Goal: Task Accomplishment & Management: Manage account settings

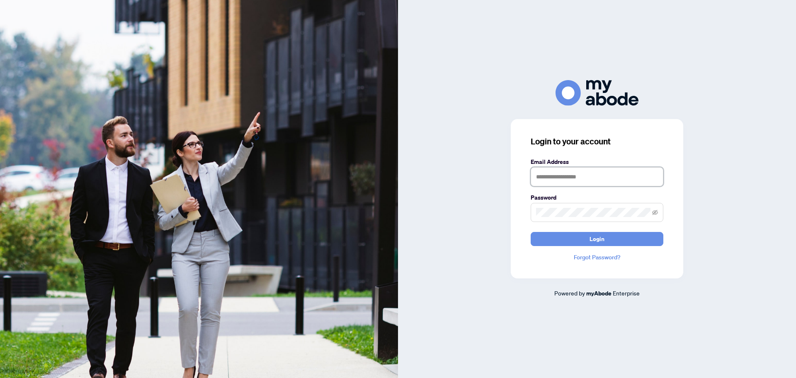
type input "**********"
click at [622, 239] on button "Login" at bounding box center [597, 239] width 133 height 14
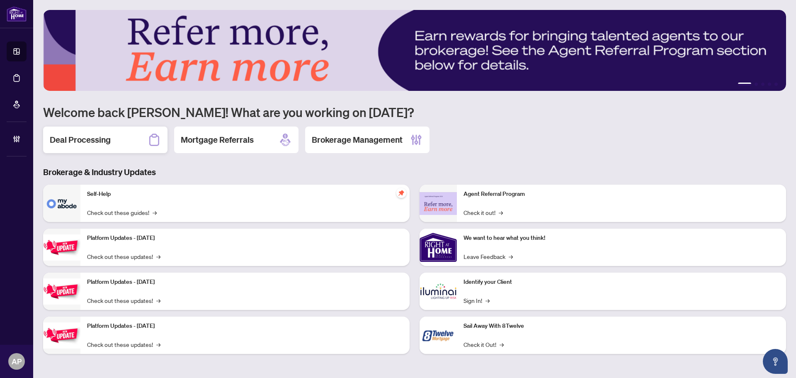
click at [107, 151] on div "Deal Processing" at bounding box center [105, 139] width 124 height 27
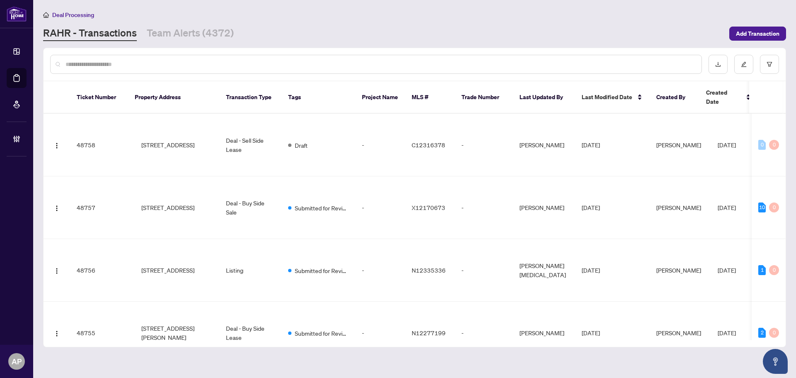
click at [175, 66] on input "text" at bounding box center [380, 64] width 629 height 9
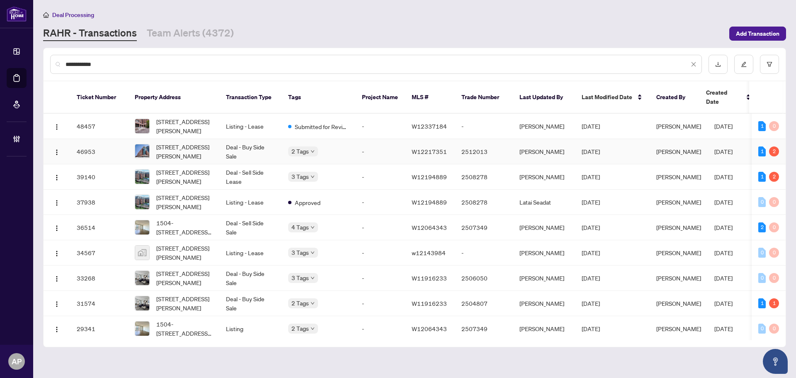
type input "**********"
click at [238, 141] on td "Deal - Buy Side Sale" at bounding box center [250, 151] width 62 height 25
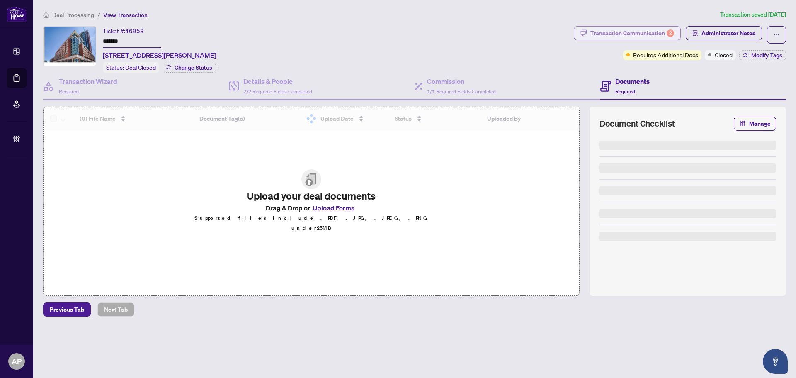
click at [622, 35] on div "Transaction Communication 2" at bounding box center [633, 33] width 84 height 13
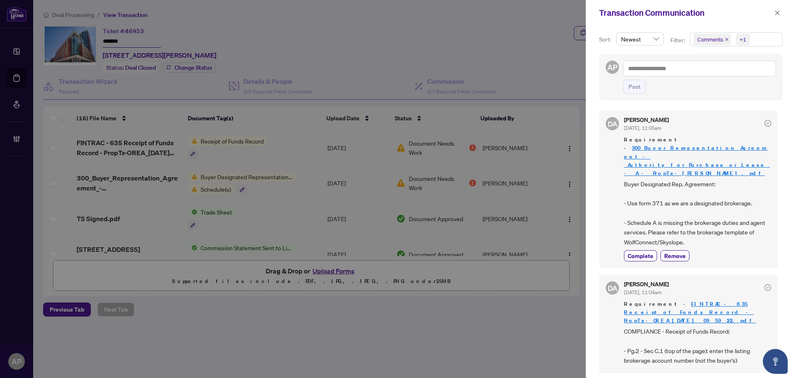
click at [726, 39] on icon "close" at bounding box center [727, 39] width 4 height 4
drag, startPoint x: 775, startPoint y: 14, endPoint x: 754, endPoint y: 17, distance: 21.3
click at [775, 14] on icon "close" at bounding box center [778, 13] width 6 height 6
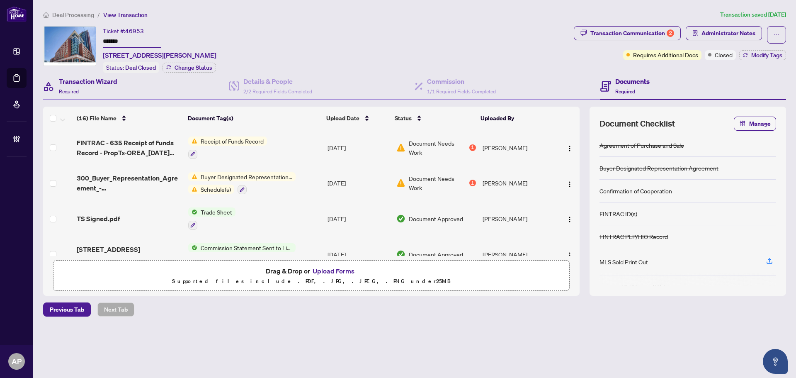
click at [150, 93] on div "Transaction Wizard Required" at bounding box center [136, 86] width 186 height 27
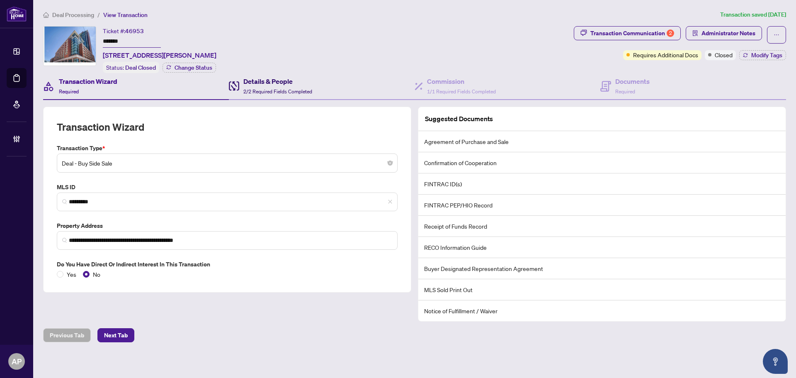
click at [294, 88] on span "2/2 Required Fields Completed" at bounding box center [277, 91] width 69 height 6
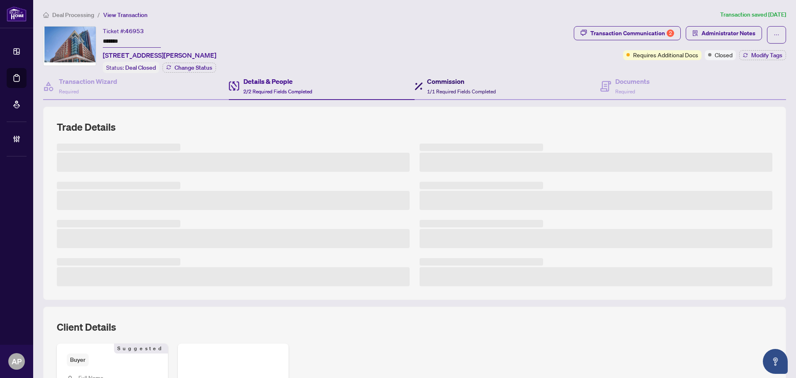
click at [439, 84] on h4 "Commission" at bounding box center [461, 81] width 69 height 10
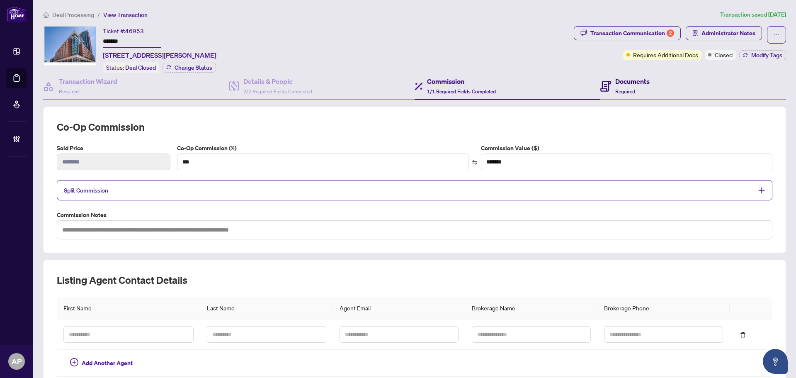
click at [627, 86] on div "Documents Required" at bounding box center [632, 85] width 34 height 19
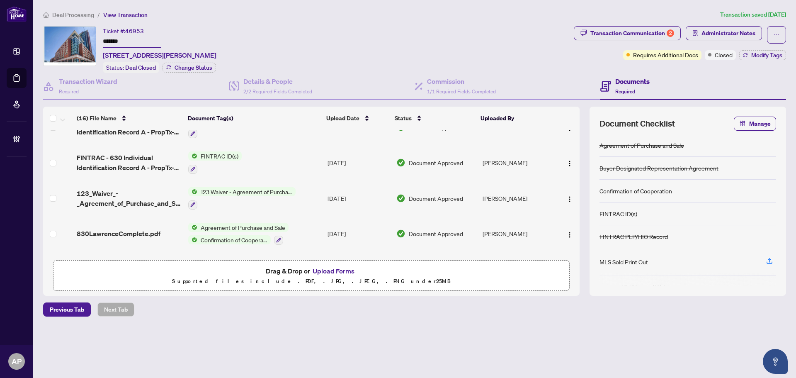
scroll to position [434, 0]
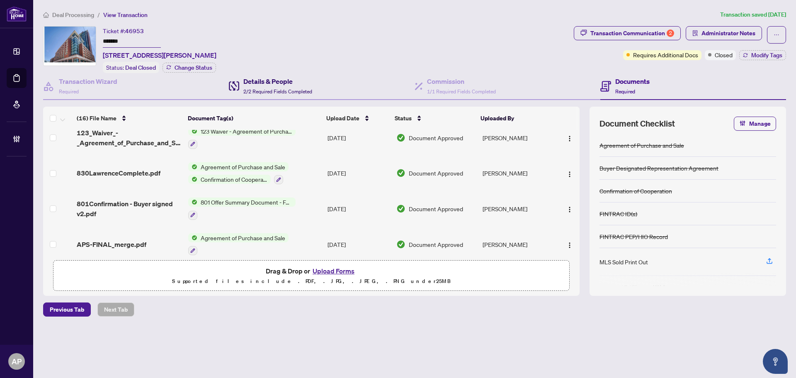
click at [295, 85] on div "Details & People 2/2 Required Fields Completed" at bounding box center [277, 85] width 69 height 19
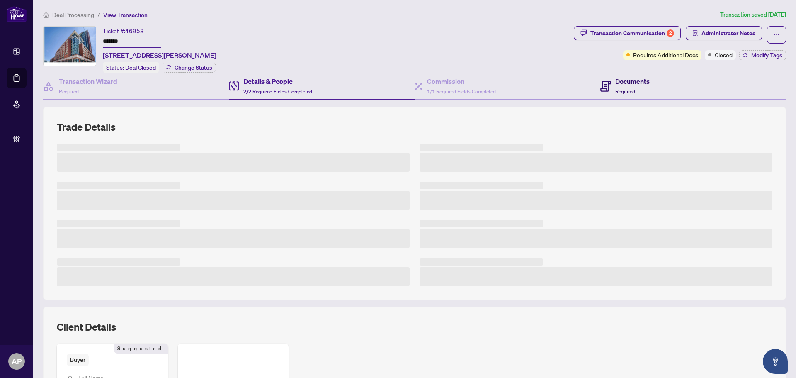
click at [608, 85] on div "Documents Required" at bounding box center [624, 85] width 49 height 19
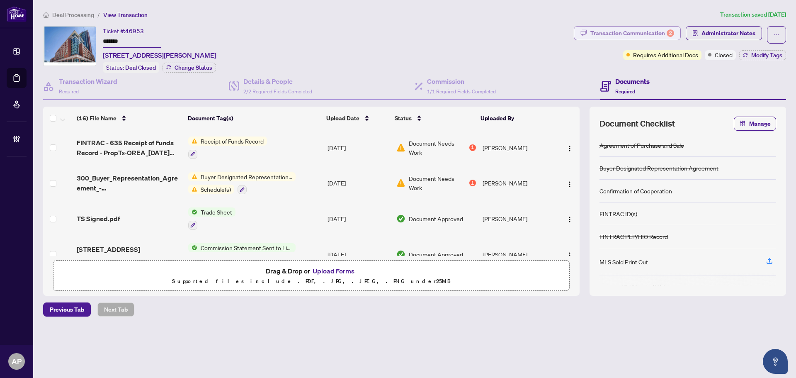
click at [642, 35] on div "Transaction Communication 2" at bounding box center [633, 33] width 84 height 13
type textarea "**********"
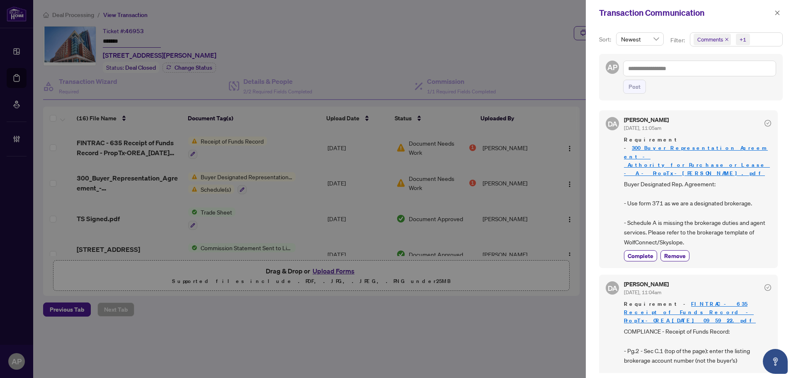
click at [726, 40] on icon "close" at bounding box center [726, 39] width 3 height 3
click at [524, 64] on div at bounding box center [398, 189] width 796 height 378
click at [778, 16] on icon "close" at bounding box center [778, 13] width 6 height 6
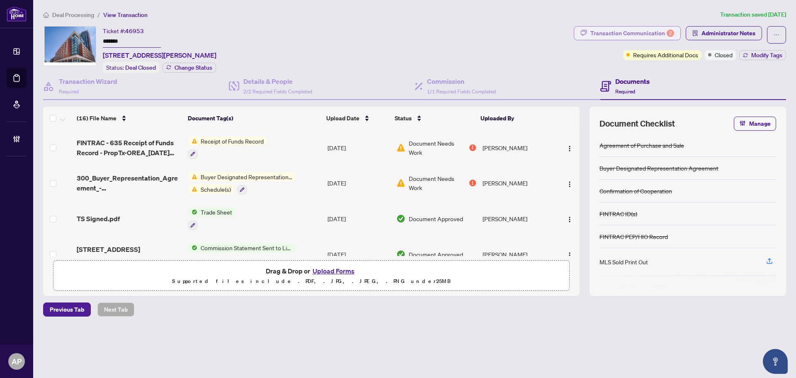
click at [646, 36] on div "Transaction Communication 2" at bounding box center [633, 33] width 84 height 13
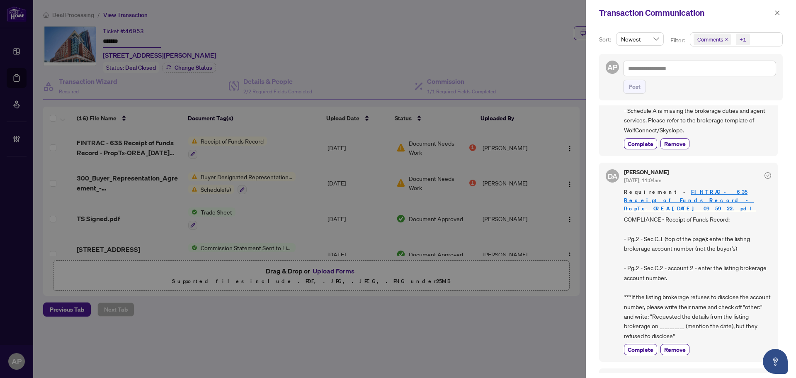
scroll to position [124, 0]
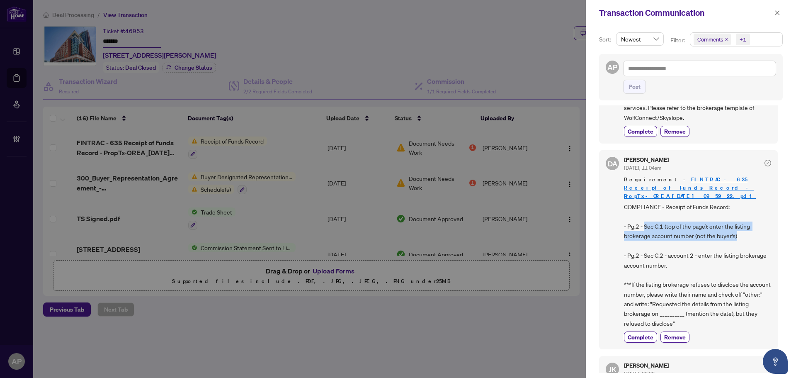
drag, startPoint x: 739, startPoint y: 203, endPoint x: 645, endPoint y: 190, distance: 95.1
click at [645, 202] on span "COMPLIANCE - Receipt of Funds Record: - Pg.2 - Sec C.1 (top of the page): enter…" at bounding box center [697, 265] width 147 height 126
click at [777, 13] on icon "close" at bounding box center [777, 12] width 5 height 5
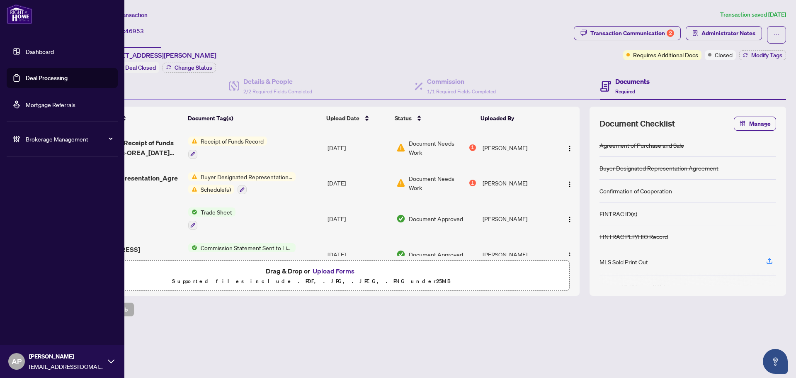
drag, startPoint x: 13, startPoint y: 77, endPoint x: 23, endPoint y: 77, distance: 10.4
click at [26, 77] on link "Deal Processing" at bounding box center [47, 77] width 42 height 7
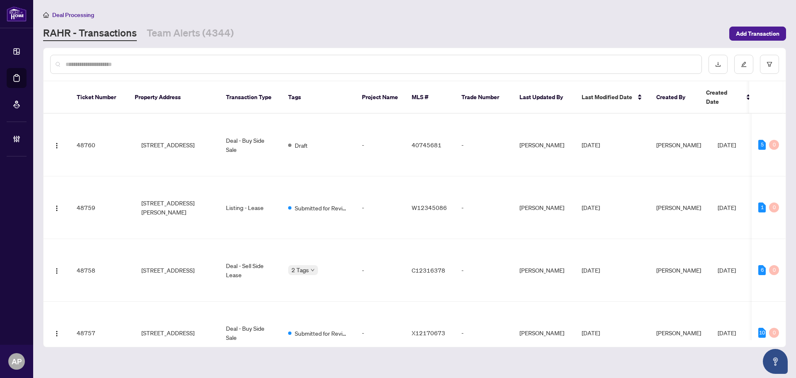
click at [179, 64] on input "text" at bounding box center [380, 64] width 629 height 9
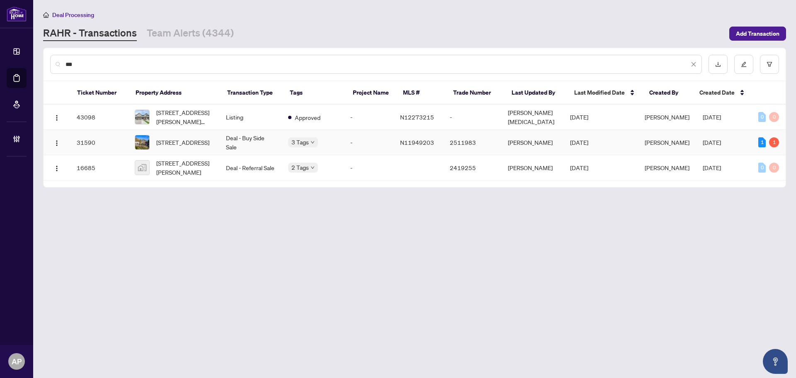
type input "***"
click at [219, 145] on td "7 Hammok Cres, Markham, Ontario L3T 2X1, Canada" at bounding box center [173, 142] width 91 height 25
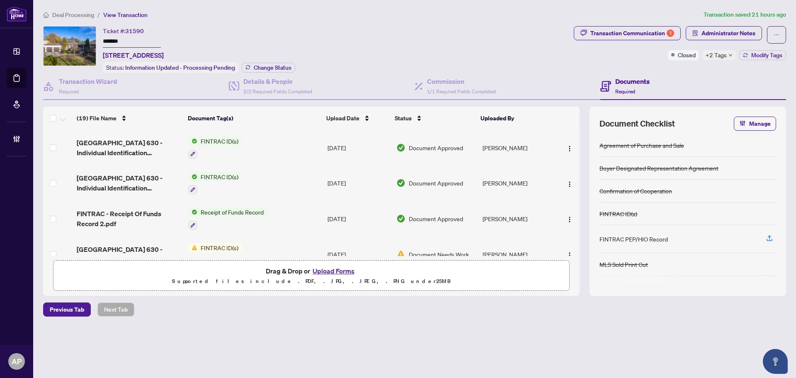
click at [715, 52] on span "+2 Tags" at bounding box center [716, 55] width 21 height 10
click at [643, 33] on div "Transaction Communication 1" at bounding box center [633, 33] width 84 height 13
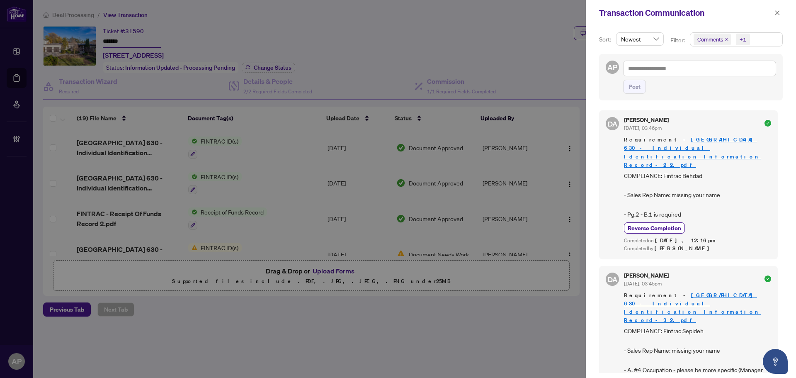
click at [726, 40] on icon "close" at bounding box center [727, 39] width 4 height 4
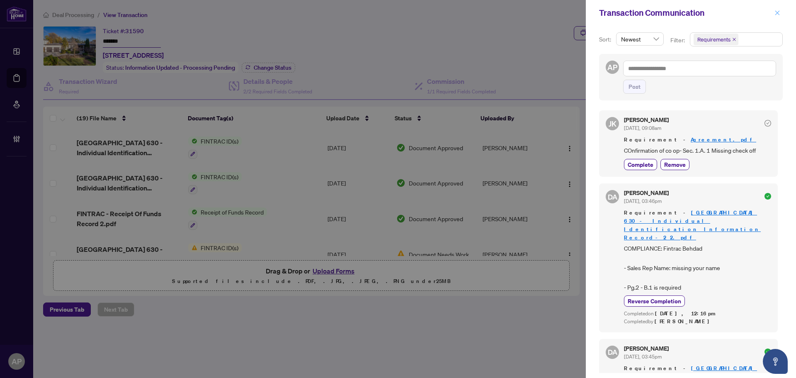
click at [777, 10] on icon "close" at bounding box center [778, 13] width 6 height 6
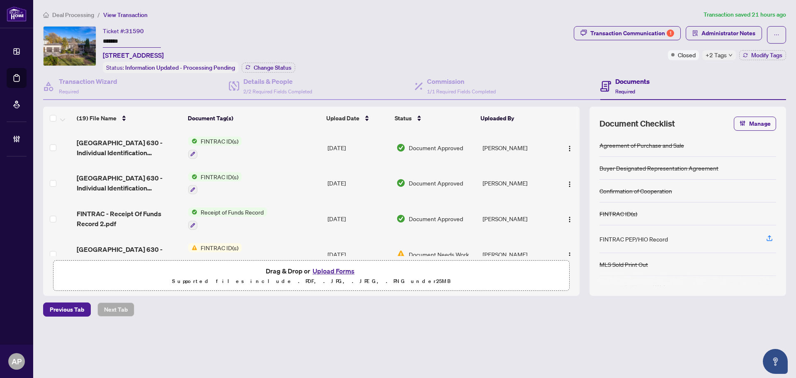
click at [277, 143] on td "FINTRAC ID(s)" at bounding box center [254, 148] width 139 height 36
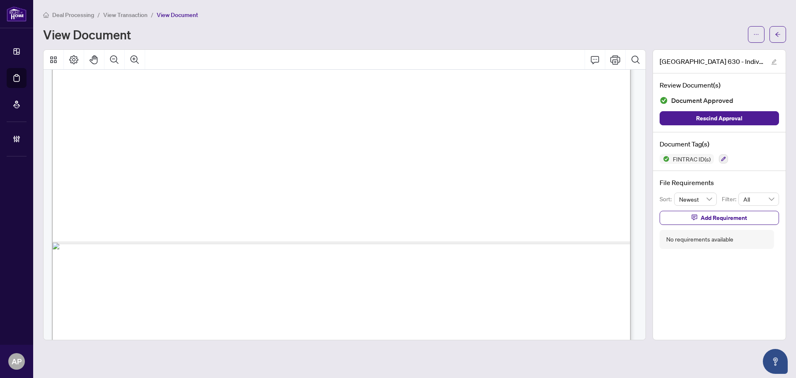
scroll to position [2802, 0]
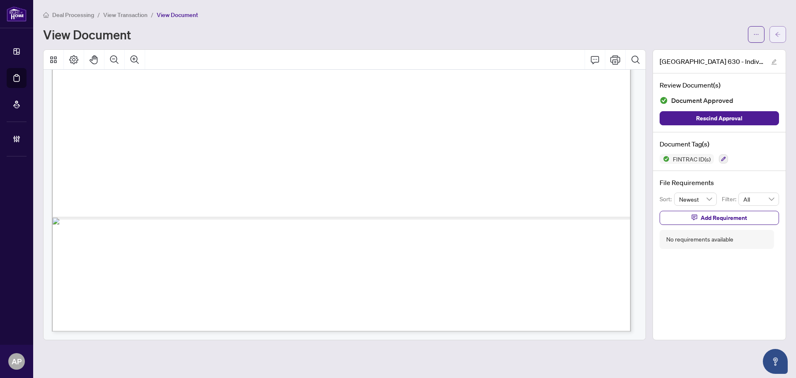
click at [782, 32] on button "button" at bounding box center [778, 34] width 17 height 17
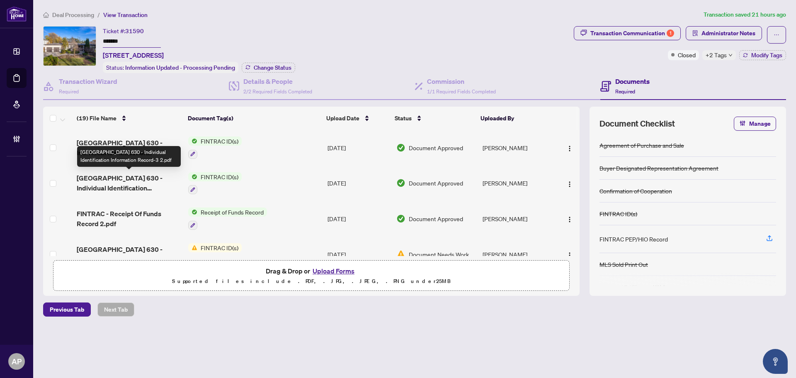
click at [164, 180] on span "Ontario 630 - Individual Identification Information Record-3 2.pdf" at bounding box center [129, 183] width 105 height 20
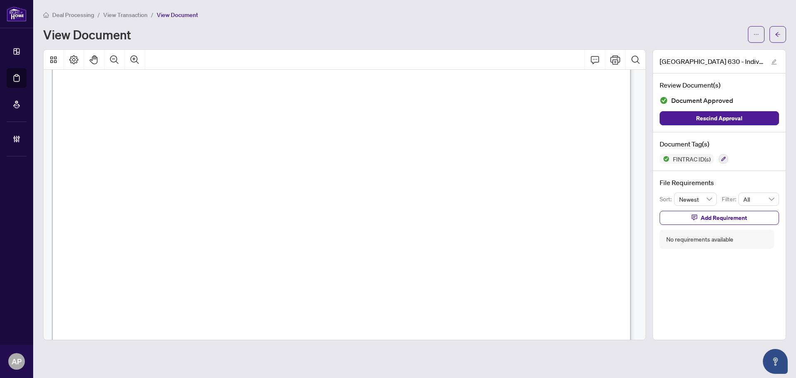
scroll to position [2802, 0]
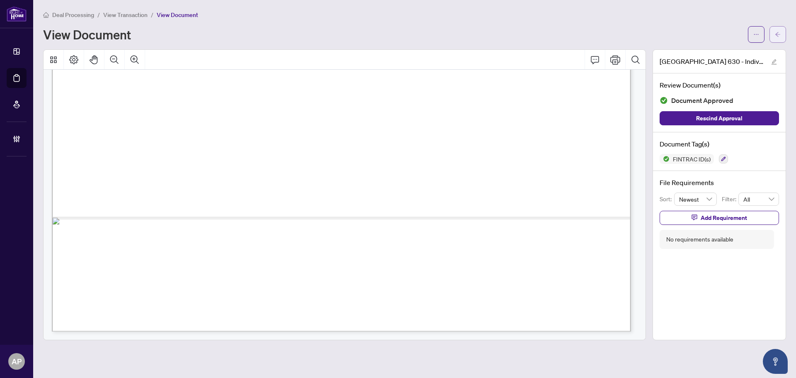
click at [777, 31] on span "button" at bounding box center [778, 34] width 6 height 13
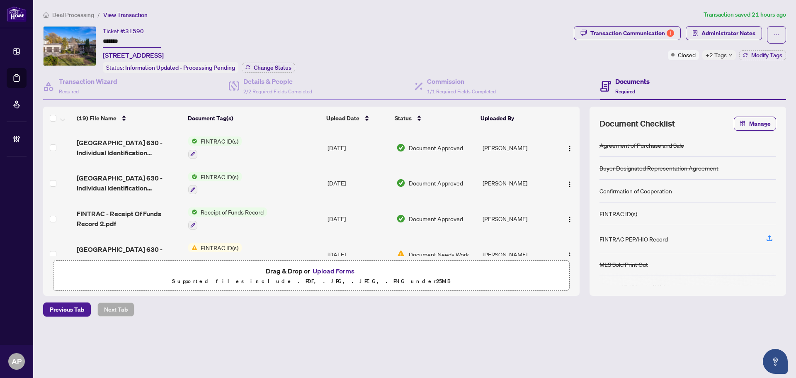
click at [276, 208] on td "Receipt of Funds Record" at bounding box center [254, 219] width 139 height 36
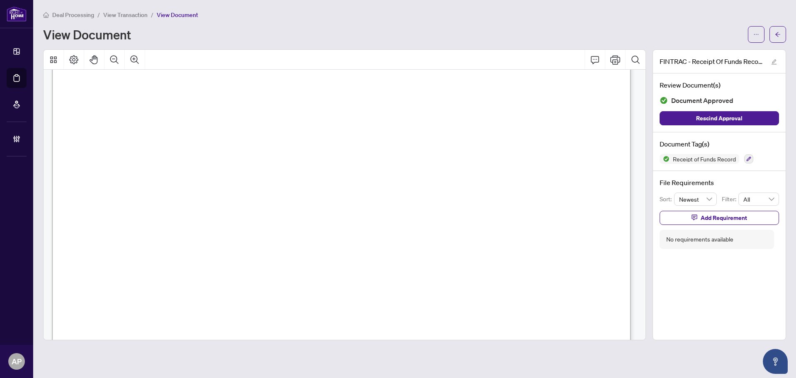
scroll to position [2802, 0]
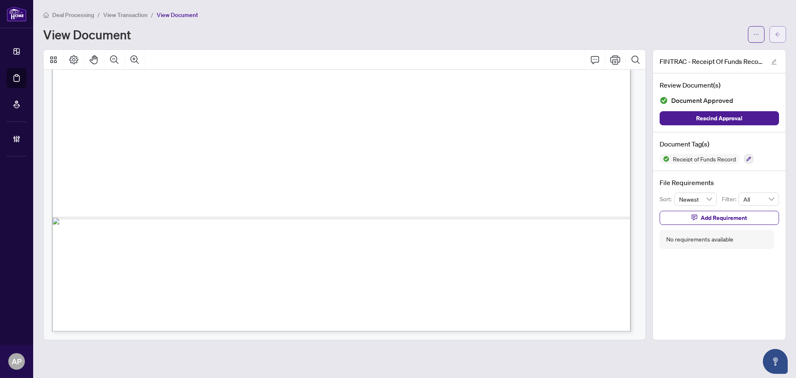
click at [775, 38] on button "button" at bounding box center [778, 34] width 17 height 17
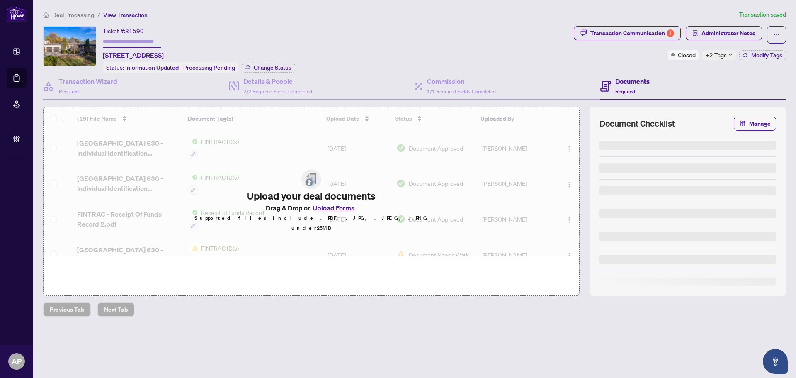
type input "*******"
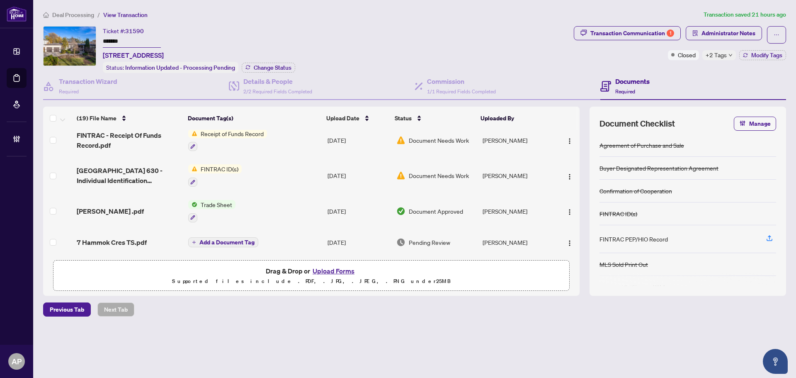
scroll to position [207, 0]
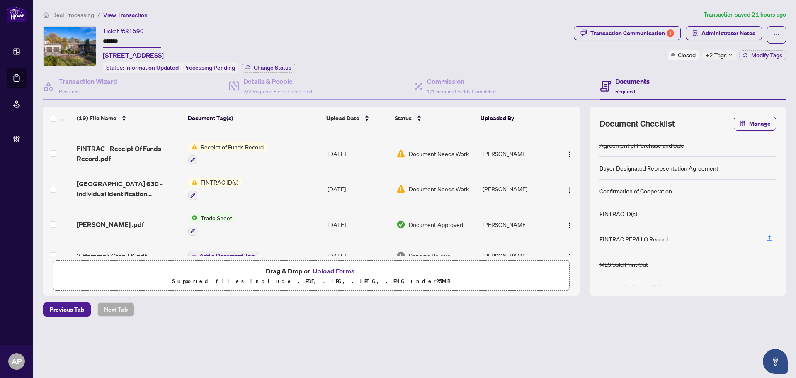
click at [306, 188] on td "FINTRAC ID(s)" at bounding box center [254, 189] width 139 height 36
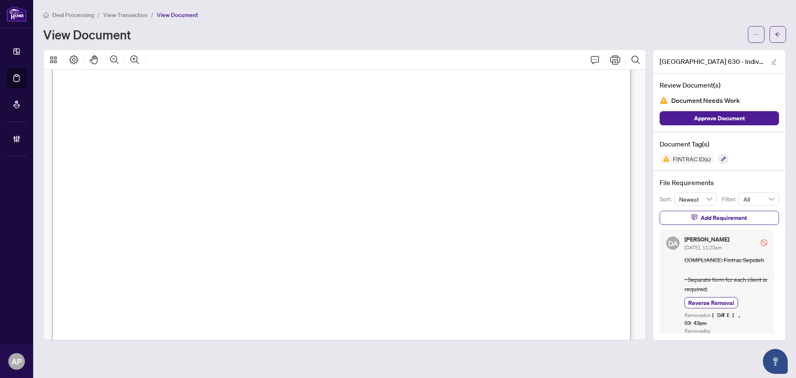
scroll to position [2802, 0]
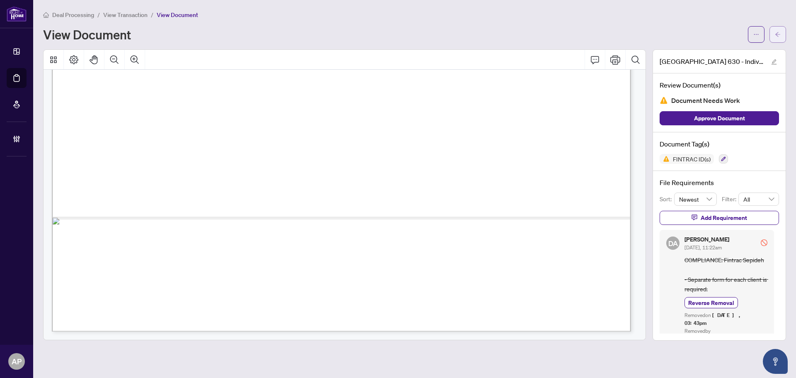
click at [779, 34] on icon "arrow-left" at bounding box center [778, 35] width 6 height 6
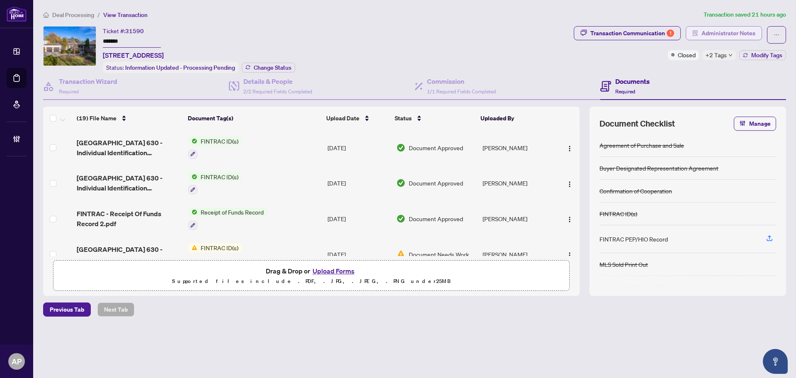
click at [726, 33] on span "Administrator Notes" at bounding box center [729, 33] width 54 height 13
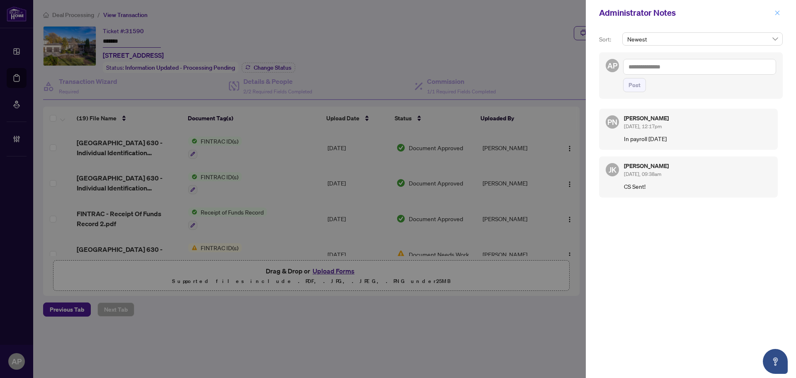
click at [780, 15] on icon "close" at bounding box center [777, 12] width 5 height 5
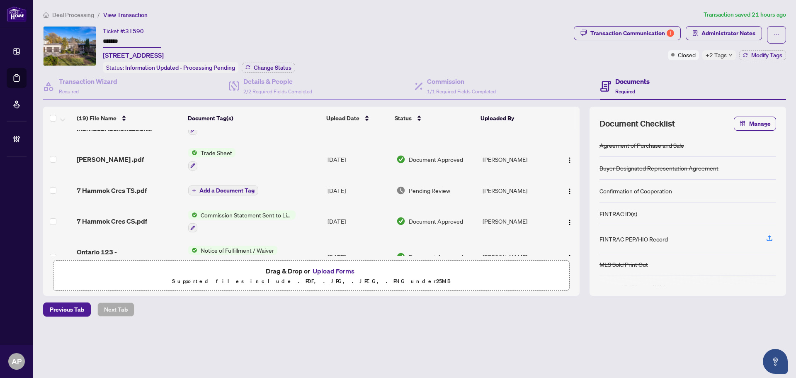
scroll to position [374, 0]
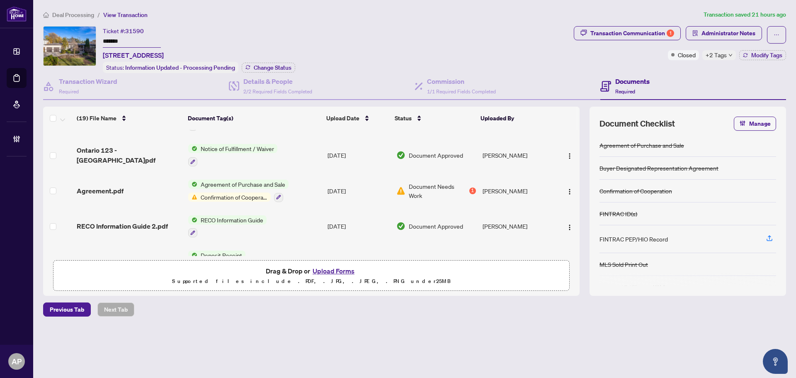
click at [304, 189] on td "Agreement of Purchase and Sale Confirmation of Cooperation" at bounding box center [254, 191] width 139 height 36
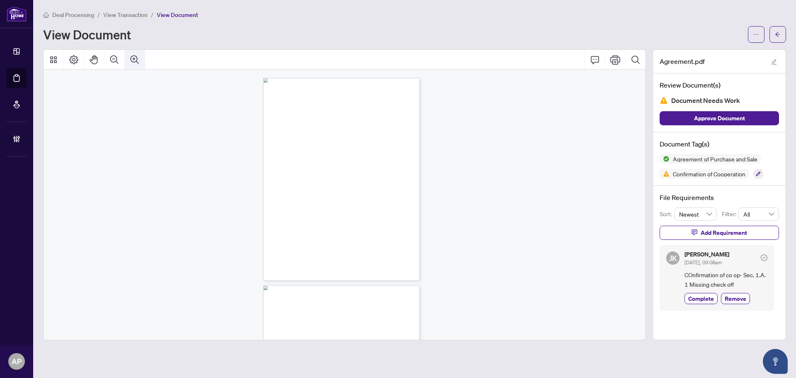
click at [138, 60] on icon "Zoom In" at bounding box center [135, 60] width 10 height 10
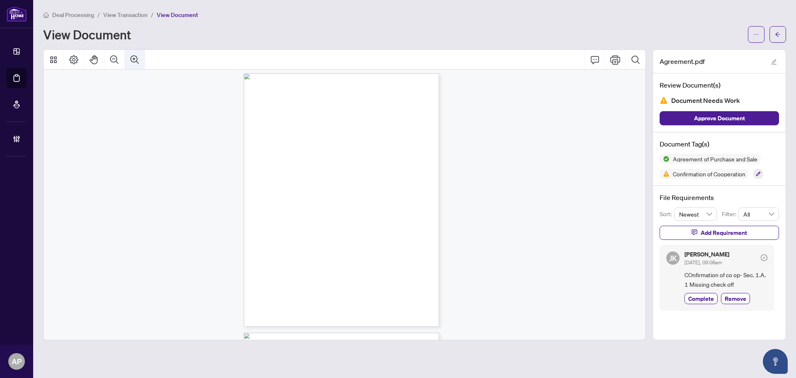
click at [138, 60] on icon "Zoom In" at bounding box center [135, 60] width 10 height 10
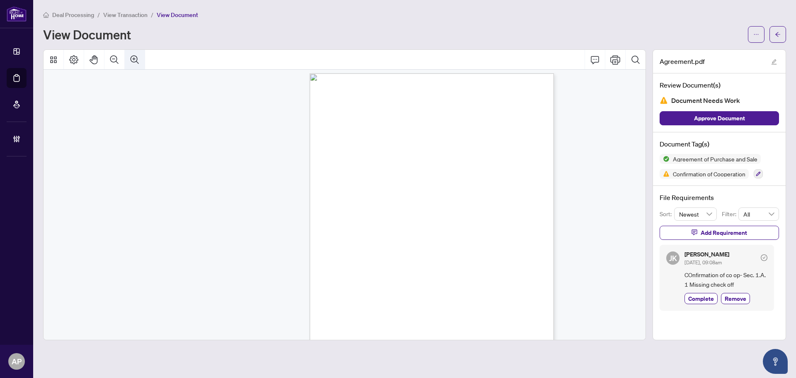
scroll to position [10, 163]
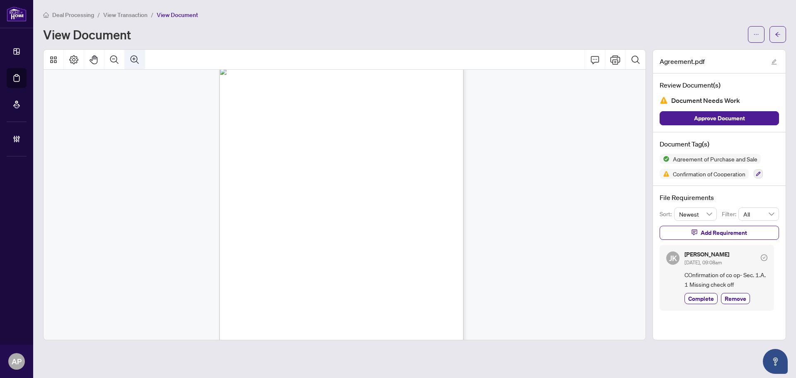
click at [134, 58] on icon "Zoom In" at bounding box center [135, 60] width 10 height 10
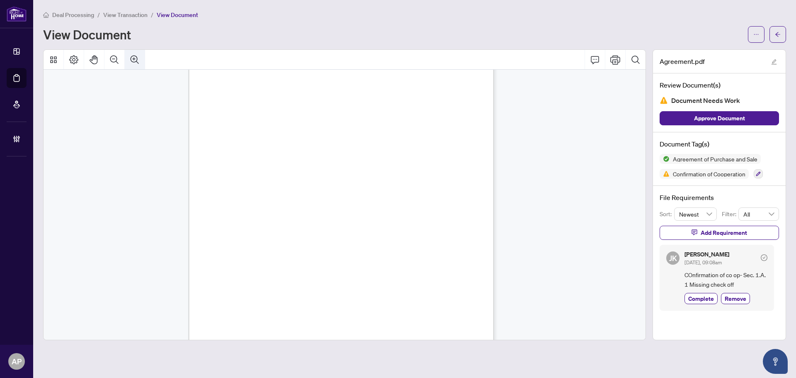
click at [134, 58] on icon "Zoom In" at bounding box center [135, 60] width 10 height 10
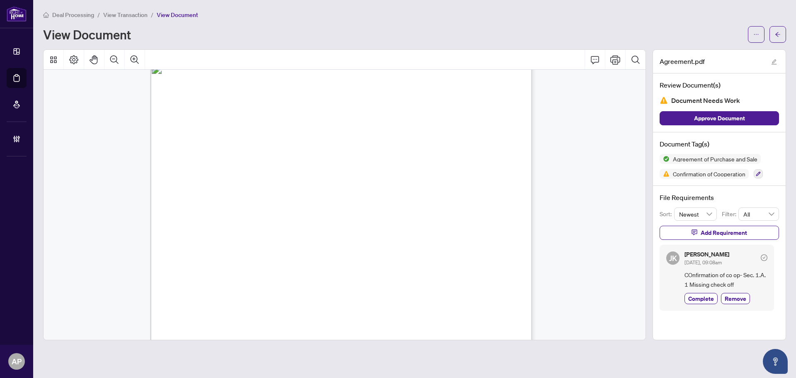
scroll to position [6081, 418]
click at [775, 37] on icon "arrow-left" at bounding box center [778, 35] width 6 height 6
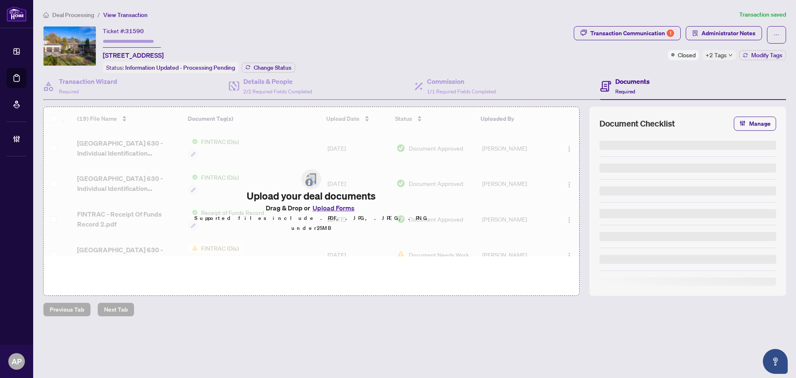
type input "*******"
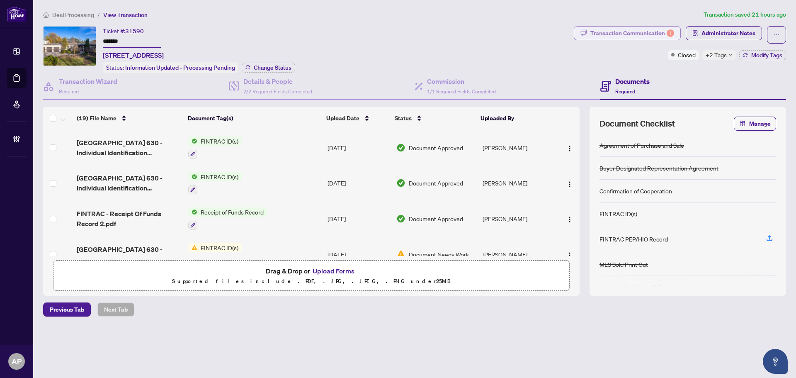
click at [653, 28] on div "Transaction Communication 1" at bounding box center [633, 33] width 84 height 13
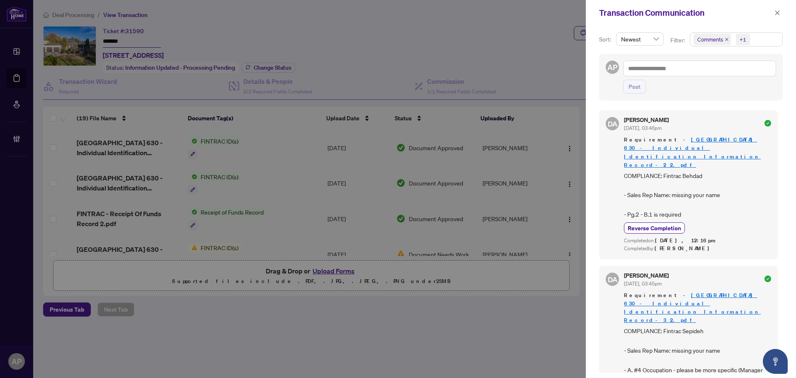
click at [727, 39] on icon "close" at bounding box center [726, 39] width 3 height 3
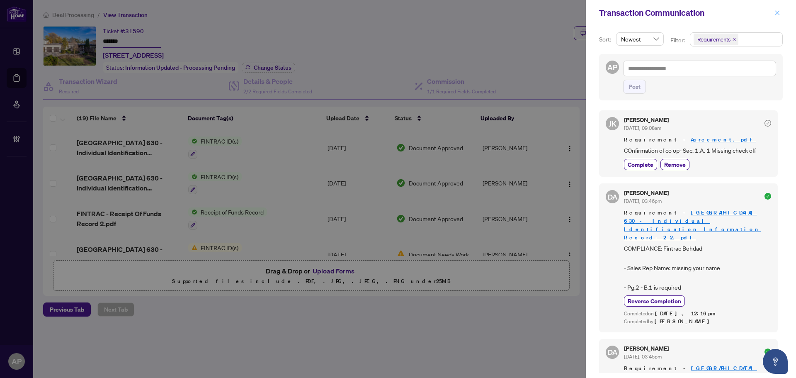
click at [780, 13] on icon "close" at bounding box center [778, 13] width 6 height 6
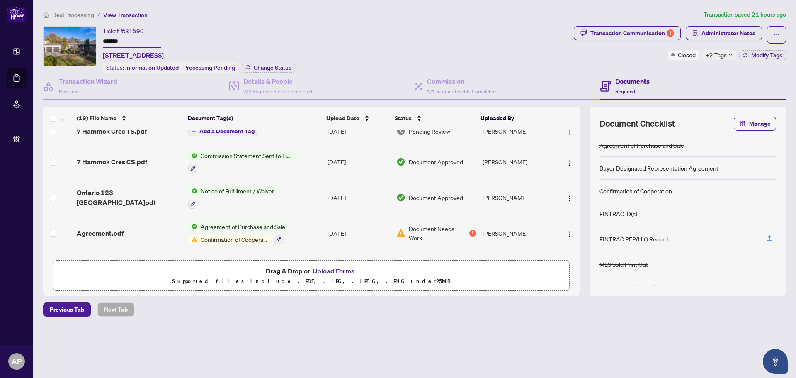
scroll to position [373, 0]
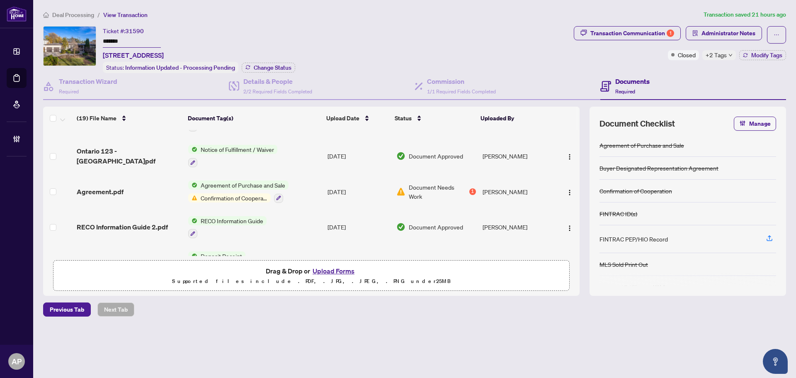
click at [317, 195] on td "Agreement of Purchase and Sale Confirmation of Cooperation" at bounding box center [254, 192] width 139 height 36
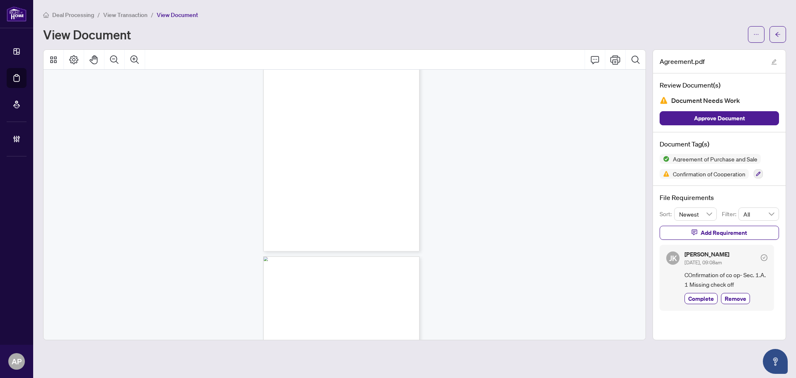
scroll to position [2447, 0]
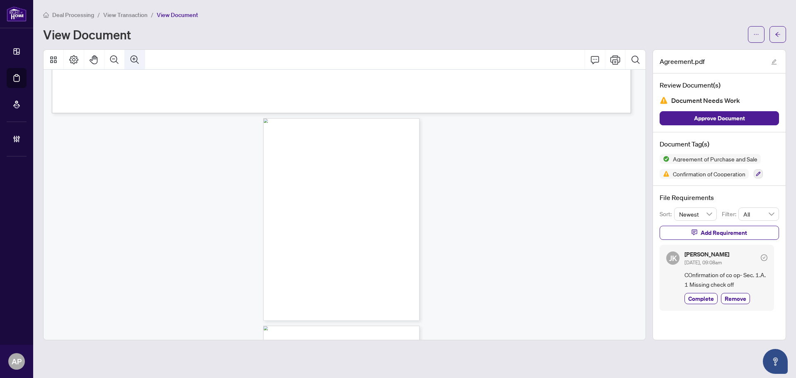
click at [130, 58] on icon "Zoom In" at bounding box center [135, 60] width 10 height 10
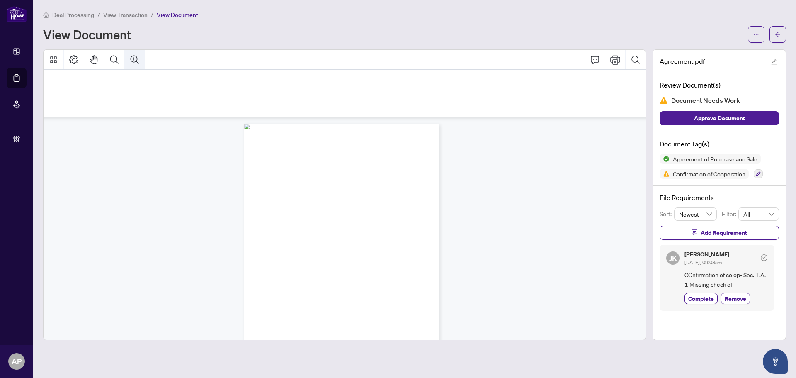
click at [130, 58] on icon "Zoom In" at bounding box center [135, 60] width 10 height 10
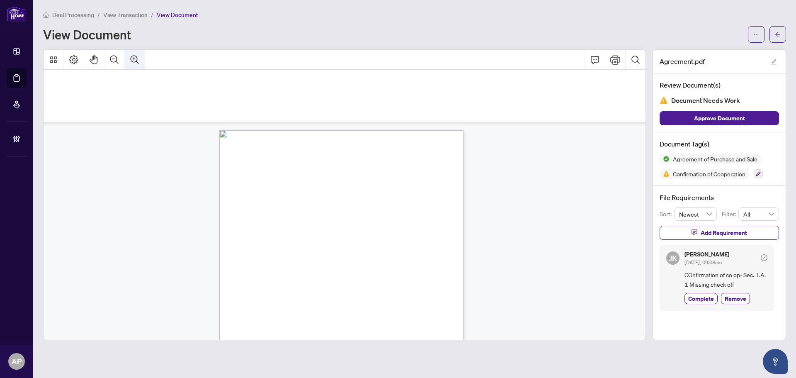
click at [130, 58] on icon "Zoom In" at bounding box center [135, 60] width 10 height 10
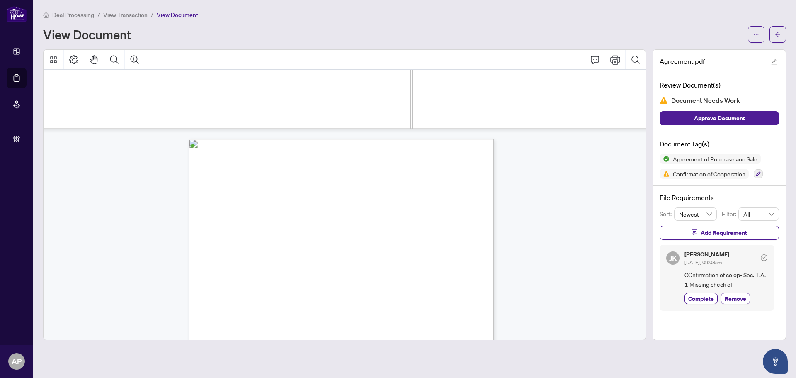
scroll to position [4879, 276]
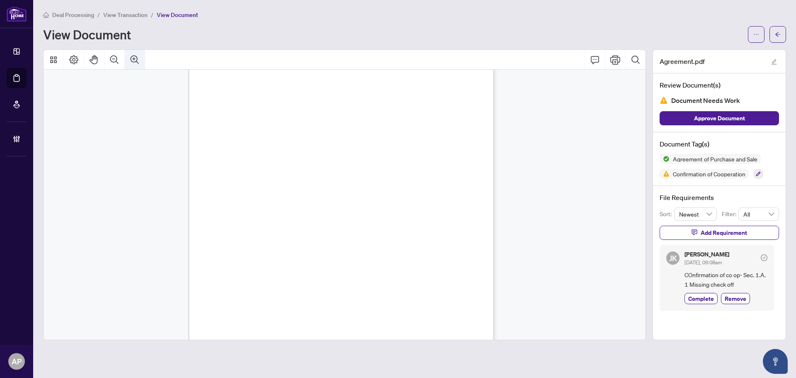
click at [140, 64] on button "Zoom In" at bounding box center [135, 60] width 20 height 20
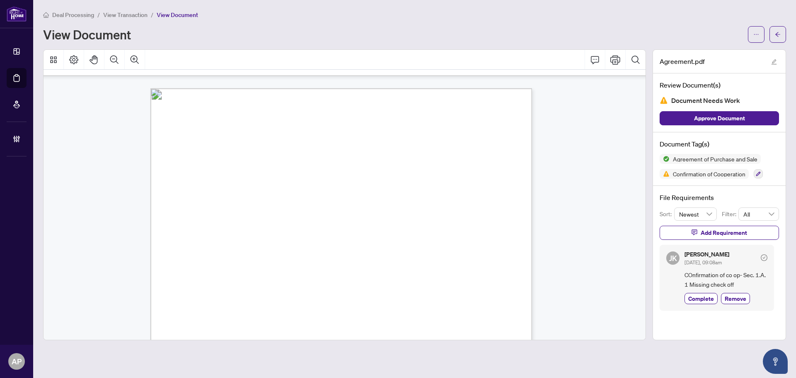
scroll to position [6021, 418]
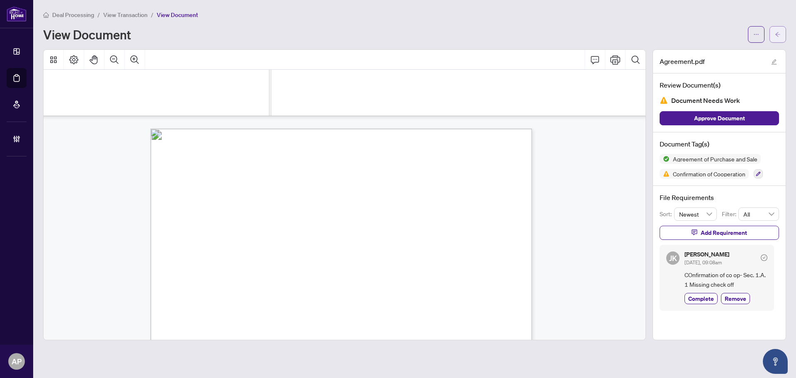
click at [778, 36] on icon "arrow-left" at bounding box center [777, 34] width 5 height 5
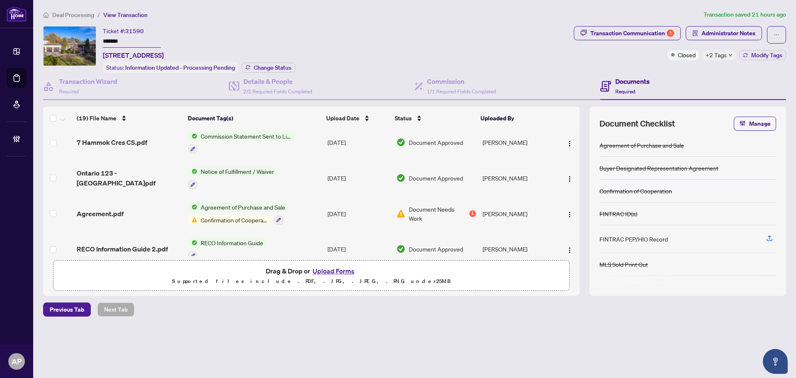
scroll to position [332, 0]
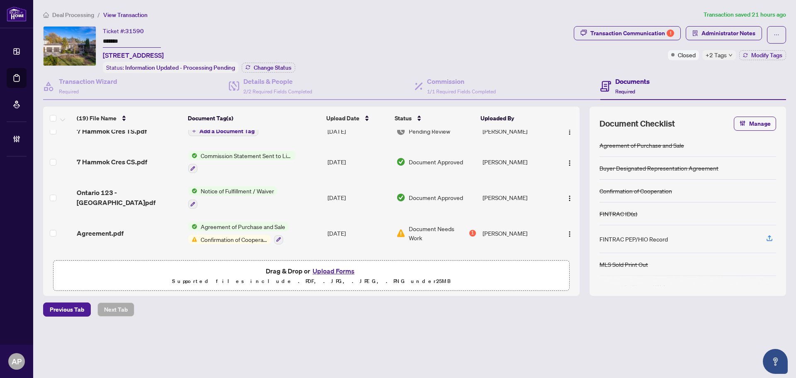
click at [304, 231] on td "Agreement of Purchase and Sale Confirmation of Cooperation" at bounding box center [254, 233] width 139 height 36
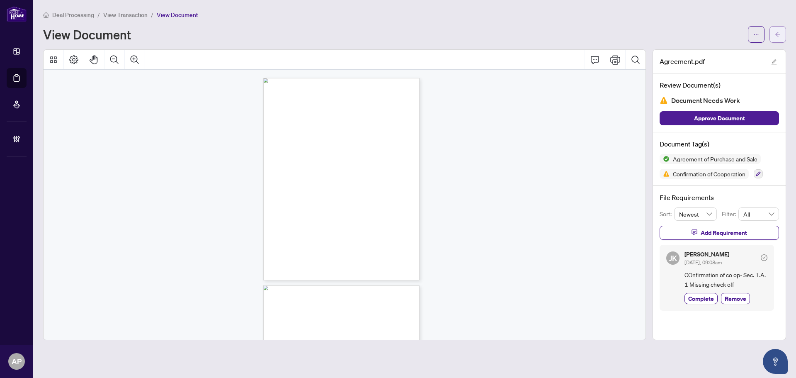
click at [782, 32] on button "button" at bounding box center [778, 34] width 17 height 17
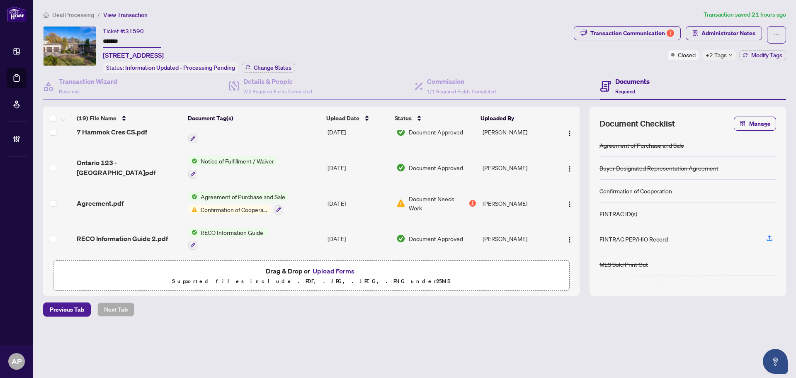
scroll to position [374, 0]
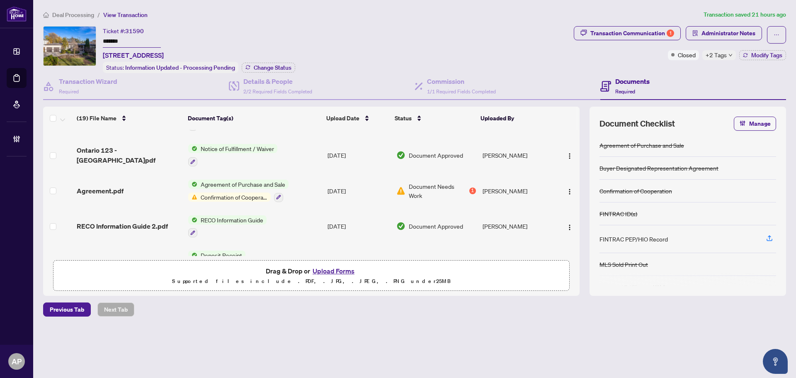
click at [303, 186] on td "Agreement of Purchase and Sale Confirmation of Cooperation" at bounding box center [254, 191] width 139 height 36
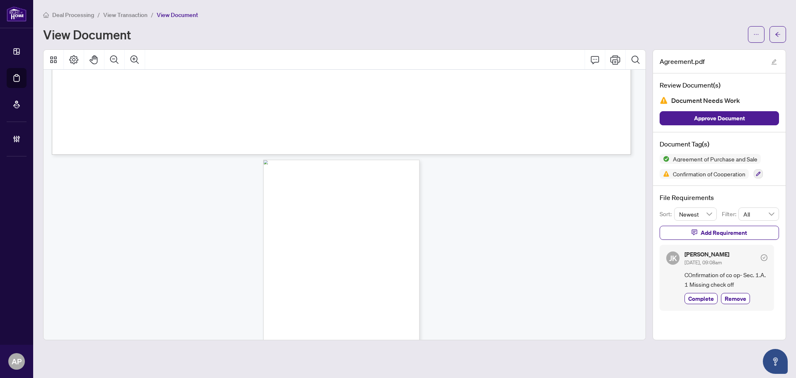
scroll to position [2281, 0]
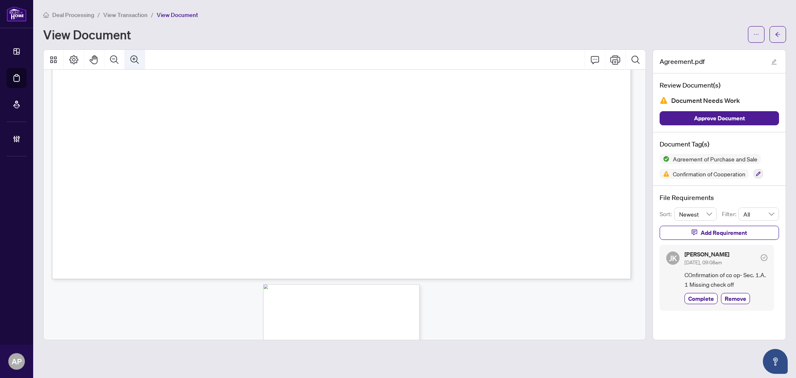
click at [139, 56] on icon "Zoom In" at bounding box center [135, 60] width 10 height 10
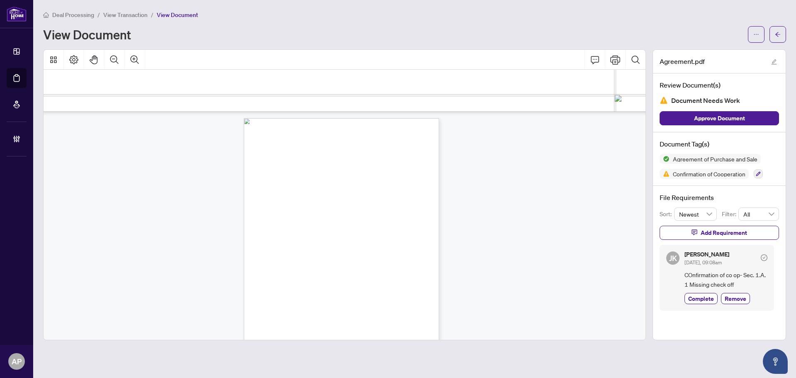
scroll to position [3229, 73]
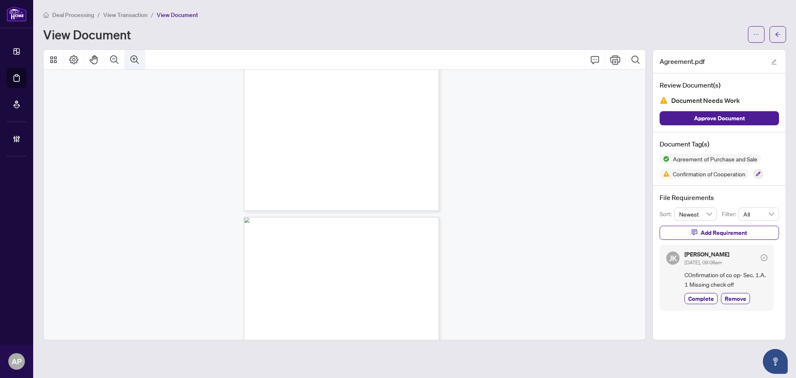
click at [135, 52] on button "Zoom In" at bounding box center [135, 60] width 20 height 20
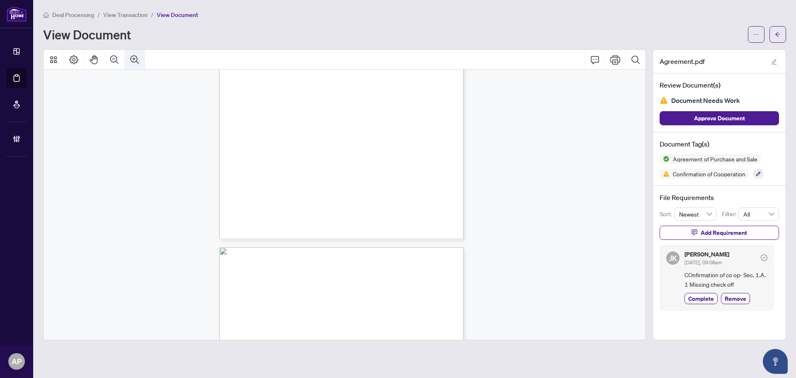
click at [135, 52] on button "Zoom In" at bounding box center [135, 60] width 20 height 20
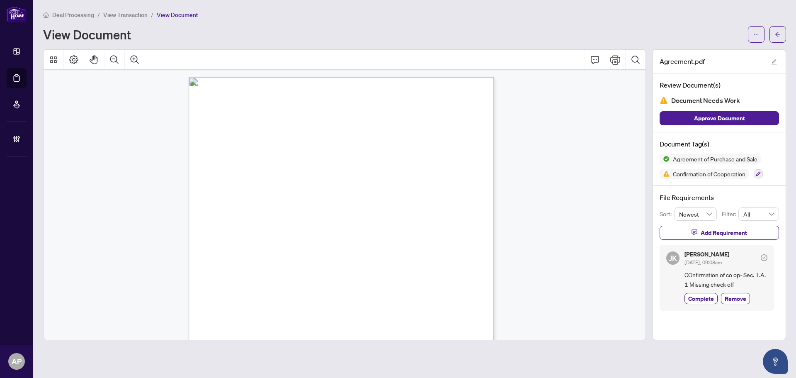
scroll to position [4848, 276]
click at [781, 32] on button "button" at bounding box center [778, 34] width 17 height 17
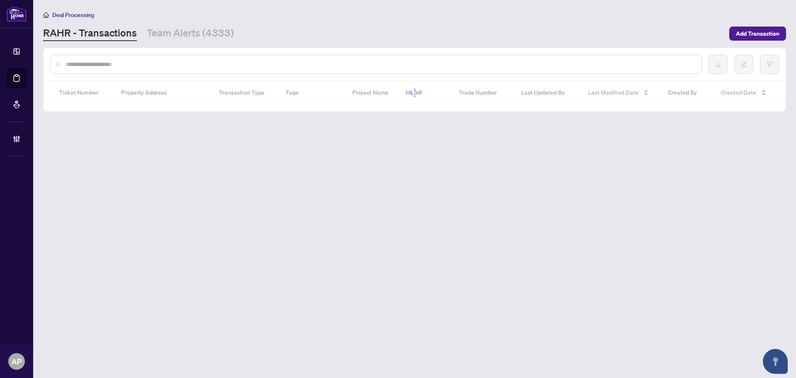
click at [150, 64] on input "text" at bounding box center [380, 64] width 629 height 9
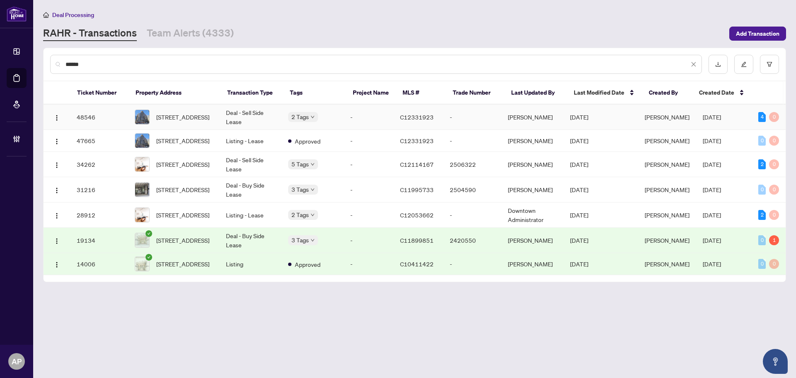
type input "******"
click at [253, 117] on td "Deal - Sell Side Lease" at bounding box center [250, 117] width 62 height 25
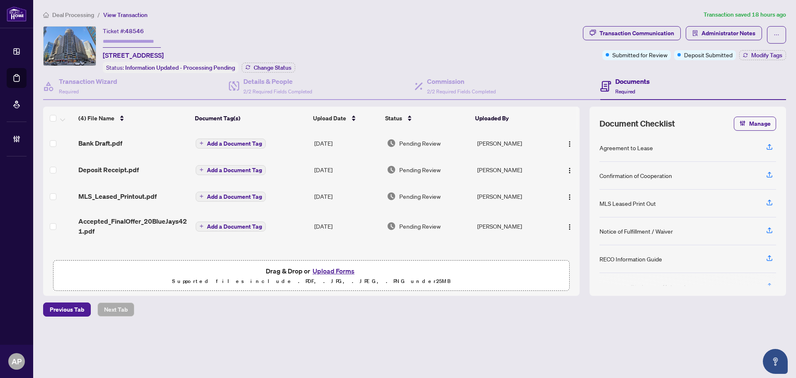
click at [145, 168] on div "Deposit Receipt.pdf" at bounding box center [133, 170] width 111 height 10
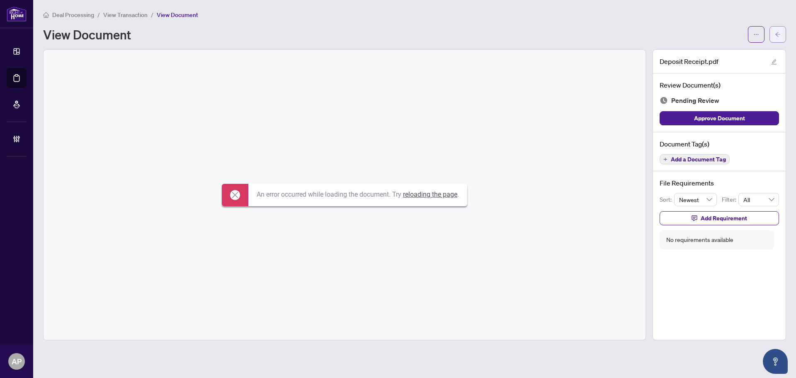
click at [782, 36] on button "button" at bounding box center [778, 34] width 17 height 17
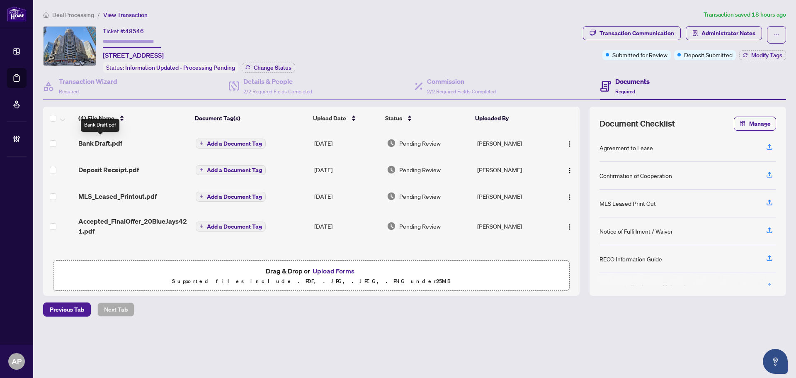
click at [121, 141] on span "Bank Draft.pdf" at bounding box center [100, 143] width 44 height 10
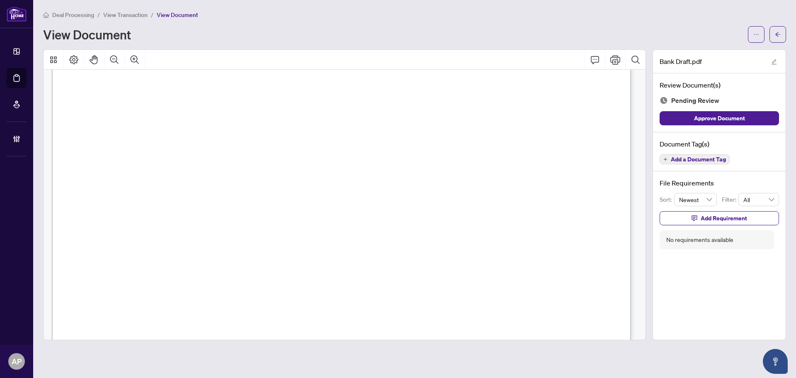
scroll to position [194, 0]
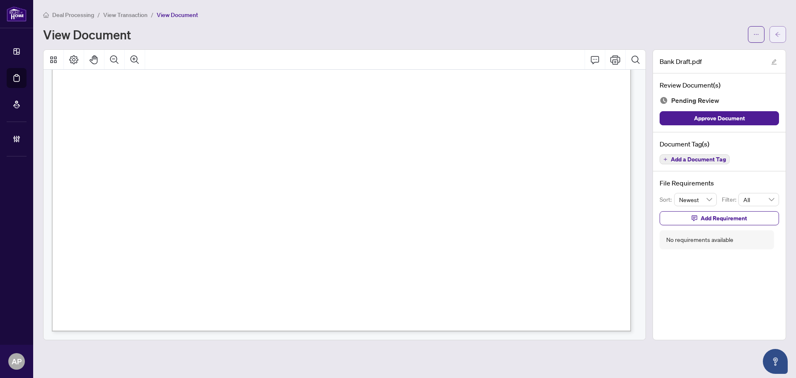
click at [775, 34] on button "button" at bounding box center [778, 34] width 17 height 17
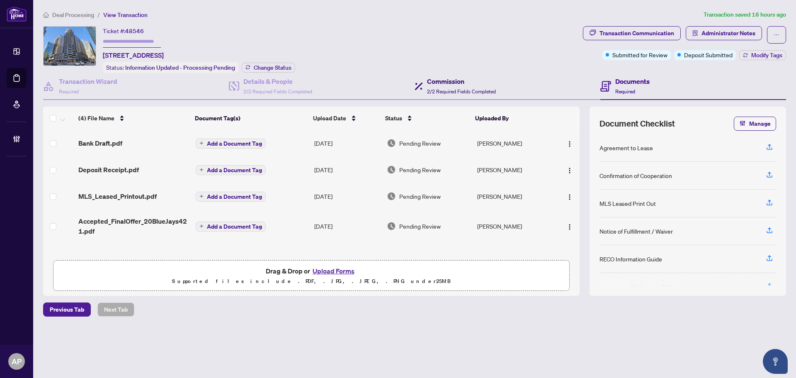
click at [484, 88] on span "2/2 Required Fields Completed" at bounding box center [461, 91] width 69 height 6
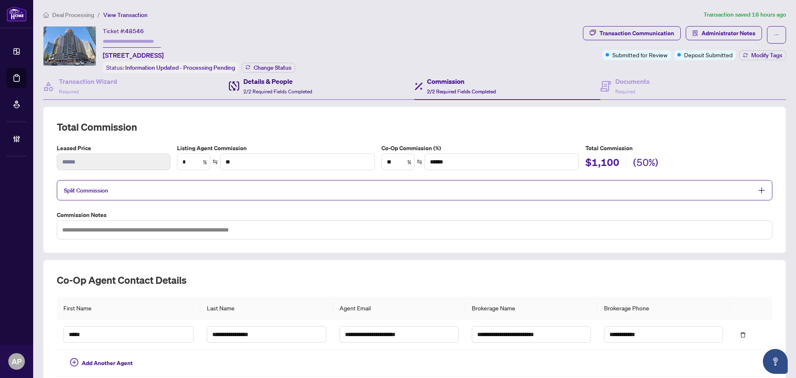
click at [306, 85] on div "Details & People 2/2 Required Fields Completed" at bounding box center [277, 85] width 69 height 19
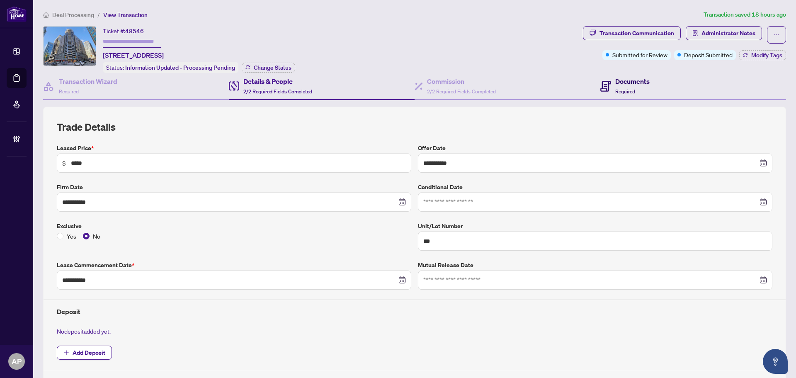
click at [639, 81] on h4 "Documents" at bounding box center [632, 81] width 34 height 10
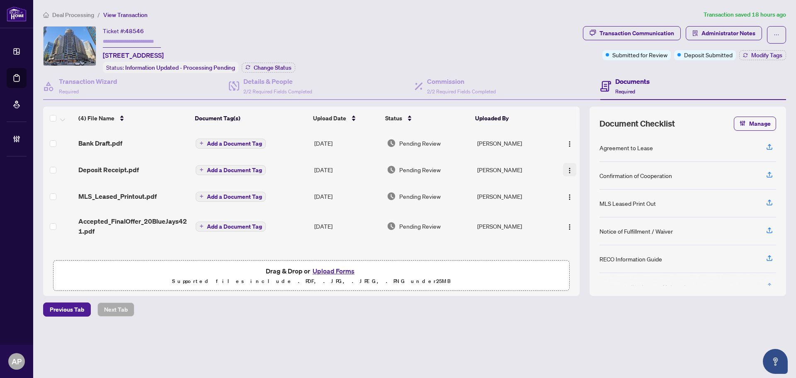
click at [568, 168] on img "button" at bounding box center [569, 170] width 7 height 7
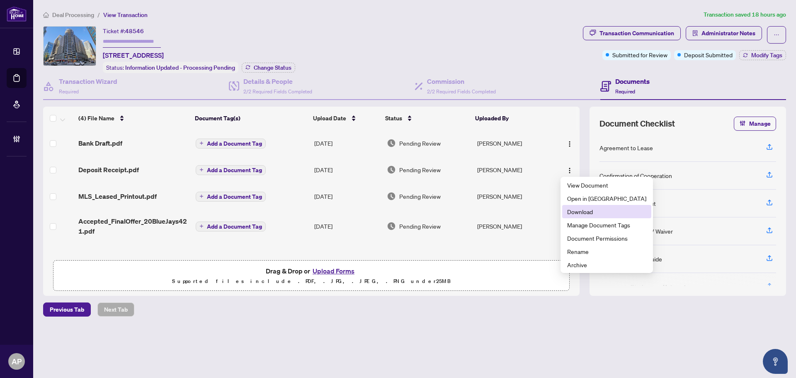
click at [588, 213] on span "Download" at bounding box center [606, 211] width 79 height 9
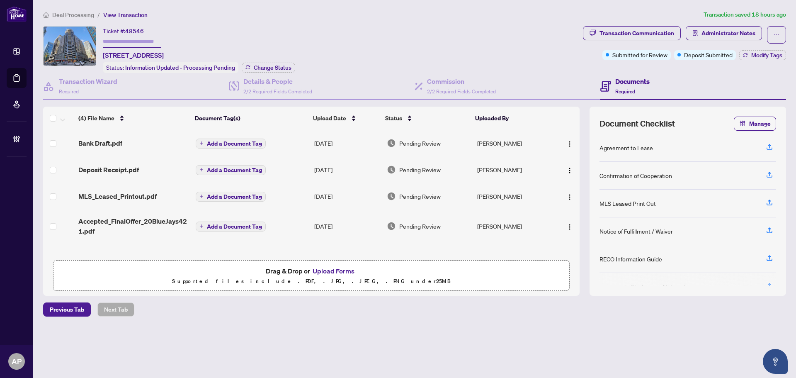
click at [141, 143] on div "Bank Draft.pdf" at bounding box center [133, 143] width 111 height 10
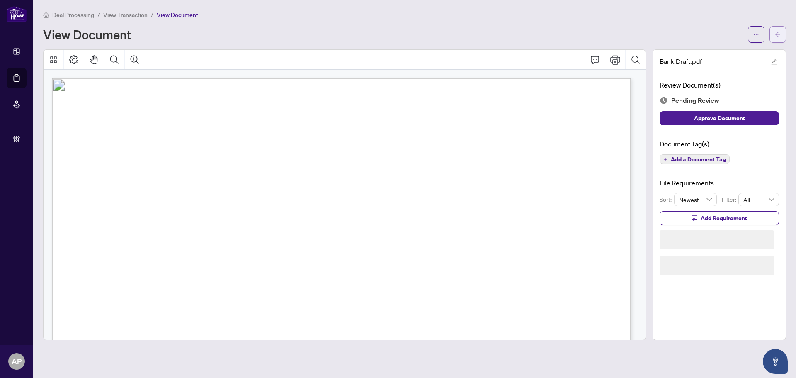
click at [780, 38] on span "button" at bounding box center [778, 34] width 6 height 13
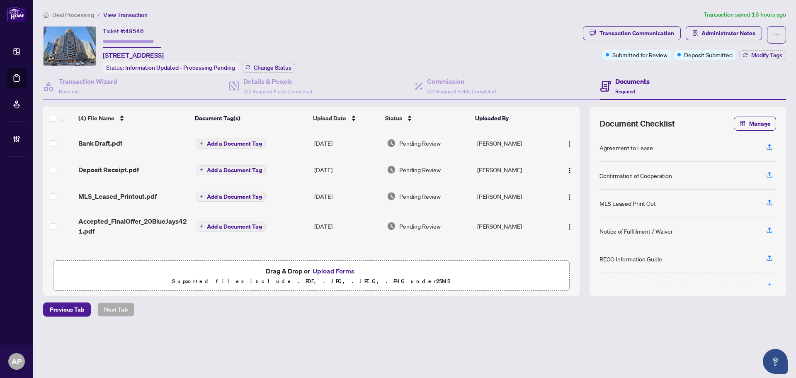
click at [147, 169] on div "Deposit Receipt.pdf" at bounding box center [133, 170] width 111 height 10
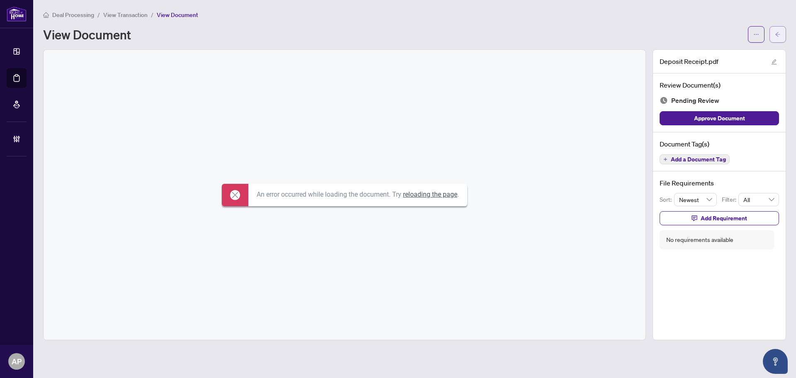
click at [783, 32] on button "button" at bounding box center [778, 34] width 17 height 17
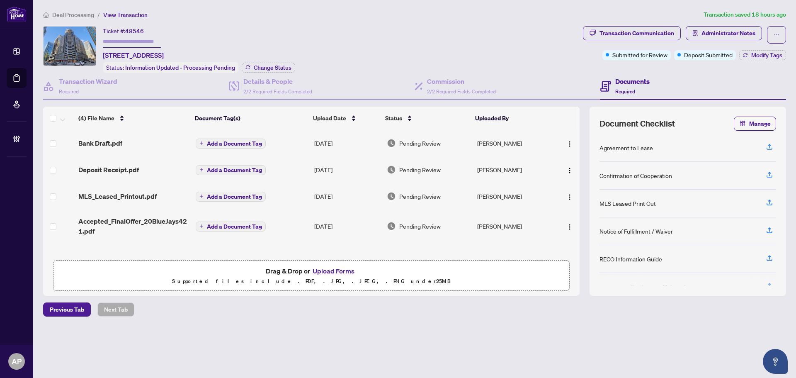
click at [128, 29] on span "48546" at bounding box center [134, 30] width 19 height 7
copy span "48546"
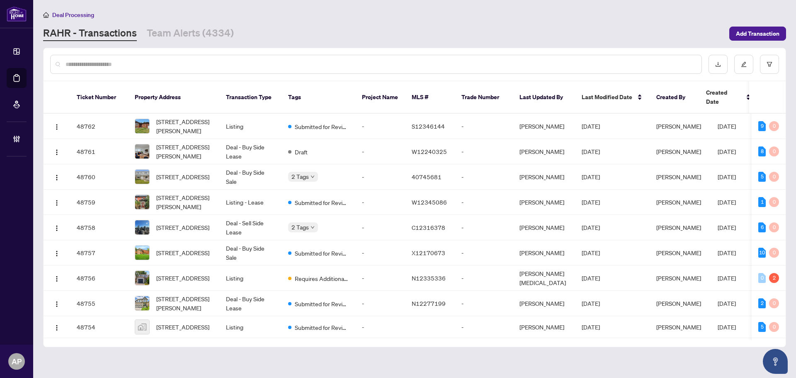
click at [303, 66] on input "text" at bounding box center [380, 64] width 629 height 9
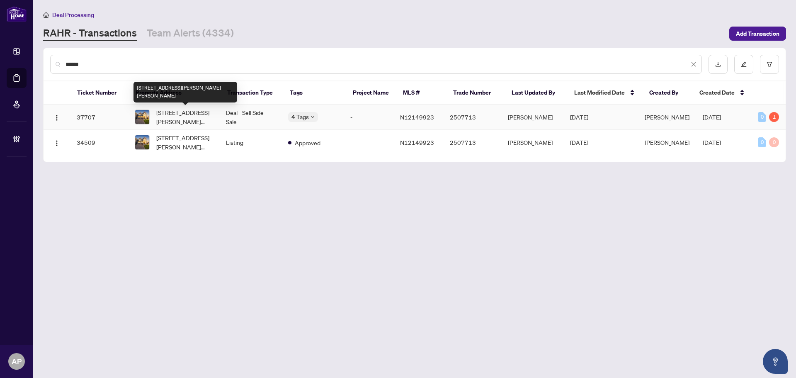
type input "******"
click at [211, 118] on span "[STREET_ADDRESS][PERSON_NAME][PERSON_NAME]" at bounding box center [184, 117] width 56 height 18
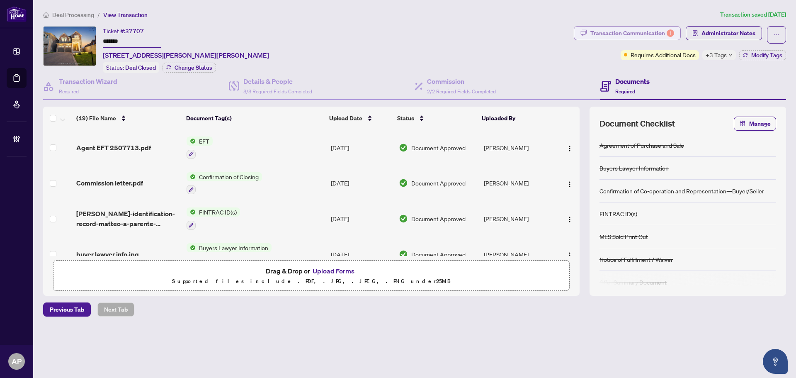
click at [664, 35] on div "Transaction Communication 1" at bounding box center [633, 33] width 84 height 13
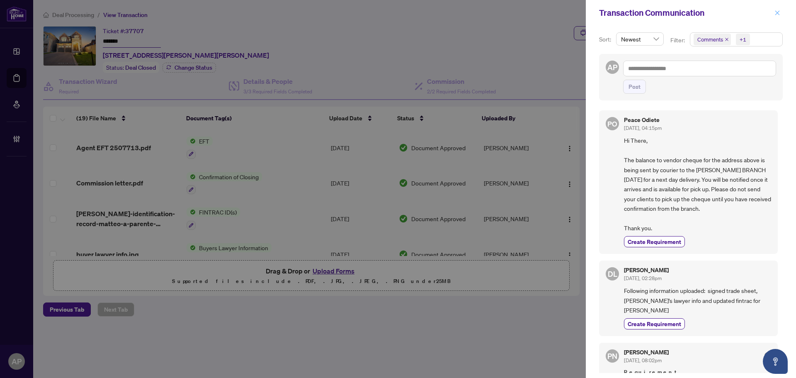
click at [776, 11] on icon "close" at bounding box center [778, 13] width 6 height 6
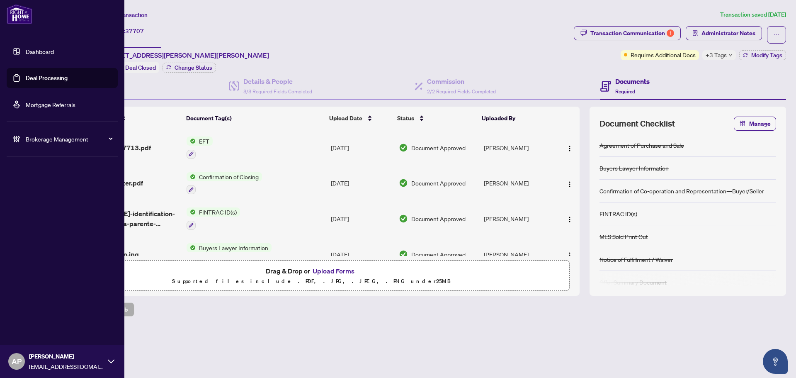
click at [29, 78] on link "Deal Processing" at bounding box center [47, 77] width 42 height 7
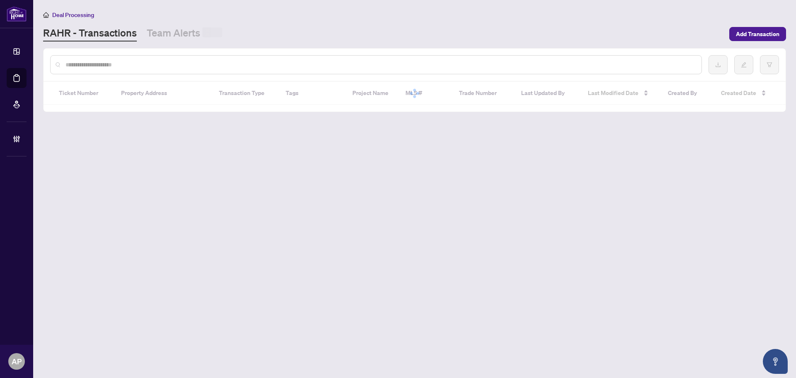
click at [168, 64] on input "text" at bounding box center [380, 64] width 629 height 9
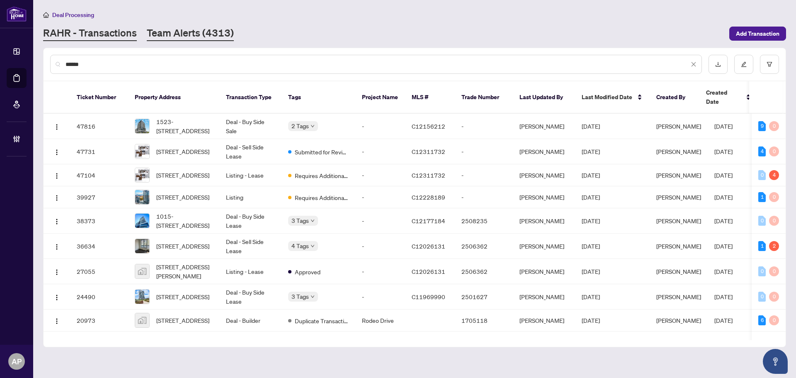
type input "******"
click at [191, 32] on link "Team Alerts (4313)" at bounding box center [190, 33] width 87 height 15
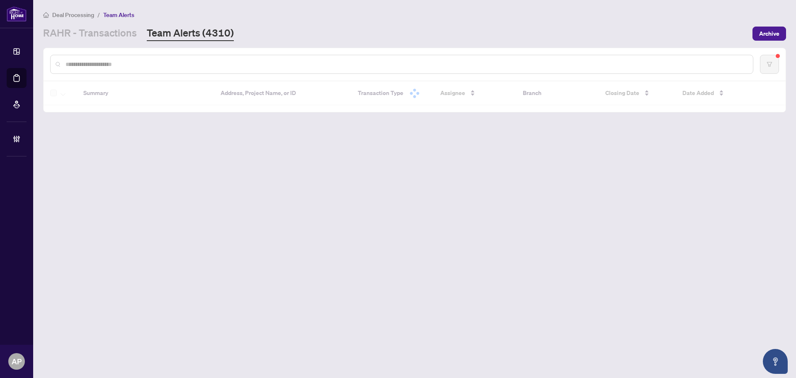
click at [206, 65] on input "text" at bounding box center [406, 64] width 681 height 9
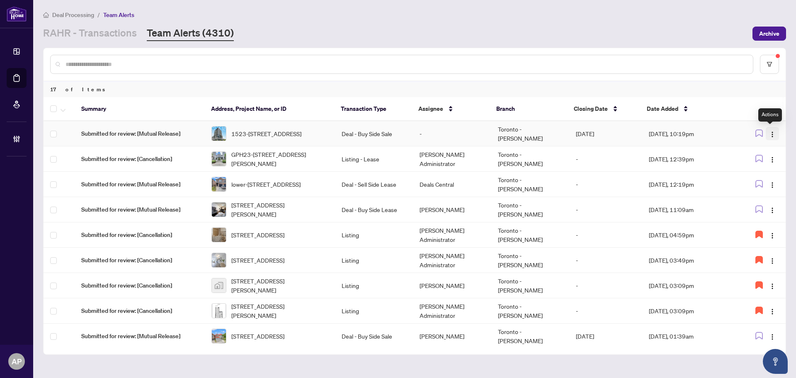
click at [770, 132] on img "button" at bounding box center [772, 134] width 7 height 7
click at [756, 152] on span "Assign Myself" at bounding box center [751, 149] width 39 height 9
click at [343, 131] on td "Deal - Buy Side Sale" at bounding box center [374, 133] width 78 height 25
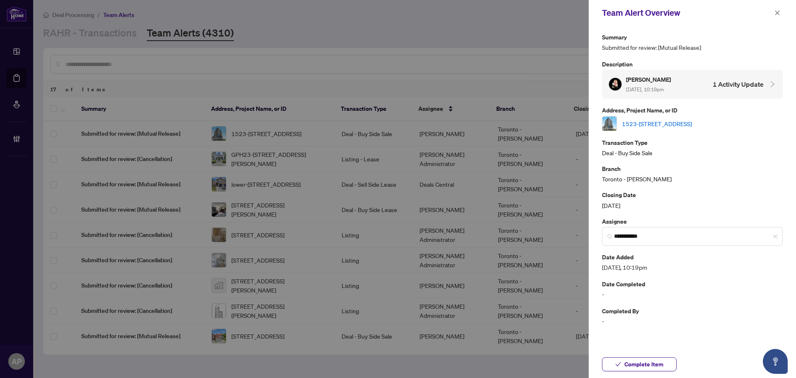
click at [690, 123] on link "1523-[STREET_ADDRESS]" at bounding box center [657, 123] width 70 height 9
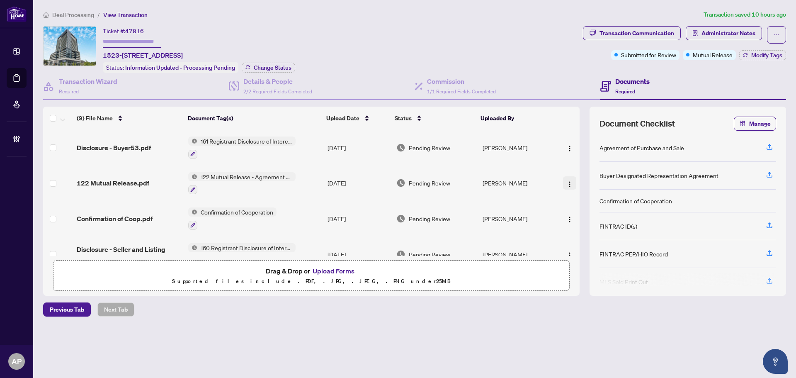
click at [569, 178] on span "button" at bounding box center [569, 182] width 7 height 9
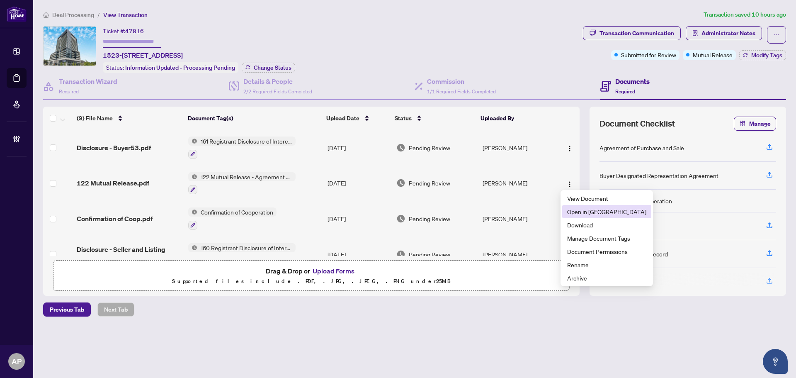
click at [614, 214] on span "Open in [GEOGRAPHIC_DATA]" at bounding box center [606, 211] width 79 height 9
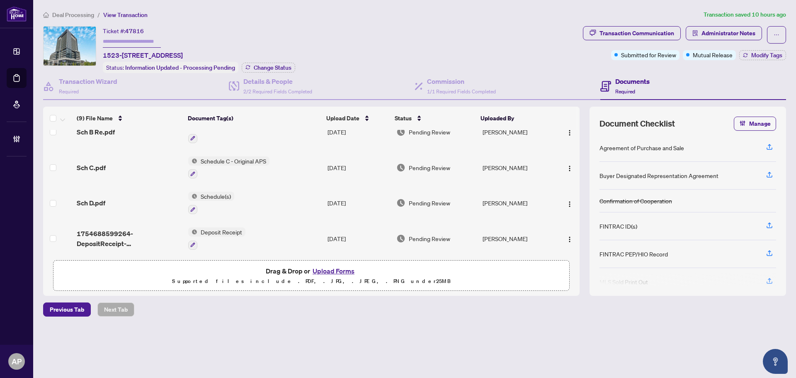
scroll to position [195, 0]
click at [267, 230] on td "Deposit Receipt" at bounding box center [254, 238] width 139 height 36
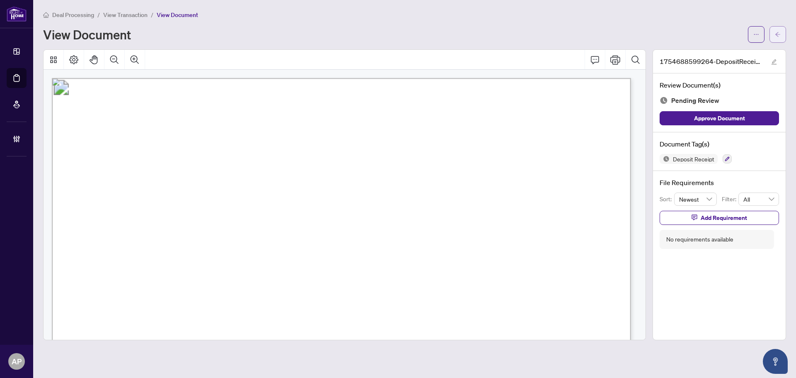
click at [775, 32] on icon "arrow-left" at bounding box center [778, 35] width 6 height 6
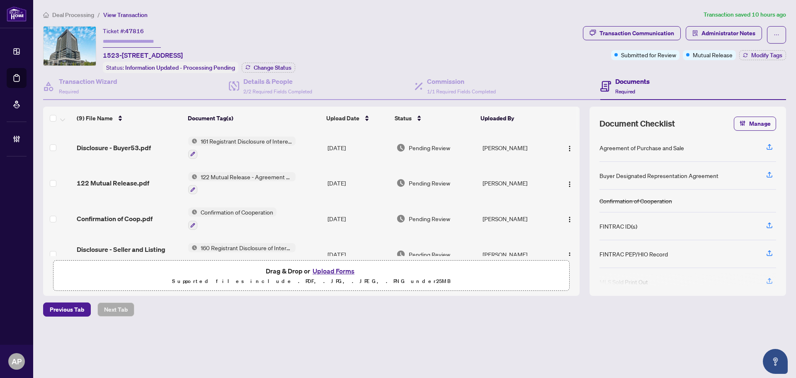
click at [154, 182] on div "122 Mutual Release.pdf" at bounding box center [129, 183] width 105 height 10
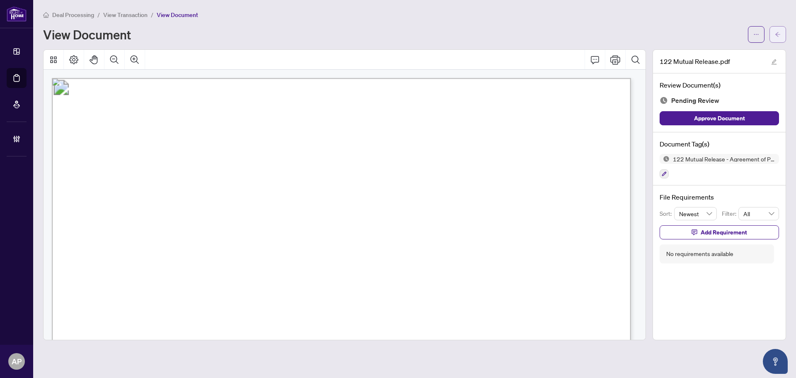
click at [780, 36] on button "button" at bounding box center [778, 34] width 17 height 17
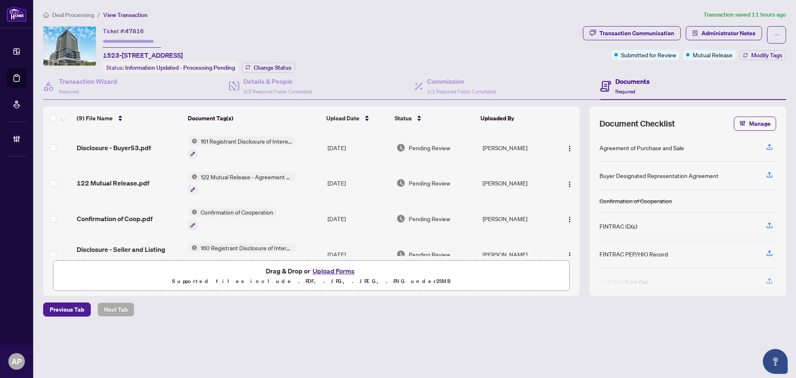
click at [166, 217] on div "Confirmation of Coop.pdf" at bounding box center [129, 219] width 105 height 10
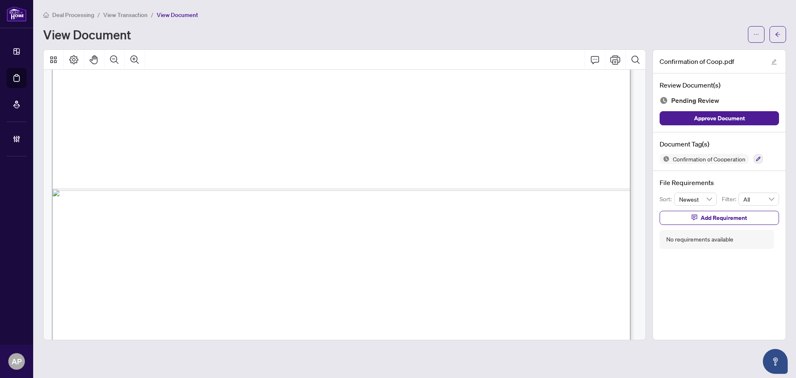
scroll to position [1405, 0]
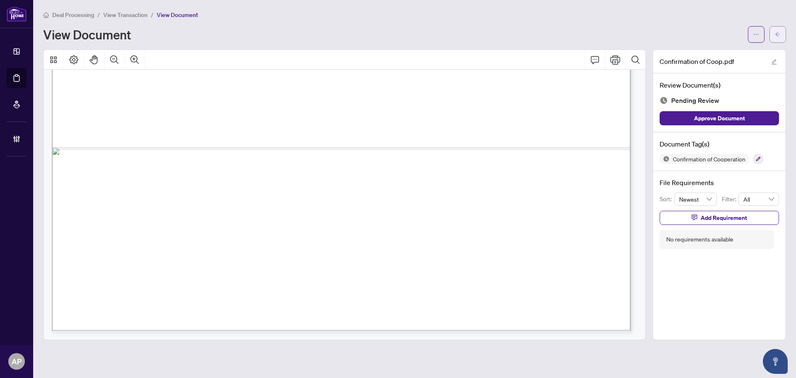
click at [783, 39] on button "button" at bounding box center [778, 34] width 17 height 17
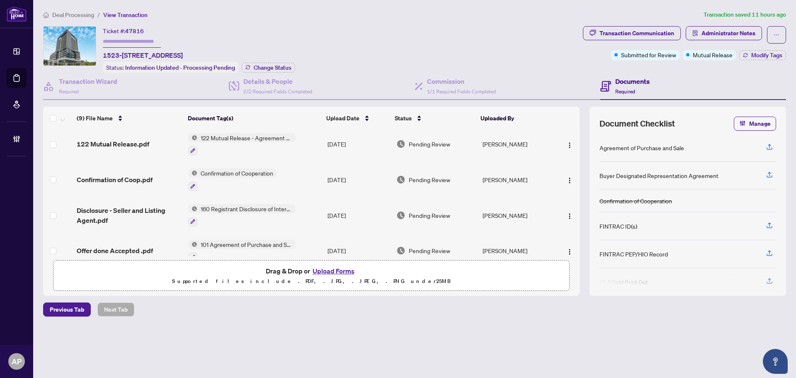
scroll to position [83, 0]
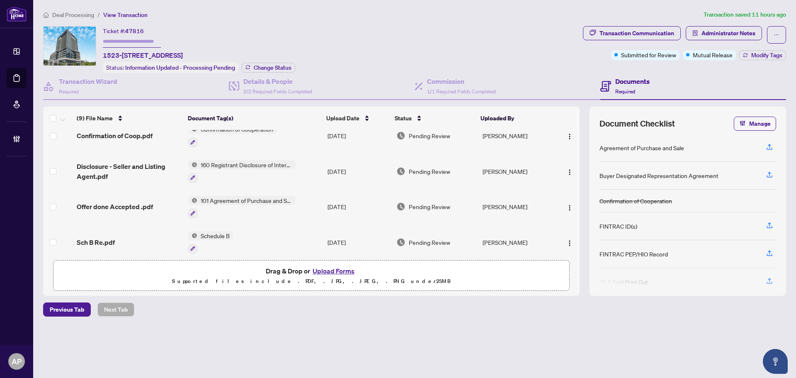
click at [315, 194] on td "101 Agreement of Purchase and Sale - Condominium Resale" at bounding box center [254, 207] width 139 height 36
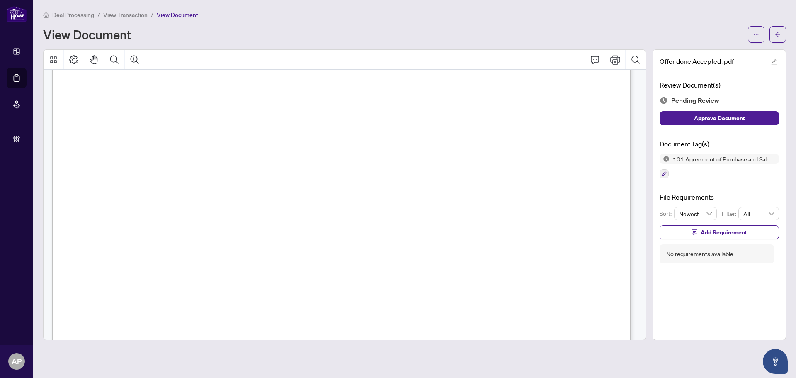
scroll to position [839, 0]
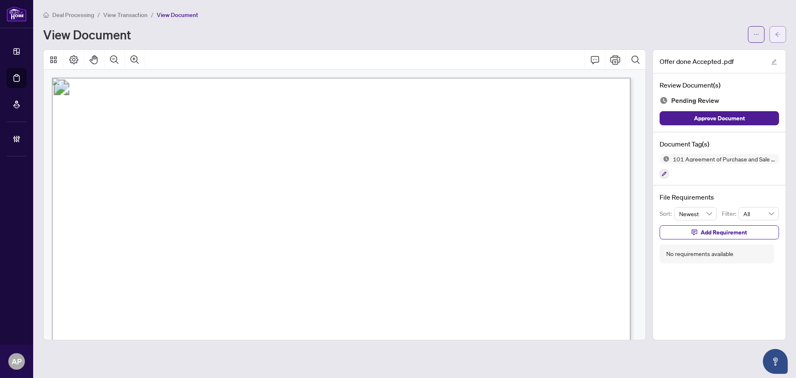
click at [777, 34] on icon "arrow-left" at bounding box center [778, 35] width 6 height 6
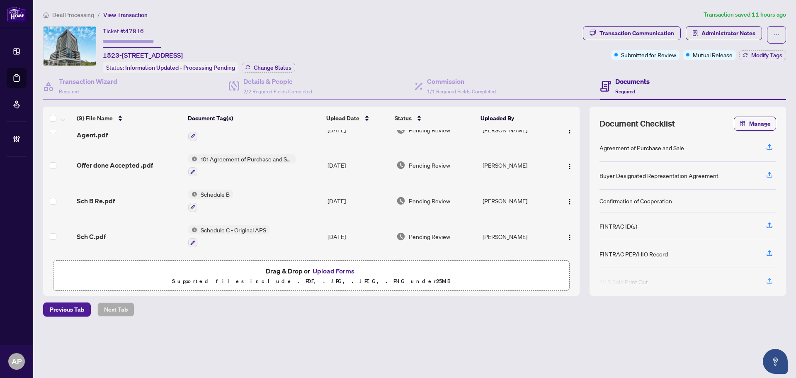
scroll to position [195, 0]
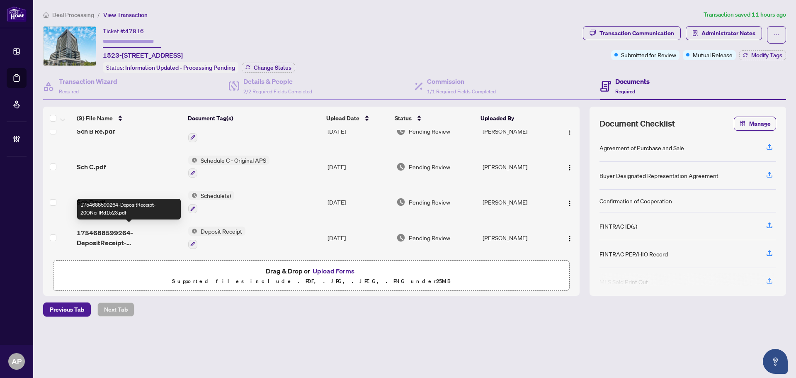
click at [159, 235] on span "1754688599264-DepositReceipt-20ONeillRd1523.pdf" at bounding box center [129, 238] width 105 height 20
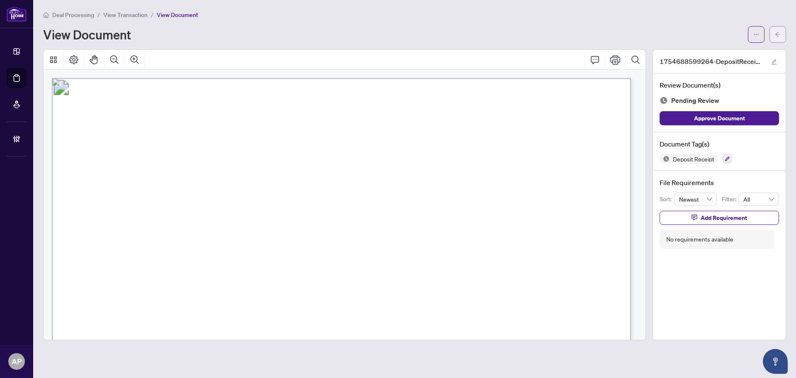
click at [780, 32] on icon "arrow-left" at bounding box center [778, 35] width 6 height 6
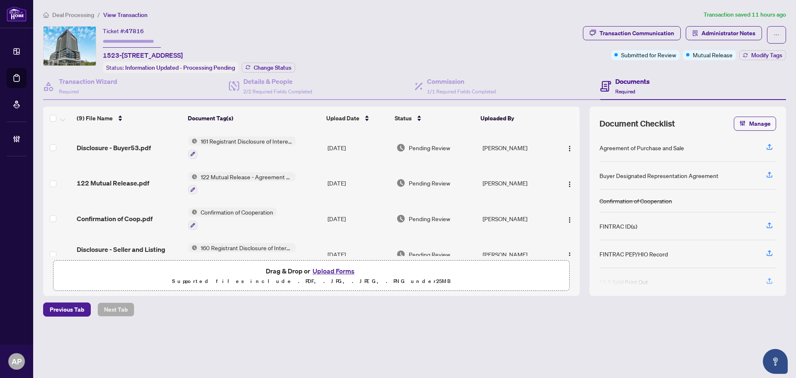
scroll to position [124, 0]
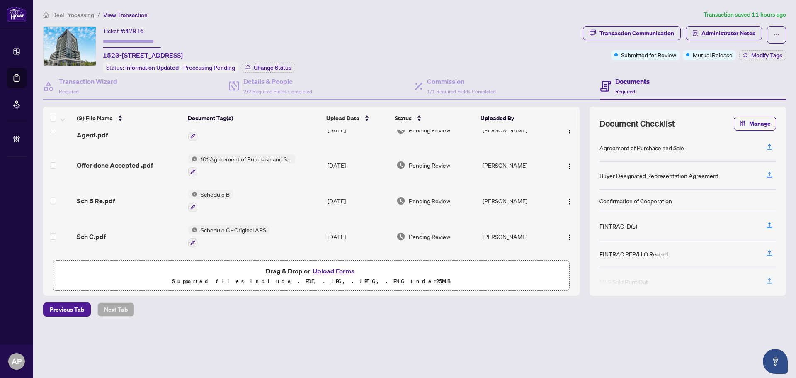
click at [162, 196] on div "Sch B Re.pdf" at bounding box center [129, 201] width 105 height 10
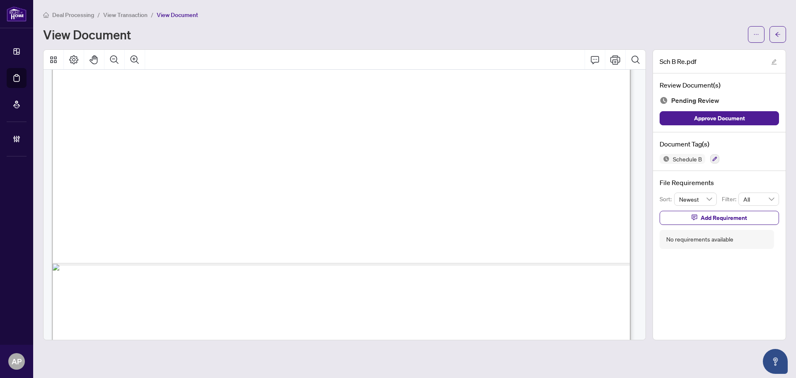
scroll to position [1405, 0]
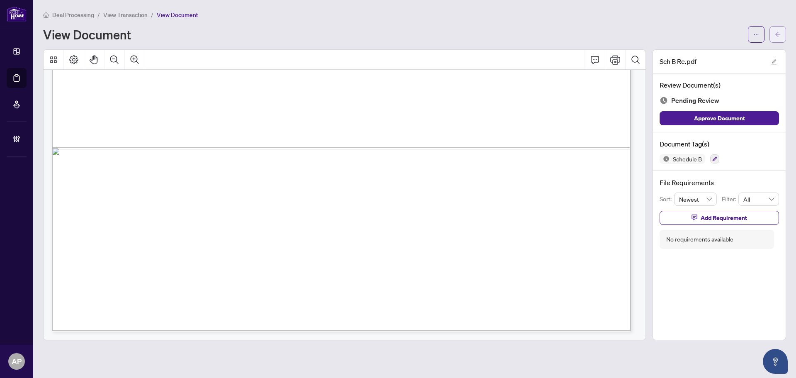
click at [781, 41] on button "button" at bounding box center [778, 34] width 17 height 17
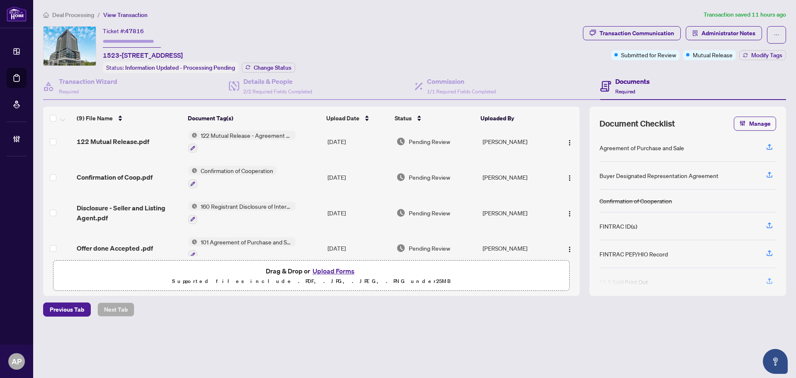
scroll to position [195, 0]
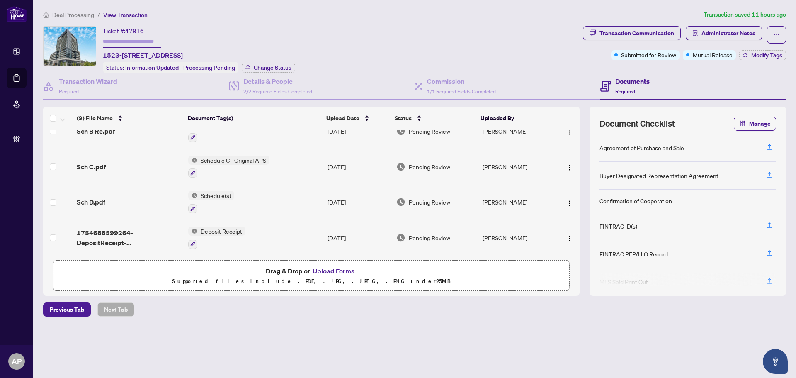
click at [159, 202] on div "Sch D.pdf" at bounding box center [129, 202] width 105 height 10
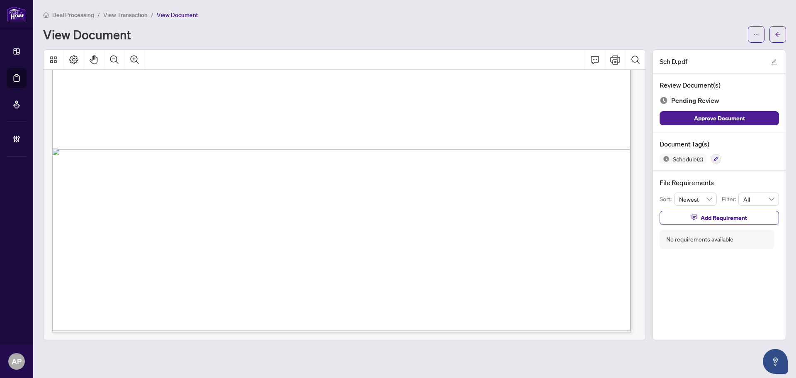
scroll to position [566, 0]
click at [779, 29] on span "button" at bounding box center [778, 34] width 6 height 13
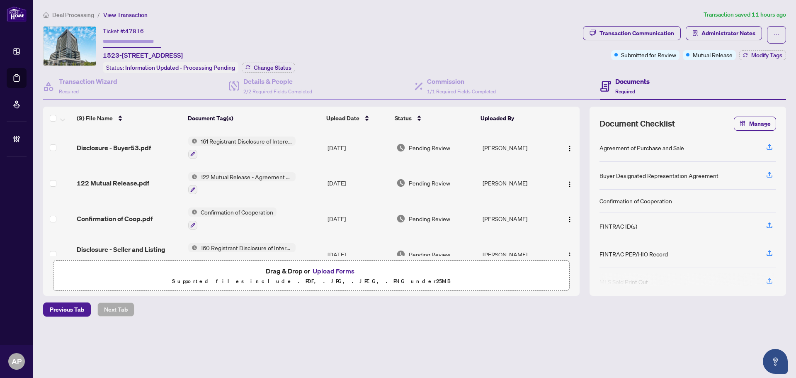
click at [164, 144] on div "Disclosure - Buyer53.pdf" at bounding box center [129, 148] width 105 height 10
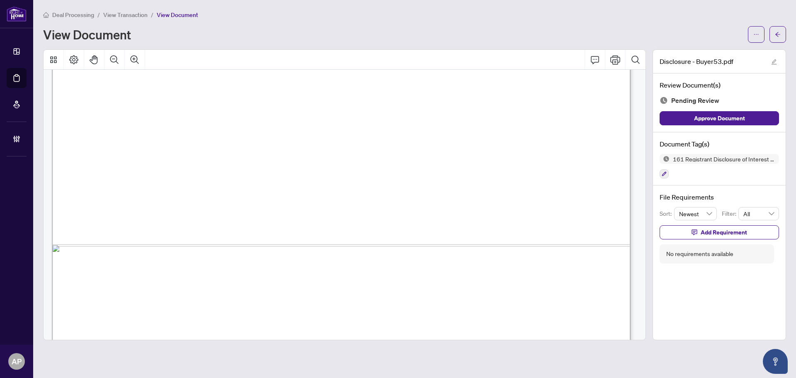
scroll to position [276, 0]
click at [785, 37] on button "button" at bounding box center [778, 34] width 17 height 17
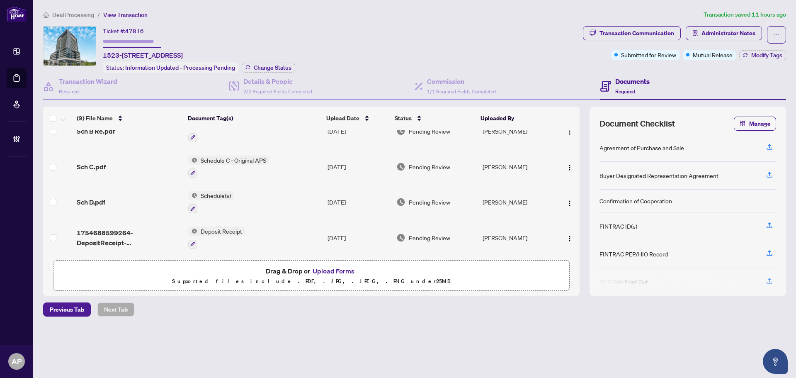
scroll to position [29, 0]
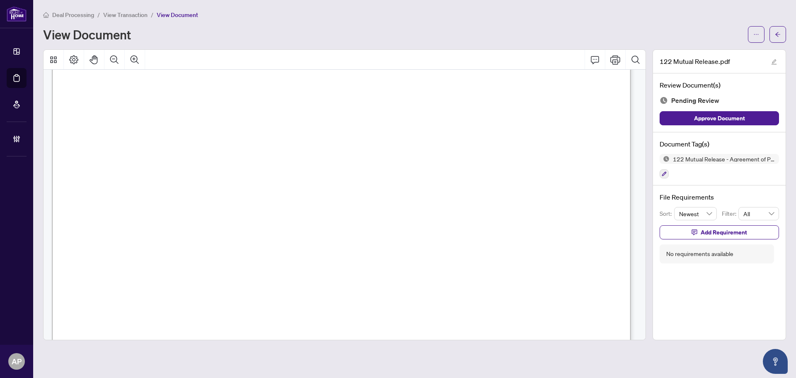
scroll to position [456, 0]
click at [760, 34] on button "button" at bounding box center [756, 34] width 17 height 17
click at [729, 53] on span "Download" at bounding box center [726, 52] width 63 height 9
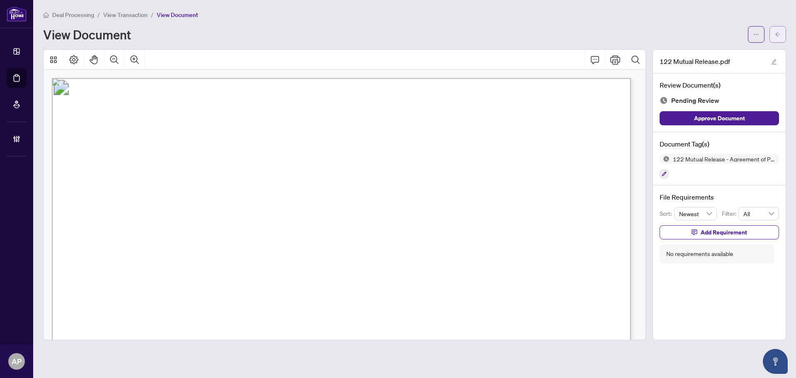
click at [776, 35] on icon "arrow-left" at bounding box center [778, 35] width 6 height 6
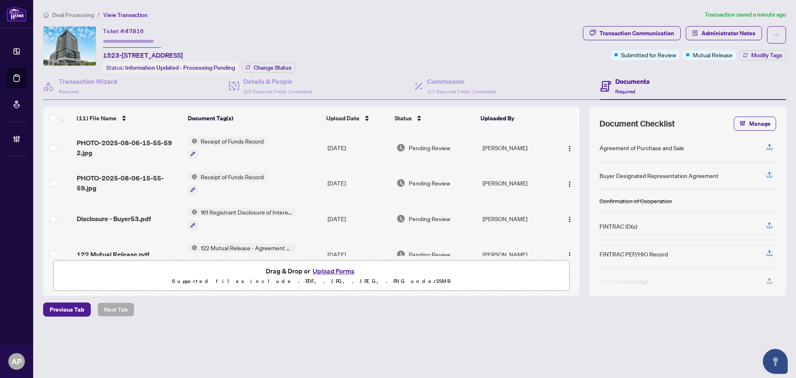
click at [326, 143] on td "Aug/15/2025" at bounding box center [358, 148] width 69 height 36
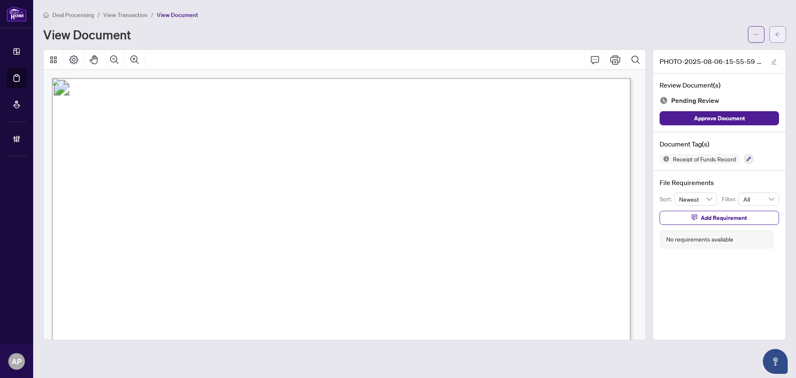
click at [780, 38] on span "button" at bounding box center [778, 34] width 6 height 13
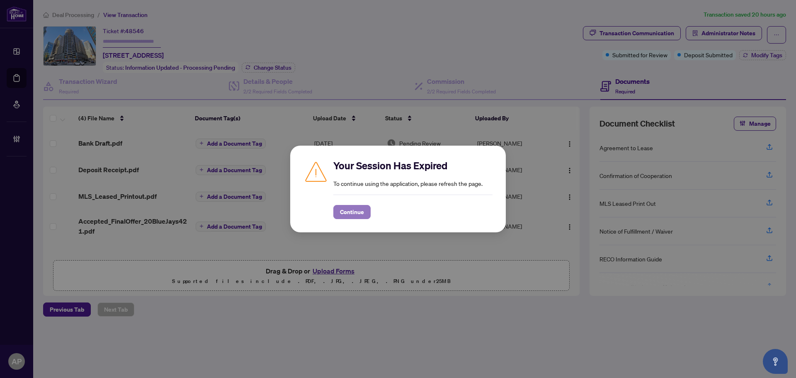
drag, startPoint x: 358, startPoint y: 209, endPoint x: 362, endPoint y: 209, distance: 4.6
click at [358, 209] on span "Continue" at bounding box center [352, 211] width 24 height 13
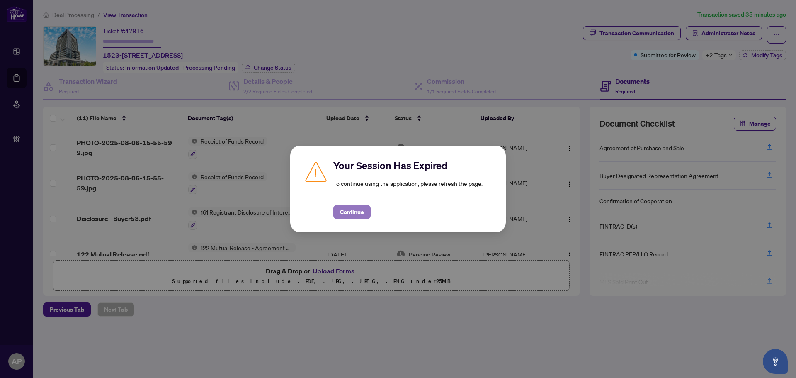
click at [365, 214] on button "Continue" at bounding box center [351, 212] width 37 height 14
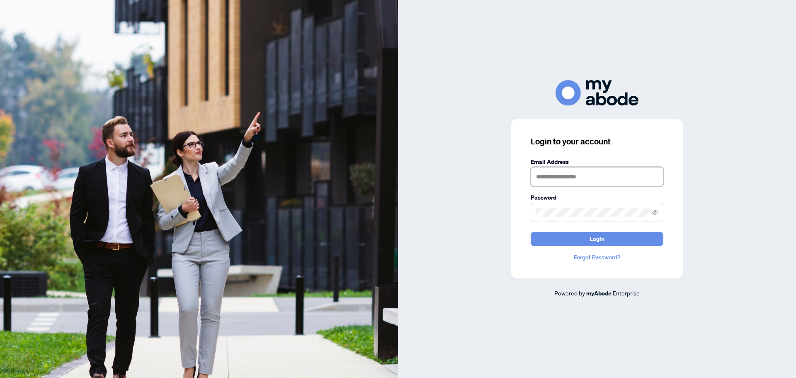
type input "**********"
click at [608, 236] on button "Login" at bounding box center [597, 239] width 133 height 14
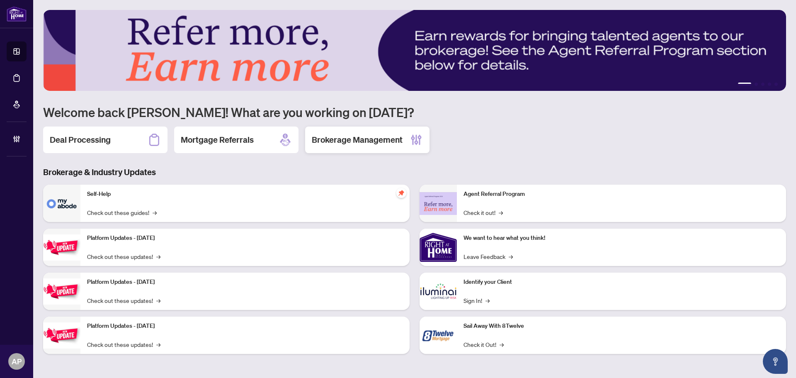
click at [373, 143] on h2 "Brokerage Management" at bounding box center [357, 140] width 91 height 12
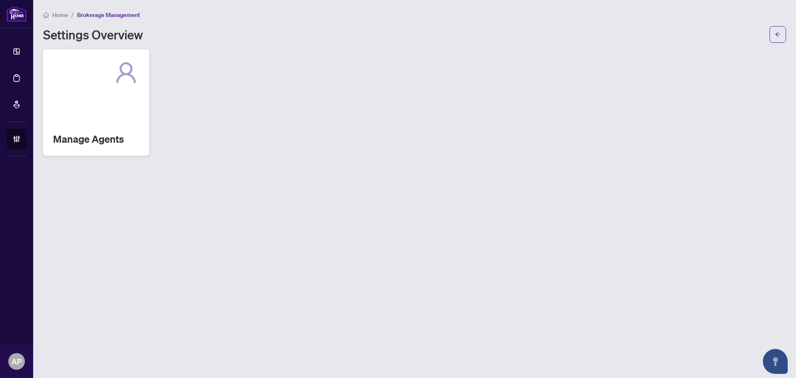
click at [107, 102] on div "Manage Agents" at bounding box center [96, 102] width 106 height 106
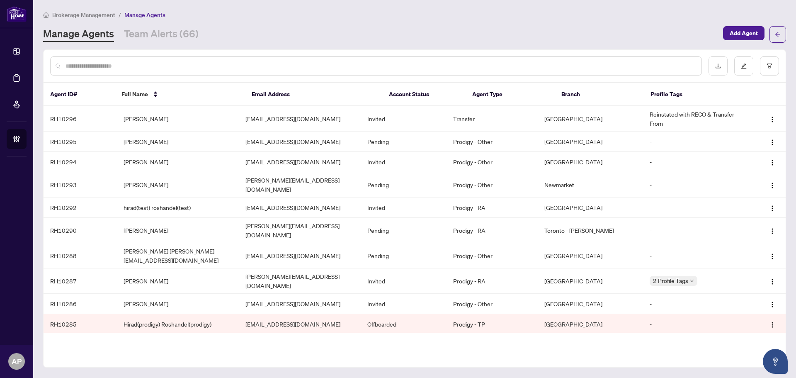
click at [122, 65] on input "text" at bounding box center [380, 65] width 629 height 9
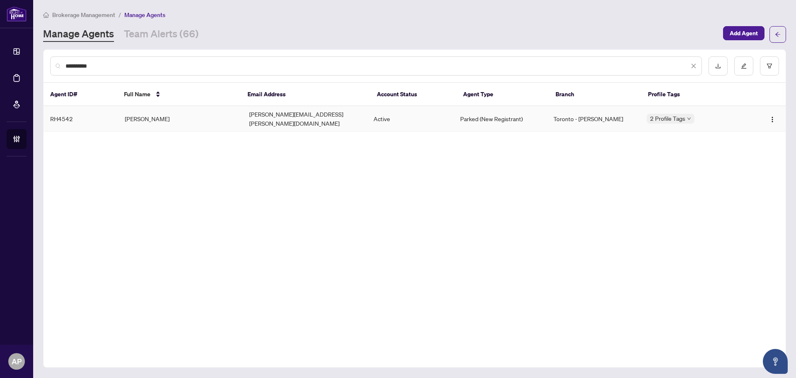
type input "**********"
click at [519, 114] on td "Parked (New Registrant)" at bounding box center [500, 118] width 93 height 25
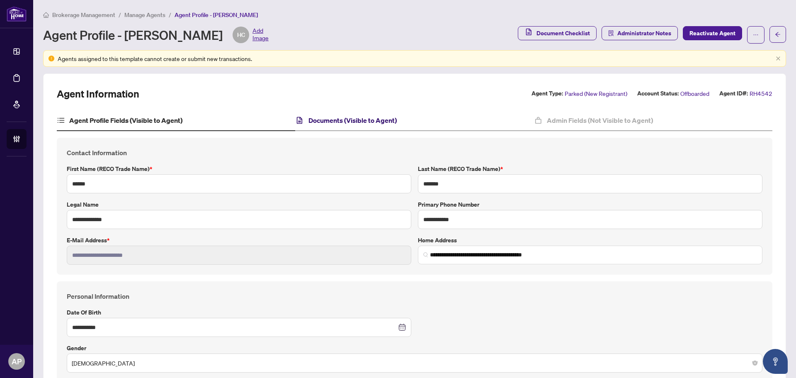
click at [316, 121] on h4 "Documents (Visible to Agent)" at bounding box center [353, 120] width 88 height 10
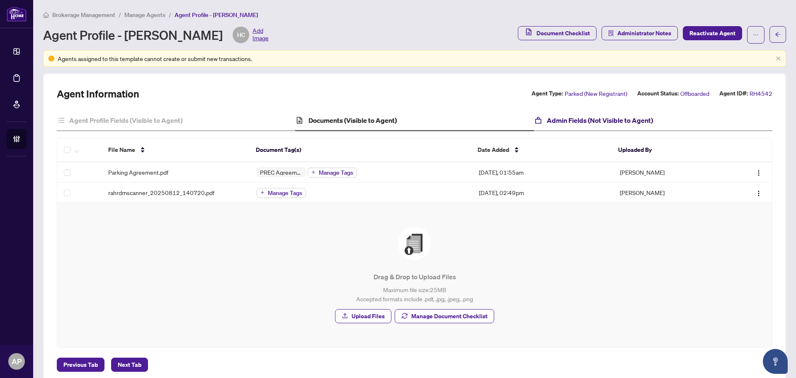
click at [575, 117] on h4 "Admin Fields (Not Visible to Agent)" at bounding box center [600, 120] width 106 height 10
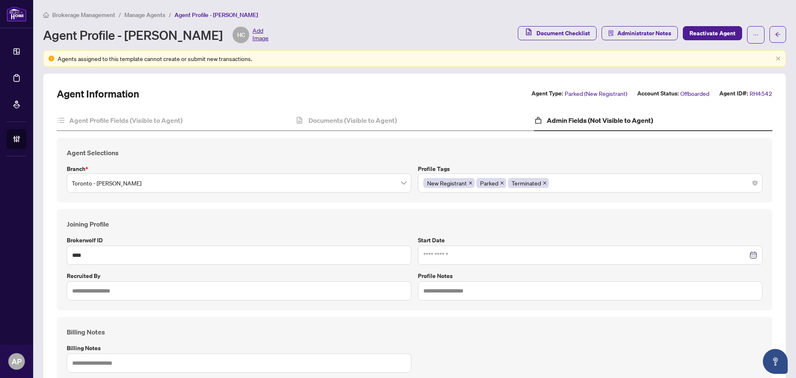
type input "**********"
click at [362, 114] on div "Documents (Visible to Agent)" at bounding box center [414, 120] width 238 height 21
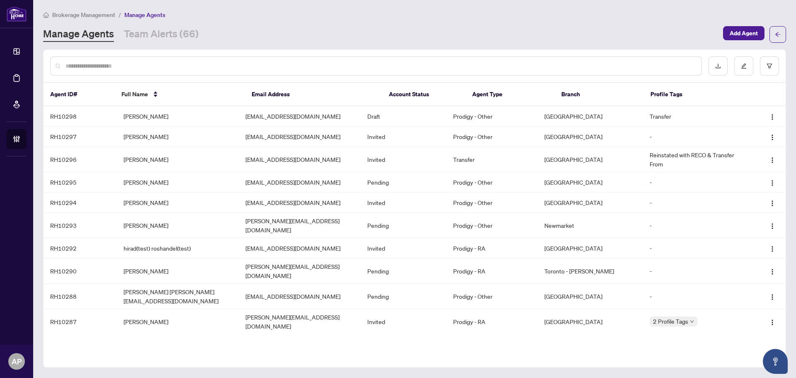
click at [147, 64] on input "text" at bounding box center [380, 65] width 629 height 9
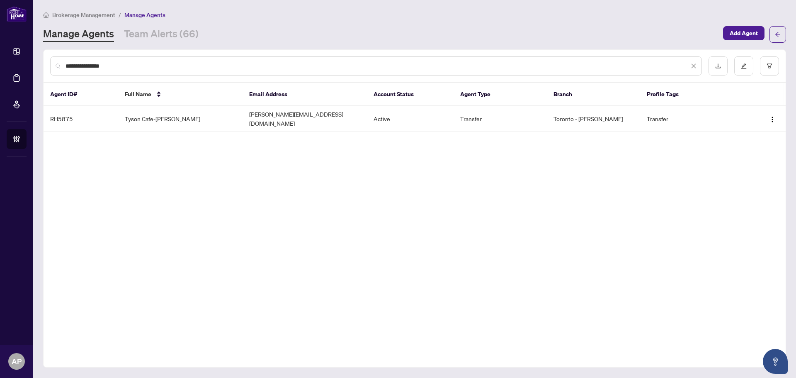
type input "**********"
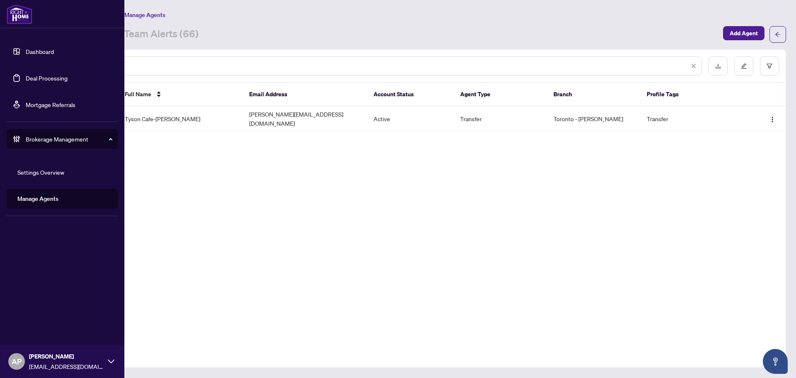
click at [26, 76] on link "Deal Processing" at bounding box center [47, 77] width 42 height 7
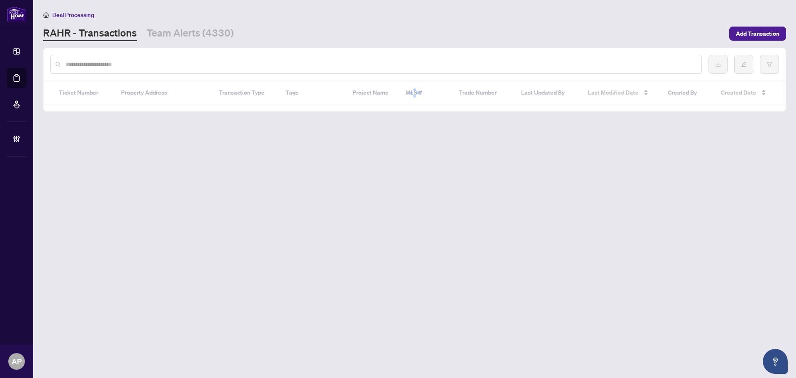
click at [194, 65] on input "text" at bounding box center [380, 64] width 629 height 9
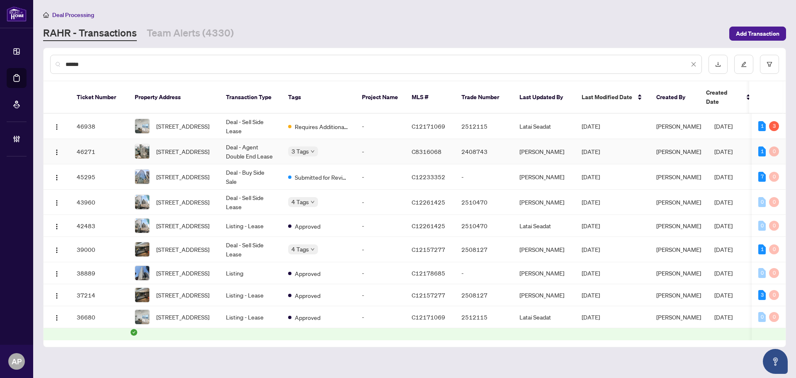
type input "******"
click at [265, 145] on td "Deal - Agent Double End Lease" at bounding box center [250, 151] width 62 height 25
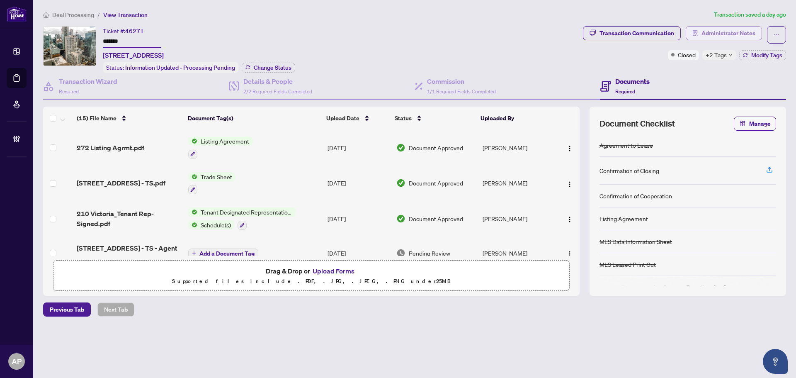
click at [708, 32] on span "Administrator Notes" at bounding box center [729, 33] width 54 height 13
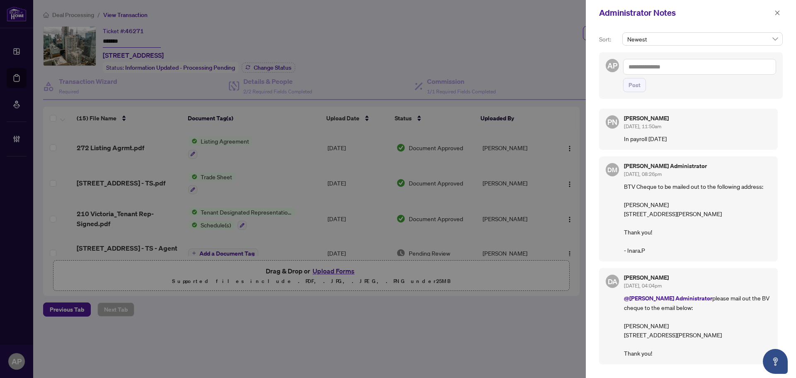
drag, startPoint x: 776, startPoint y: 14, endPoint x: 764, endPoint y: 20, distance: 13.4
click at [777, 14] on icon "close" at bounding box center [777, 12] width 5 height 5
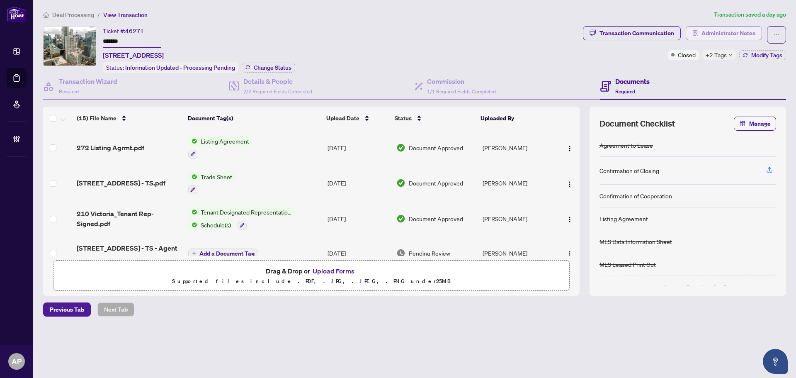
click at [721, 36] on span "Administrator Notes" at bounding box center [729, 33] width 54 height 13
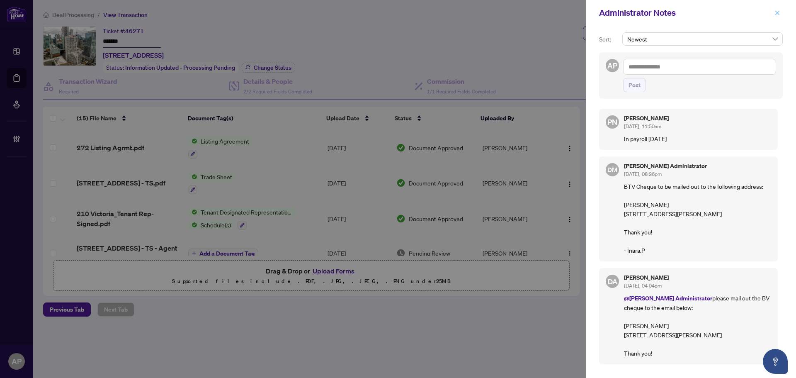
click at [779, 14] on icon "close" at bounding box center [778, 13] width 6 height 6
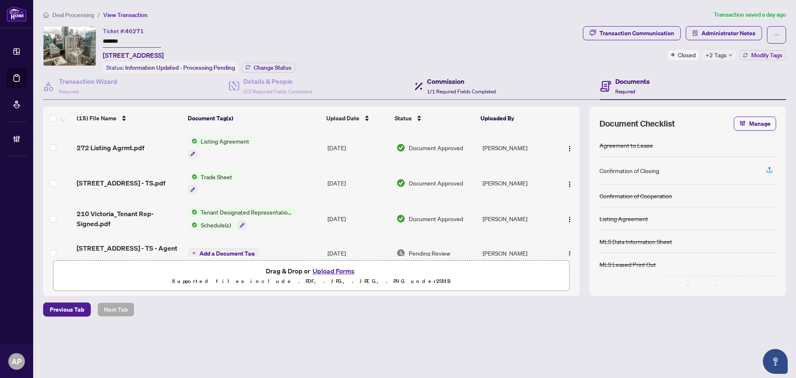
click at [455, 89] on span "1/1 Required Fields Completed" at bounding box center [461, 91] width 69 height 6
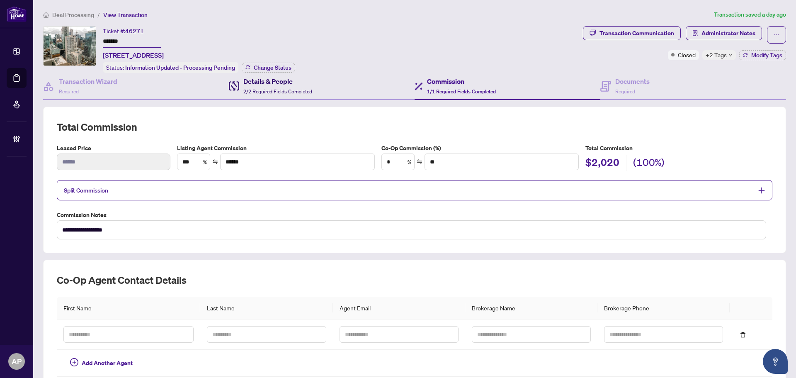
click at [284, 90] on span "2/2 Required Fields Completed" at bounding box center [277, 91] width 69 height 6
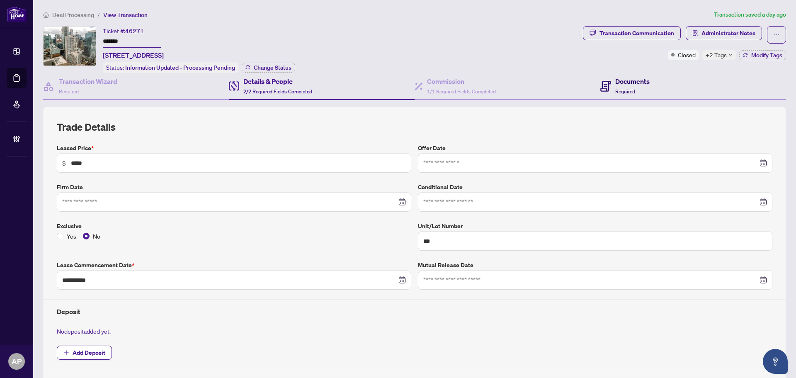
click at [603, 87] on icon at bounding box center [605, 86] width 11 height 11
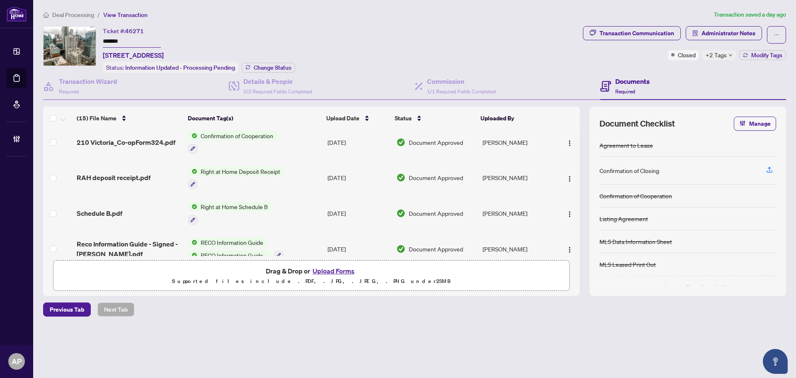
scroll to position [322, 0]
click at [713, 34] on span "Administrator Notes" at bounding box center [729, 33] width 54 height 13
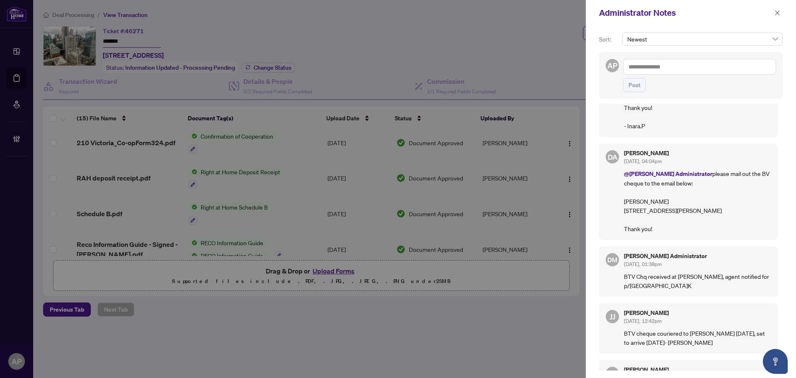
scroll to position [0, 0]
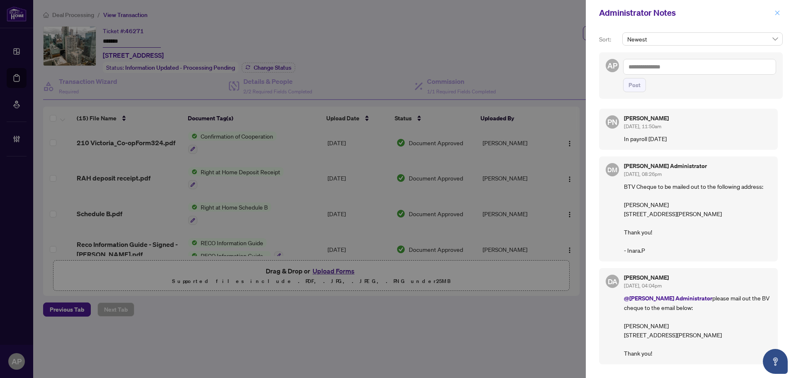
click at [780, 16] on span "button" at bounding box center [778, 12] width 6 height 13
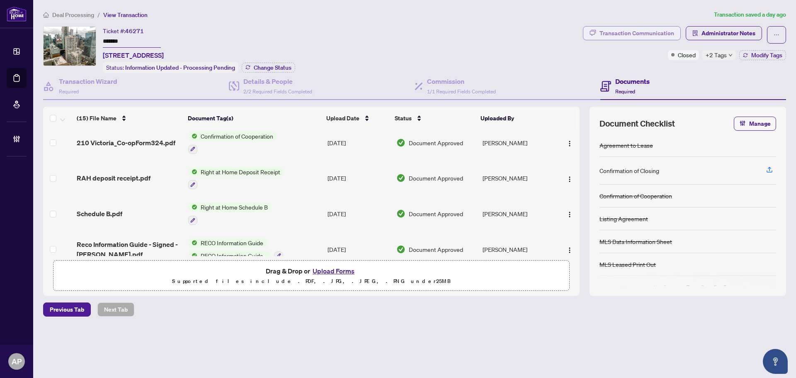
click at [669, 36] on div "Transaction Communication" at bounding box center [637, 33] width 75 height 13
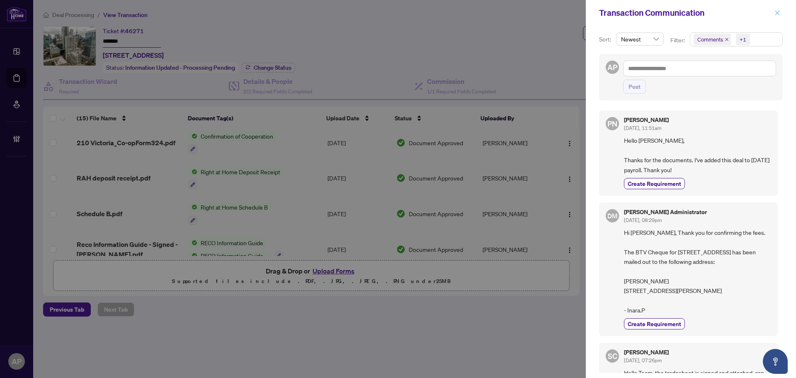
click at [779, 13] on icon "close" at bounding box center [778, 13] width 6 height 6
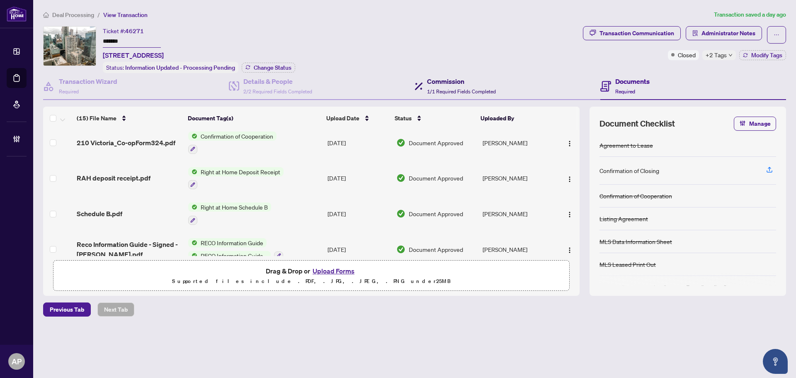
click at [494, 92] on span "1/1 Required Fields Completed" at bounding box center [461, 91] width 69 height 6
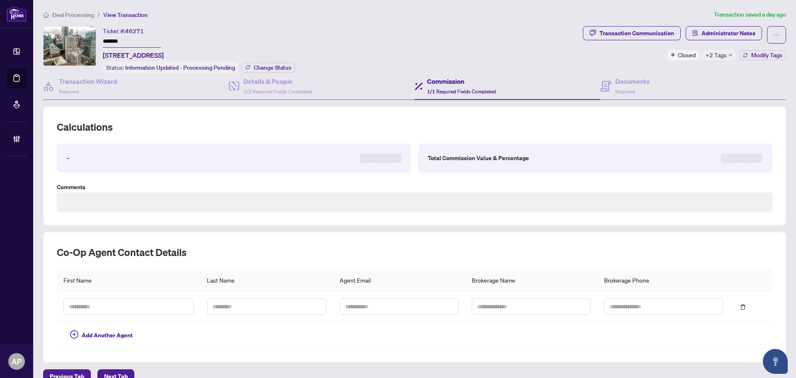
type textarea "**********"
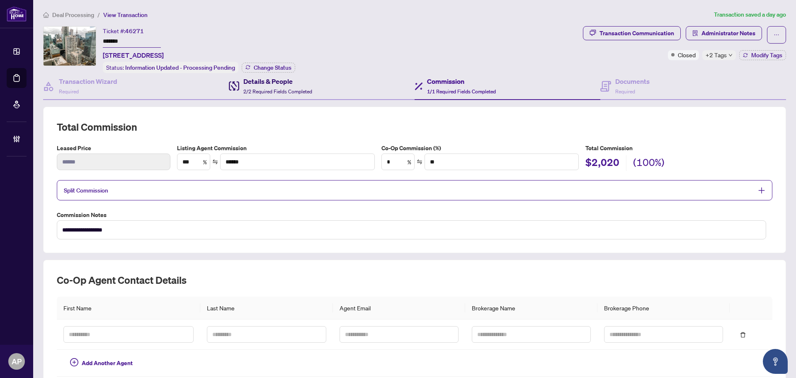
click at [307, 91] on span "2/2 Required Fields Completed" at bounding box center [277, 91] width 69 height 6
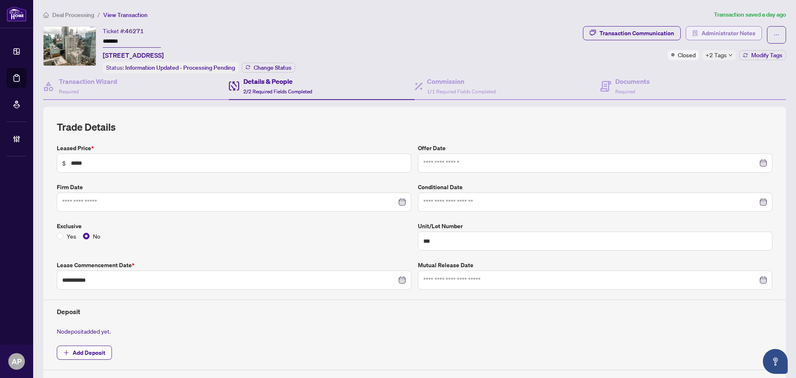
click at [727, 35] on span "Administrator Notes" at bounding box center [729, 33] width 54 height 13
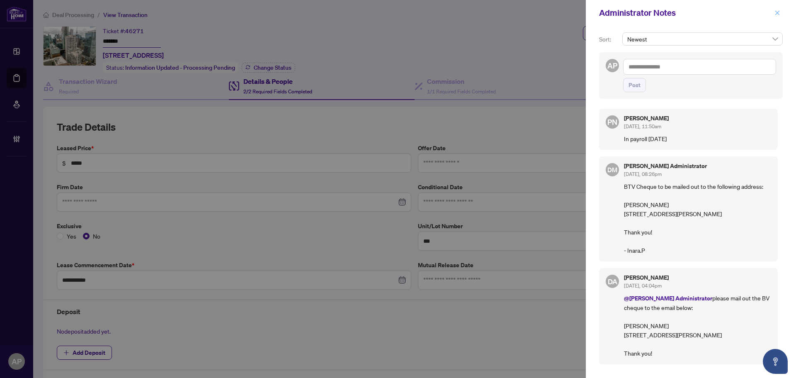
drag, startPoint x: 780, startPoint y: 15, endPoint x: 394, endPoint y: 50, distance: 387.3
click at [779, 15] on icon "close" at bounding box center [778, 13] width 6 height 6
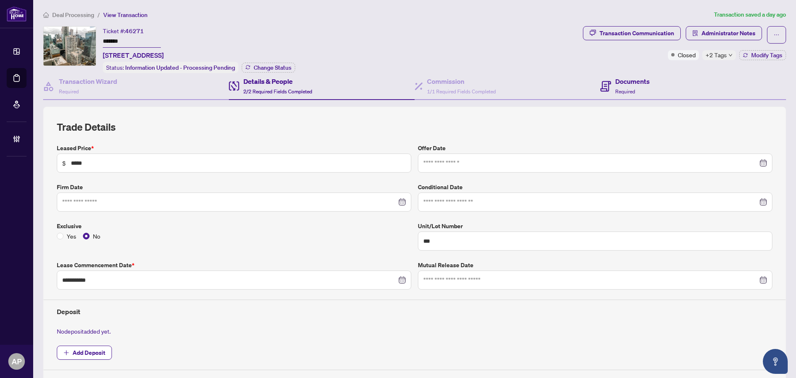
click at [621, 97] on div "Documents Required" at bounding box center [693, 86] width 186 height 27
click at [620, 89] on span "Required" at bounding box center [625, 91] width 20 height 6
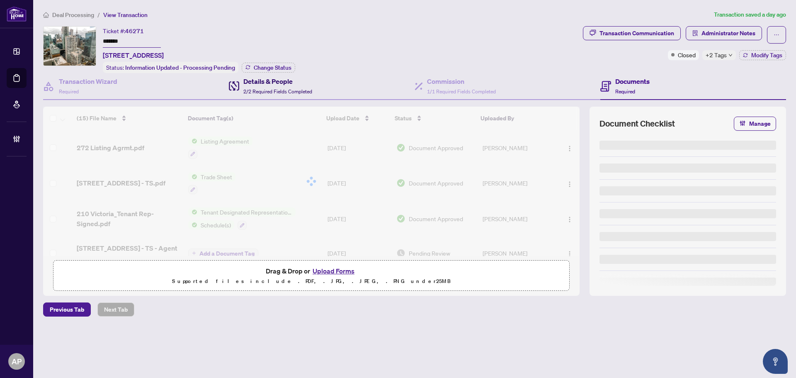
click at [269, 89] on span "2/2 Required Fields Completed" at bounding box center [277, 91] width 69 height 6
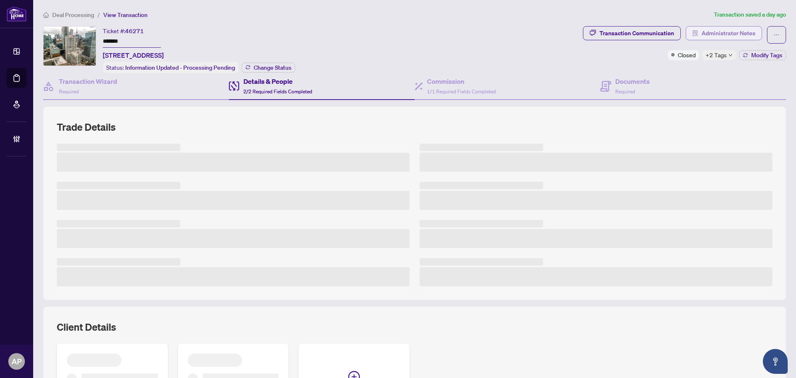
click at [709, 32] on span "Administrator Notes" at bounding box center [729, 33] width 54 height 13
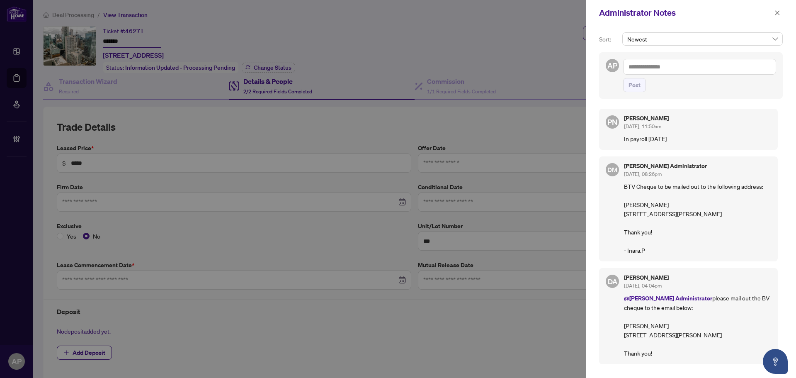
type input "**********"
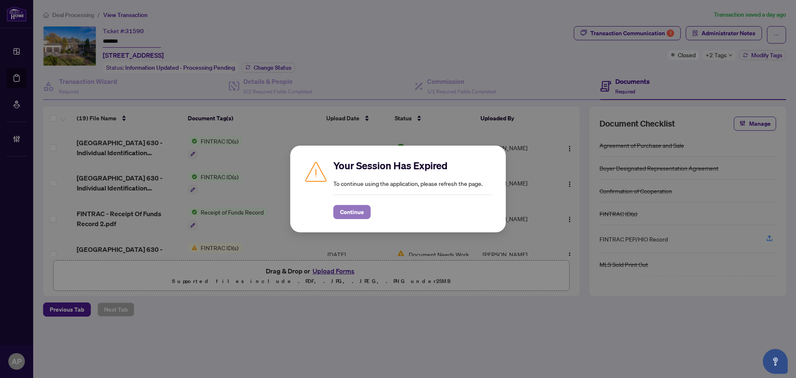
click at [354, 214] on span "Continue" at bounding box center [352, 211] width 24 height 13
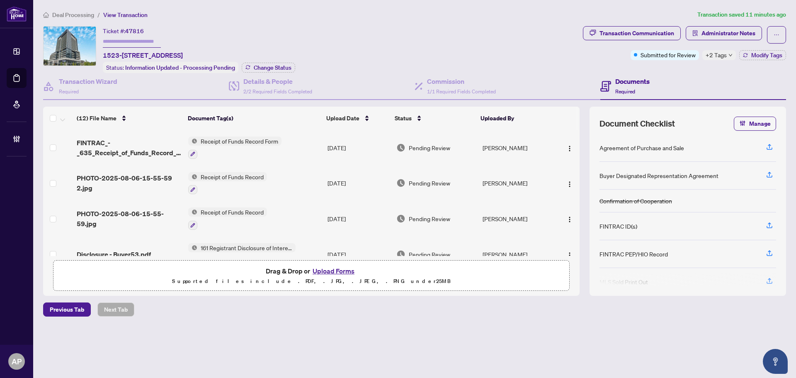
click at [731, 55] on icon "down" at bounding box center [730, 55] width 3 height 2
click at [608, 70] on div "Transaction Communication Administrator Notes Submitted for Review +2 Tags Modi…" at bounding box center [684, 49] width 207 height 47
click at [311, 148] on td "Receipt of Funds Record Form" at bounding box center [254, 148] width 139 height 36
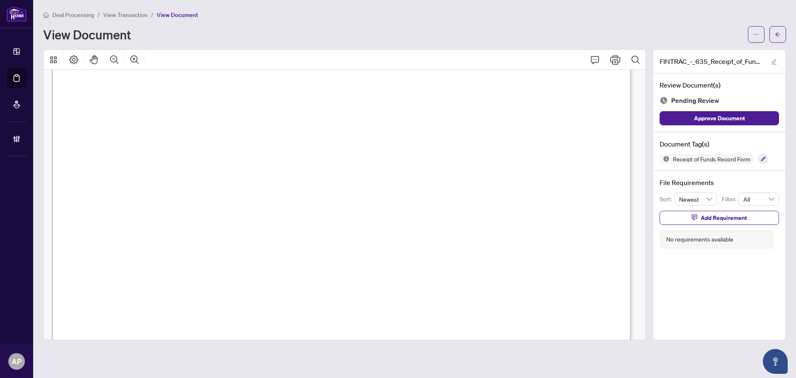
scroll to position [2802, 0]
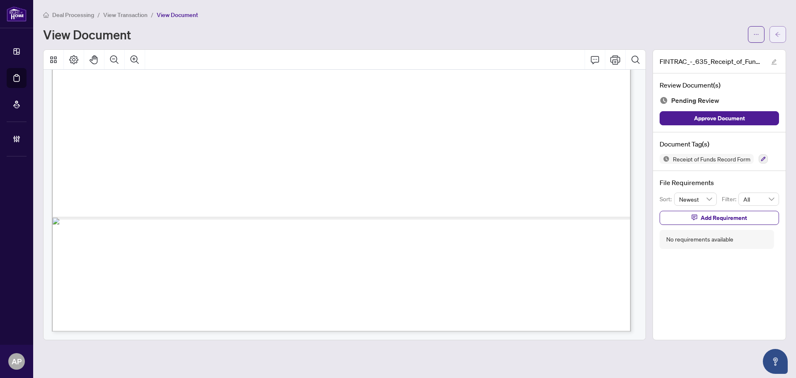
click at [785, 29] on button "button" at bounding box center [778, 34] width 17 height 17
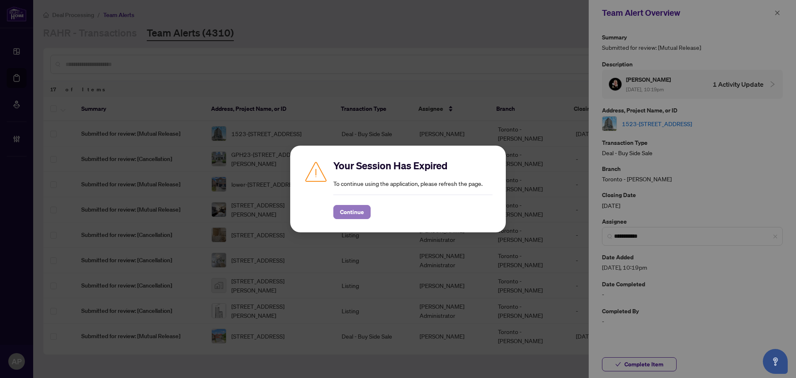
click at [355, 215] on span "Continue" at bounding box center [352, 211] width 24 height 13
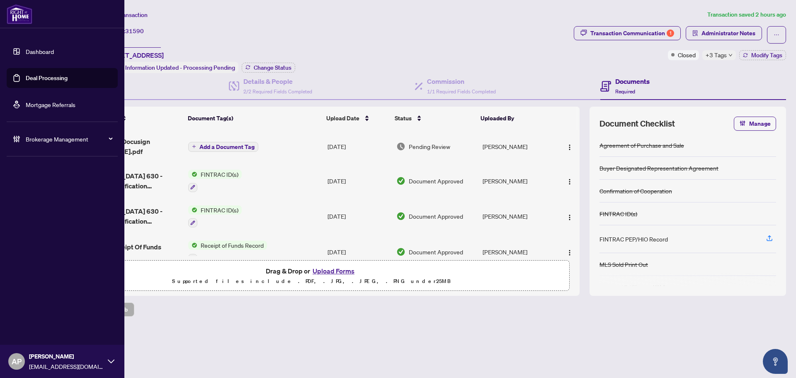
click at [26, 80] on link "Deal Processing" at bounding box center [47, 77] width 42 height 7
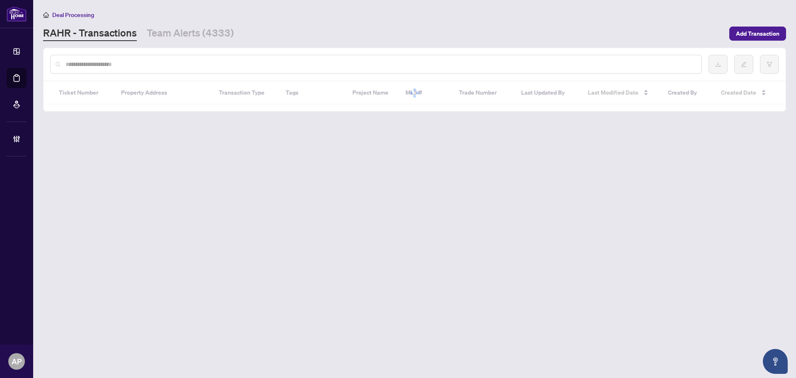
click at [242, 63] on input "text" at bounding box center [380, 64] width 629 height 9
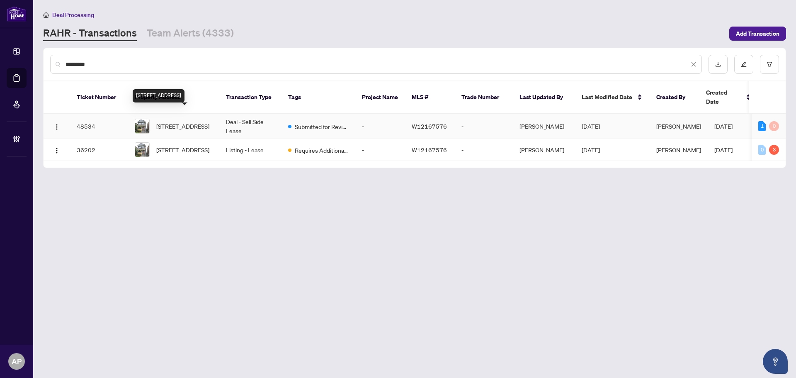
type input "*********"
click at [209, 122] on span "1512 Dufferin St, Toronto, Ontario M6H 3L4, Canada" at bounding box center [182, 126] width 53 height 9
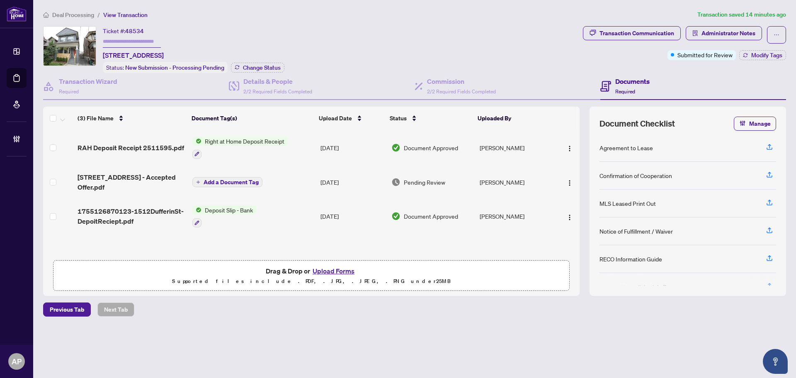
click at [306, 147] on td "Right at Home Deposit Receipt" at bounding box center [253, 148] width 128 height 36
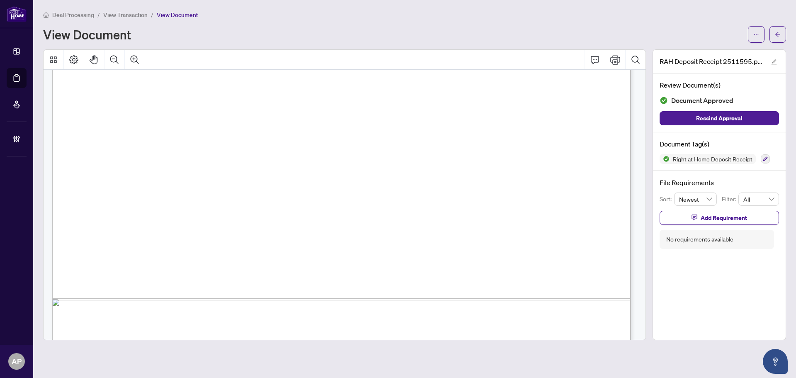
scroll to position [496, 0]
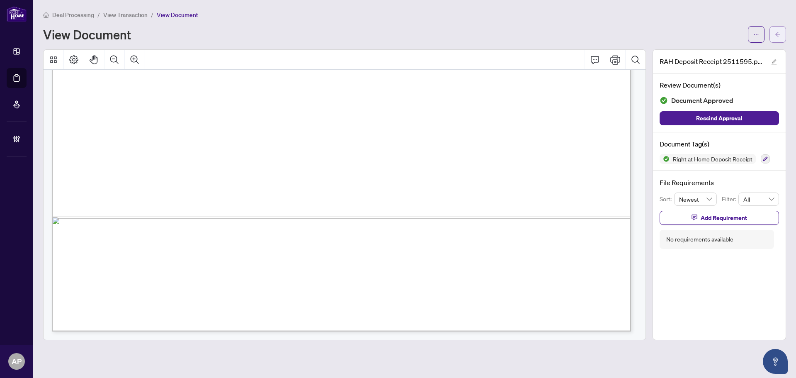
click at [783, 33] on button "button" at bounding box center [778, 34] width 17 height 17
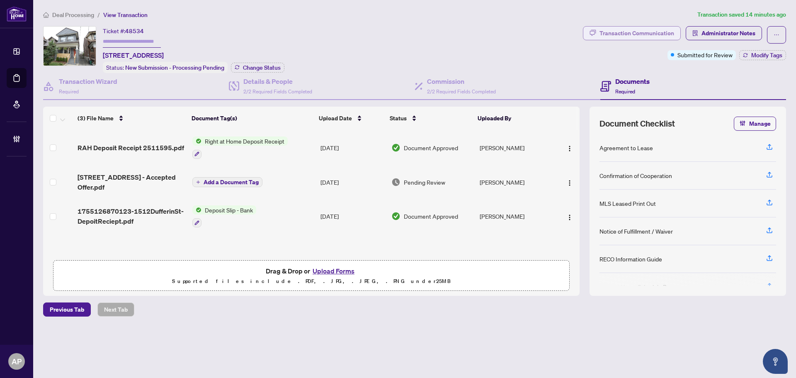
click at [666, 36] on div "Transaction Communication" at bounding box center [637, 33] width 75 height 13
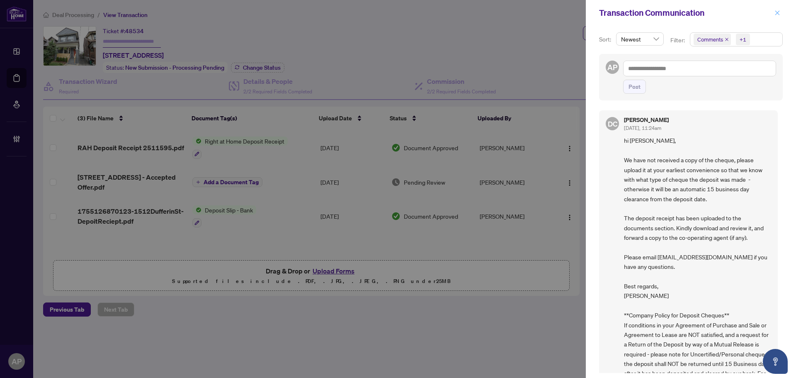
click at [778, 12] on icon "close" at bounding box center [778, 13] width 6 height 6
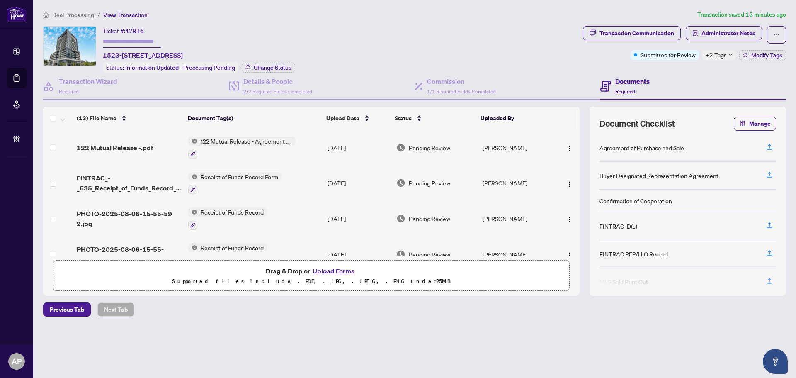
click at [167, 146] on div "122 Mutual Release -.pdf" at bounding box center [129, 148] width 105 height 10
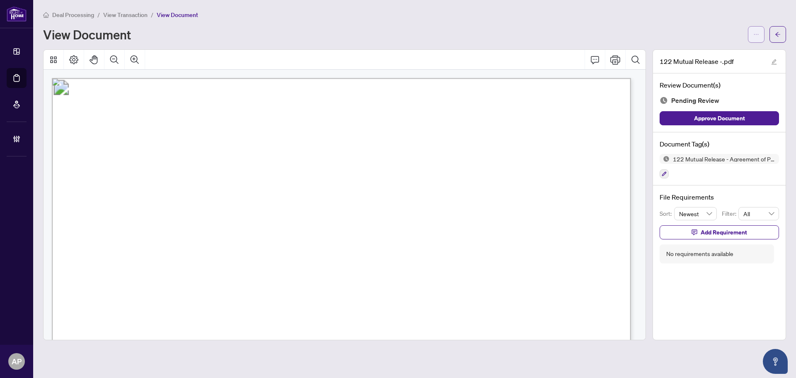
click at [756, 38] on span "button" at bounding box center [756, 34] width 6 height 13
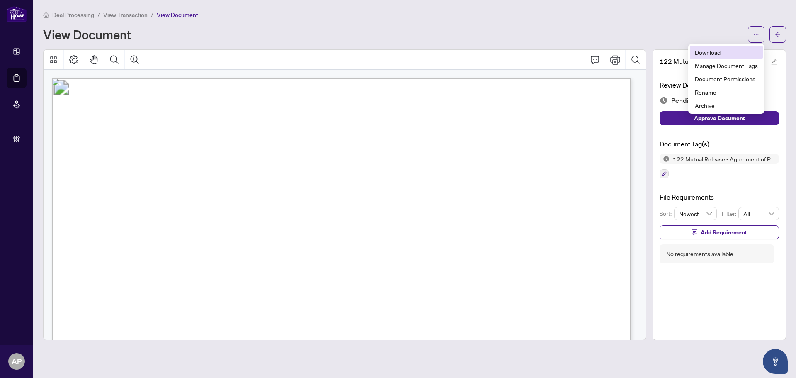
click at [727, 53] on span "Download" at bounding box center [726, 52] width 63 height 9
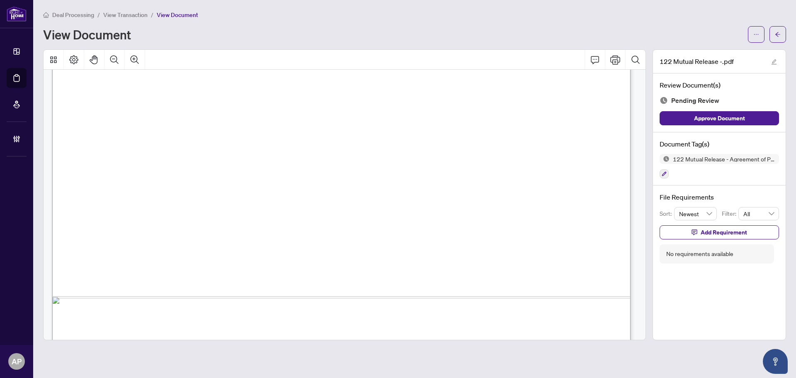
scroll to position [413, 0]
click at [760, 32] on button "button" at bounding box center [756, 34] width 17 height 17
click at [722, 55] on span "Download" at bounding box center [726, 52] width 63 height 9
click at [779, 37] on span "button" at bounding box center [778, 34] width 6 height 13
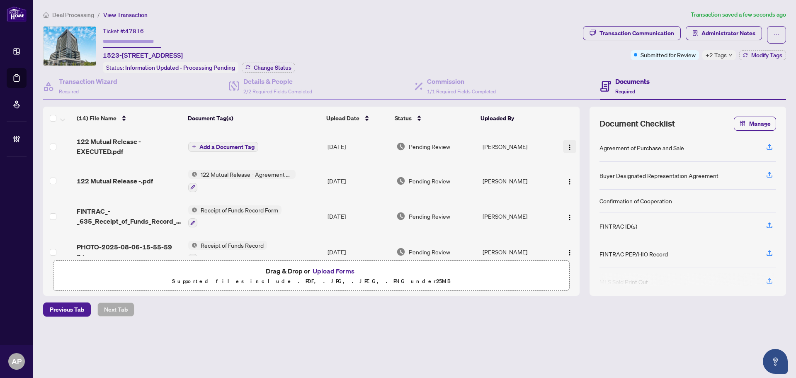
click at [567, 145] on img "button" at bounding box center [569, 147] width 7 height 7
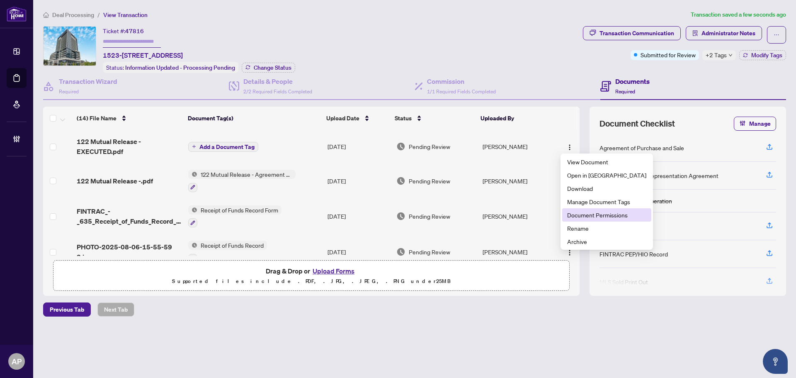
click at [587, 215] on span "Document Permissions" at bounding box center [606, 214] width 79 height 9
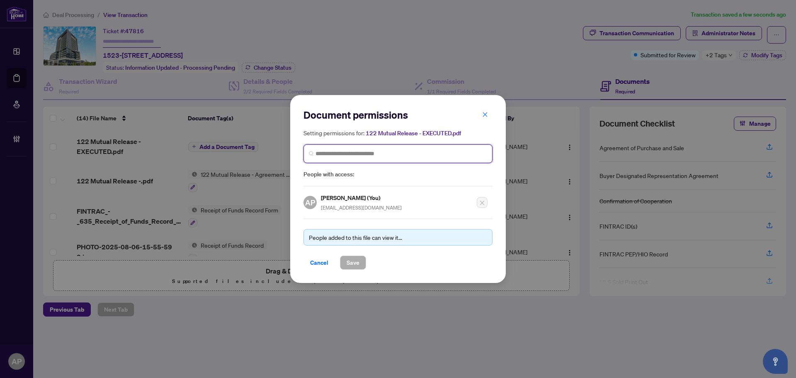
click at [418, 154] on input "search" at bounding box center [402, 153] width 172 height 9
type input "*******"
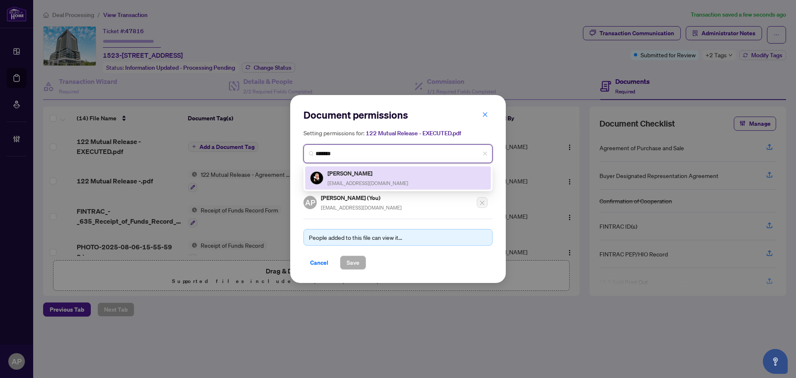
click at [381, 174] on div "[PERSON_NAME] [PERSON_NAME][EMAIL_ADDRESS][DOMAIN_NAME]" at bounding box center [398, 177] width 176 height 19
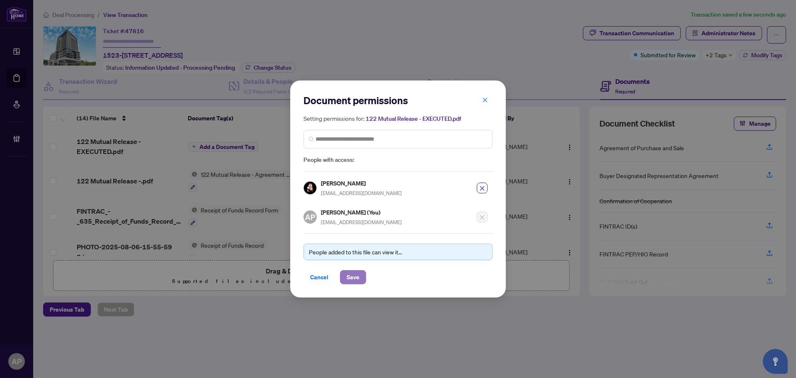
click at [362, 272] on button "Save" at bounding box center [353, 277] width 26 height 14
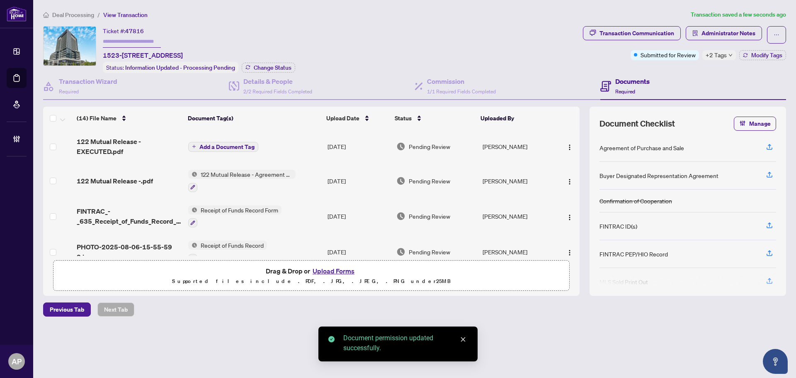
click at [285, 148] on td "Add a Document Tag" at bounding box center [254, 146] width 139 height 33
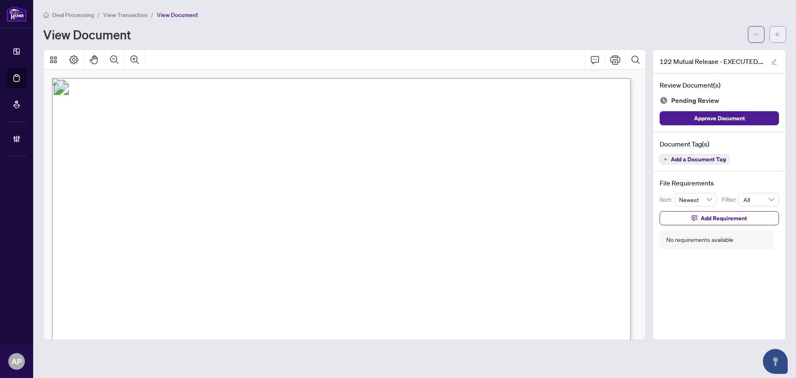
click at [780, 32] on icon "arrow-left" at bounding box center [778, 35] width 6 height 6
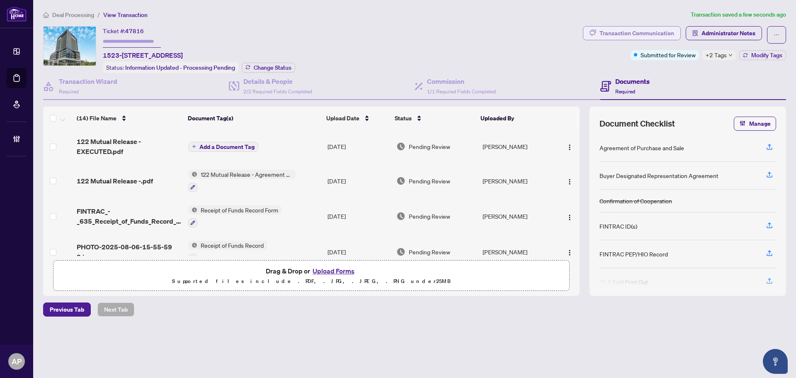
click at [646, 31] on div "Transaction Communication" at bounding box center [637, 33] width 75 height 13
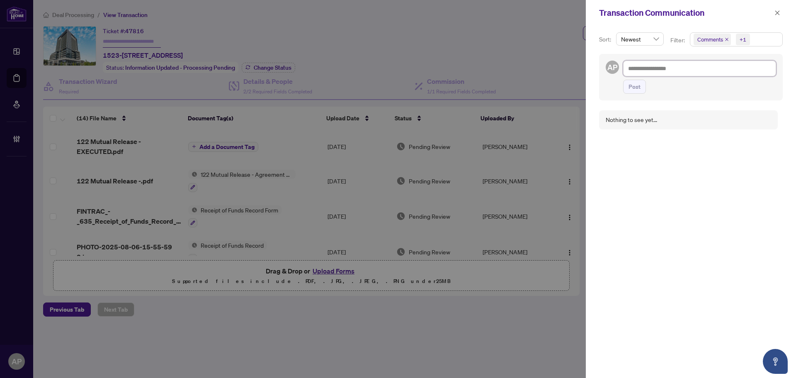
click at [661, 68] on textarea at bounding box center [699, 69] width 153 height 16
paste textarea "**********"
type textarea "**********"
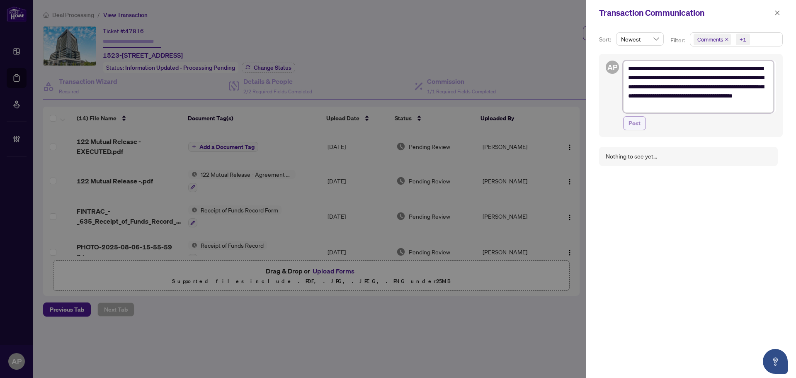
type textarea "**********"
click at [637, 127] on span "Post" at bounding box center [635, 123] width 12 height 13
type textarea "**********"
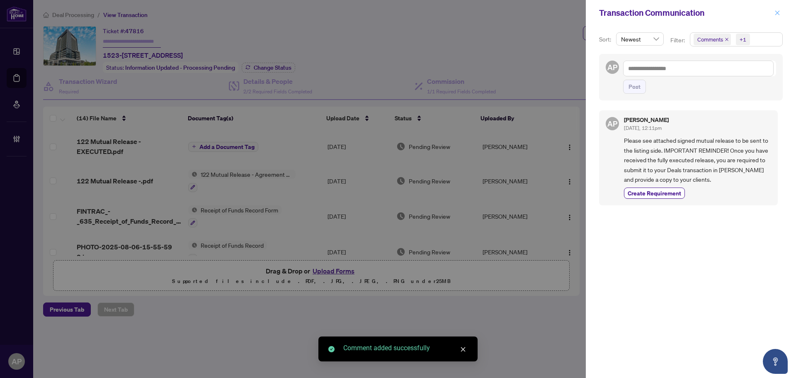
click at [783, 11] on button "button" at bounding box center [777, 13] width 11 height 10
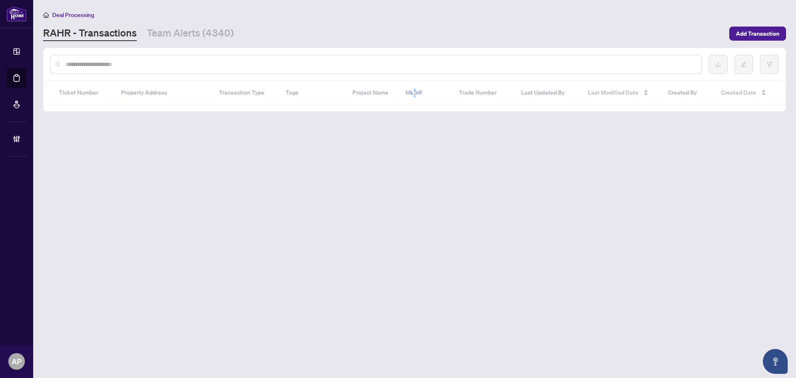
click at [95, 65] on input "text" at bounding box center [380, 64] width 629 height 9
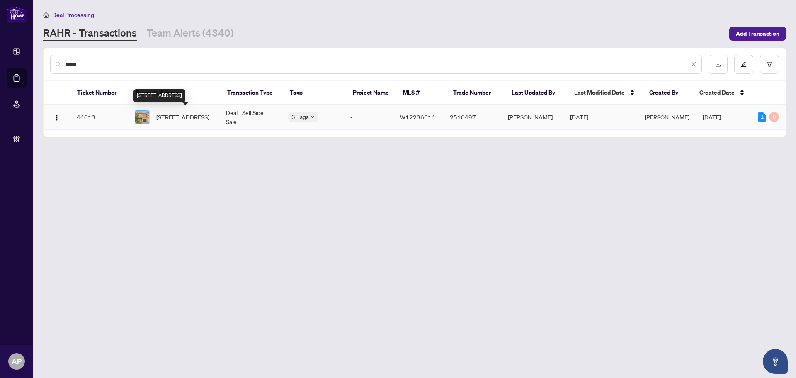
type input "*****"
click at [209, 119] on span "[STREET_ADDRESS]" at bounding box center [182, 116] width 53 height 9
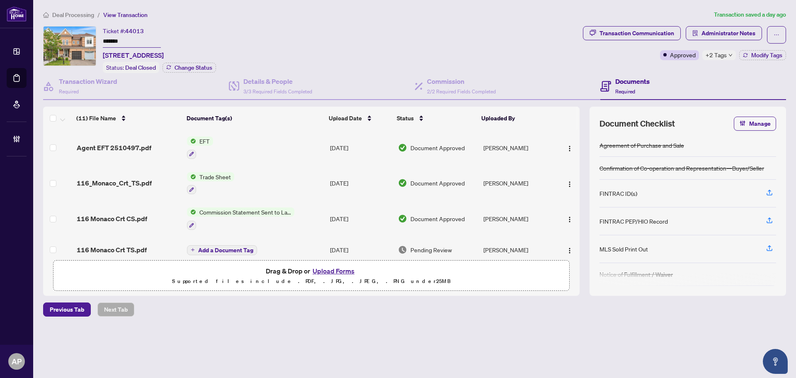
click at [724, 56] on span "+2 Tags" at bounding box center [716, 55] width 21 height 10
click at [712, 33] on span "Administrator Notes" at bounding box center [729, 33] width 54 height 13
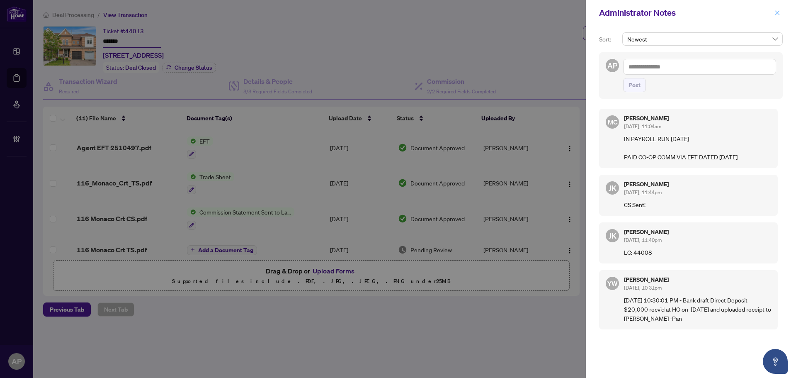
click at [781, 14] on button "button" at bounding box center [777, 13] width 11 height 10
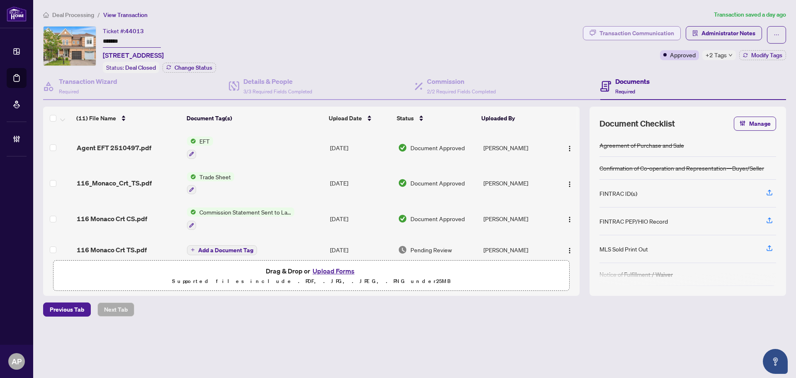
click at [663, 36] on div "Transaction Communication" at bounding box center [637, 33] width 75 height 13
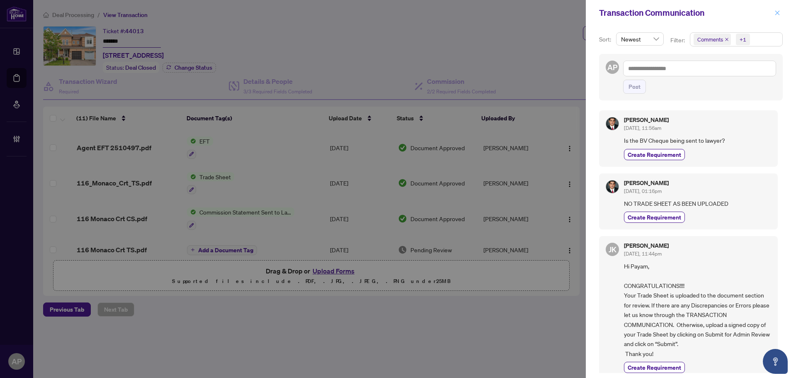
click at [778, 15] on icon "close" at bounding box center [778, 13] width 6 height 6
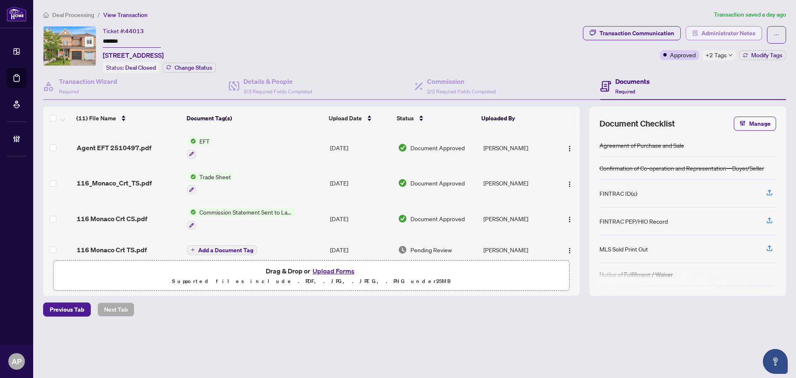
click at [698, 32] on icon "solution" at bounding box center [696, 33] width 6 height 6
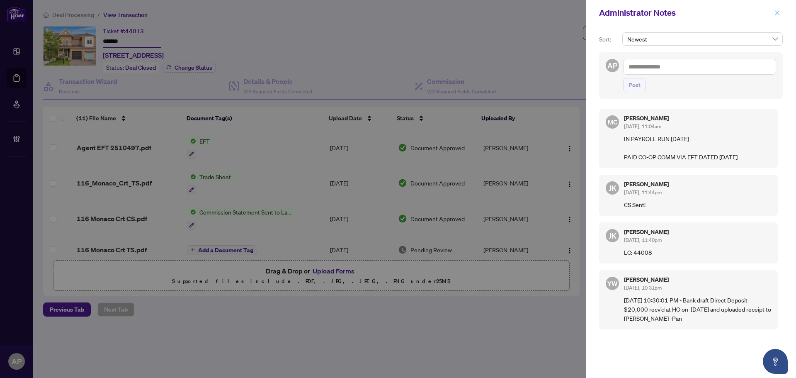
click at [779, 12] on icon "close" at bounding box center [778, 13] width 6 height 6
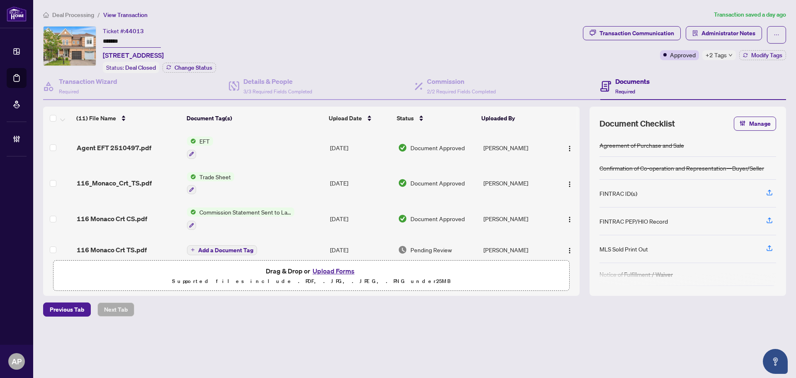
click at [718, 53] on span "+2 Tags" at bounding box center [716, 55] width 21 height 10
click at [533, 44] on div "Ticket #: 44013 ******* [STREET_ADDRESS] Status: Deal Closed Change Status" at bounding box center [311, 49] width 537 height 47
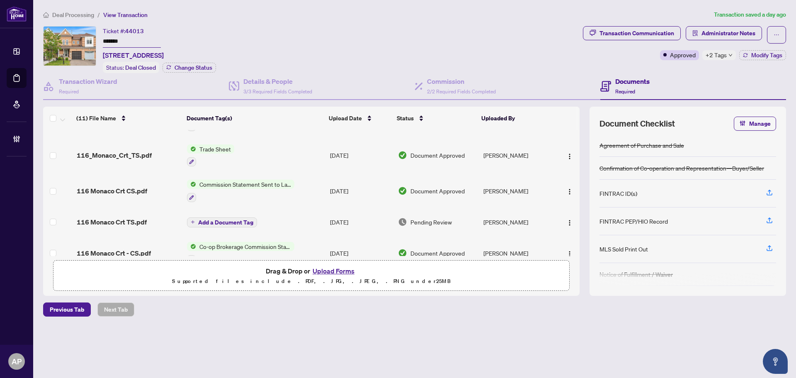
scroll to position [41, 0]
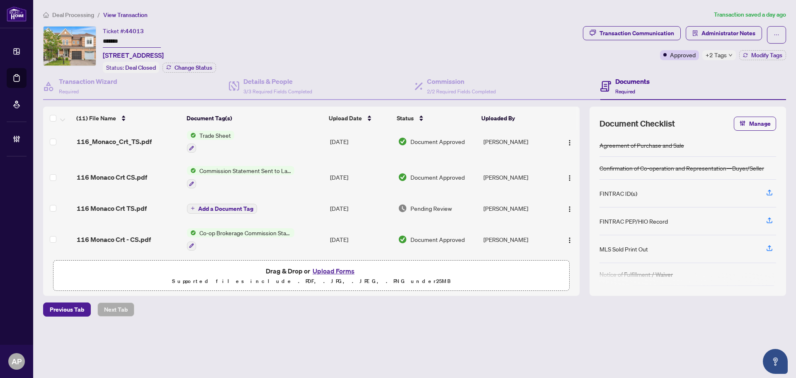
click at [111, 39] on input "*******" at bounding box center [132, 42] width 58 height 12
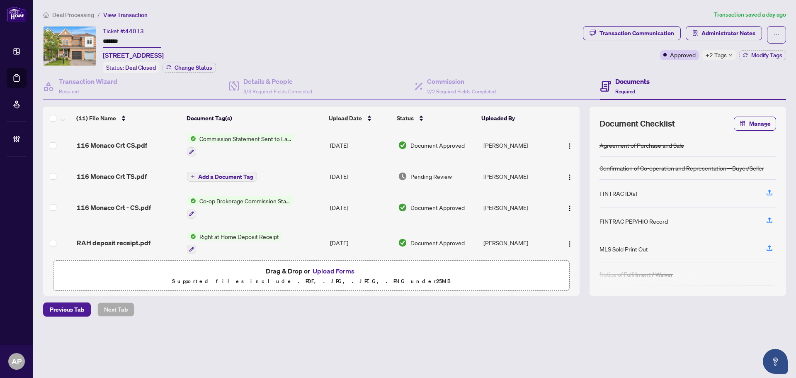
scroll to position [124, 0]
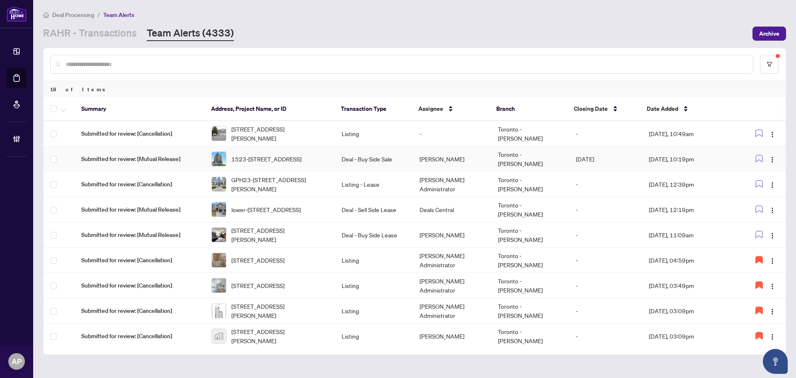
click at [523, 161] on td "Toronto - [PERSON_NAME]" at bounding box center [530, 158] width 78 height 25
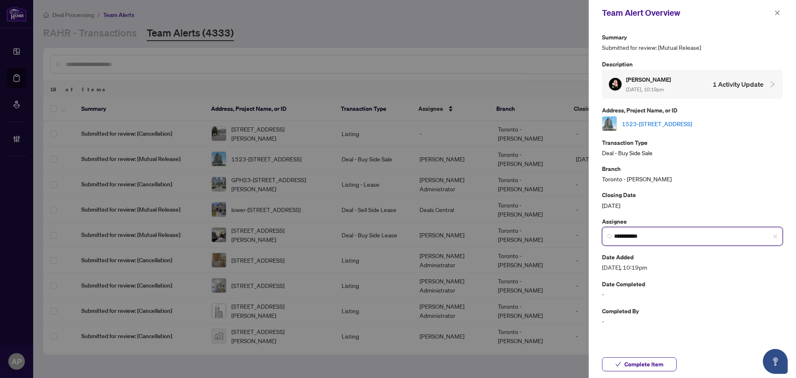
click at [632, 236] on input "**********" at bounding box center [695, 236] width 163 height 9
click at [631, 233] on input "**********" at bounding box center [695, 236] width 163 height 9
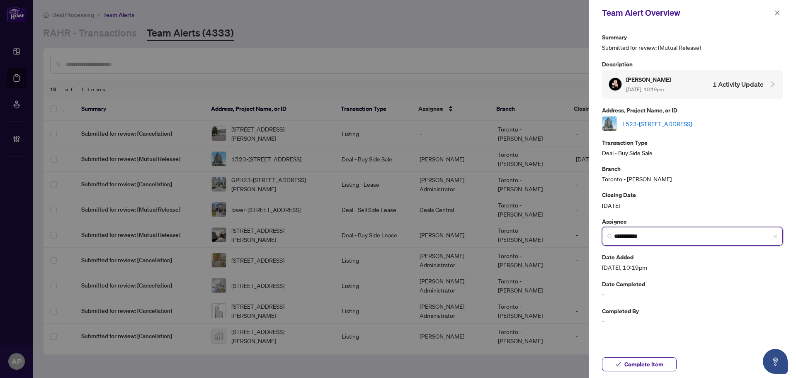
click at [631, 233] on input "**********" at bounding box center [695, 236] width 163 height 9
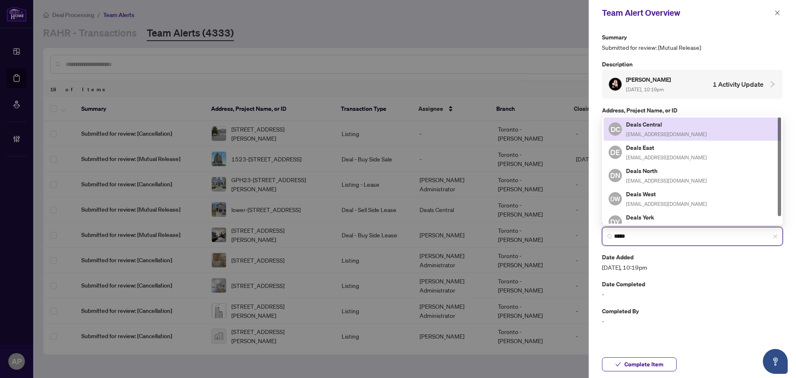
click at [679, 134] on span "[EMAIL_ADDRESS][DOMAIN_NAME]" at bounding box center [666, 134] width 81 height 6
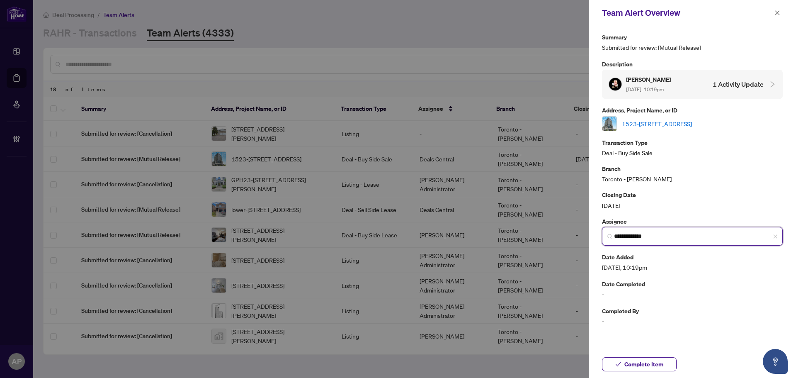
type input "**********"
drag, startPoint x: 780, startPoint y: 5, endPoint x: 777, endPoint y: 11, distance: 6.3
click at [779, 5] on div "Team Alert Overview" at bounding box center [692, 13] width 207 height 26
click at [777, 11] on icon "close" at bounding box center [778, 13] width 6 height 6
